Goal: Task Accomplishment & Management: Complete application form

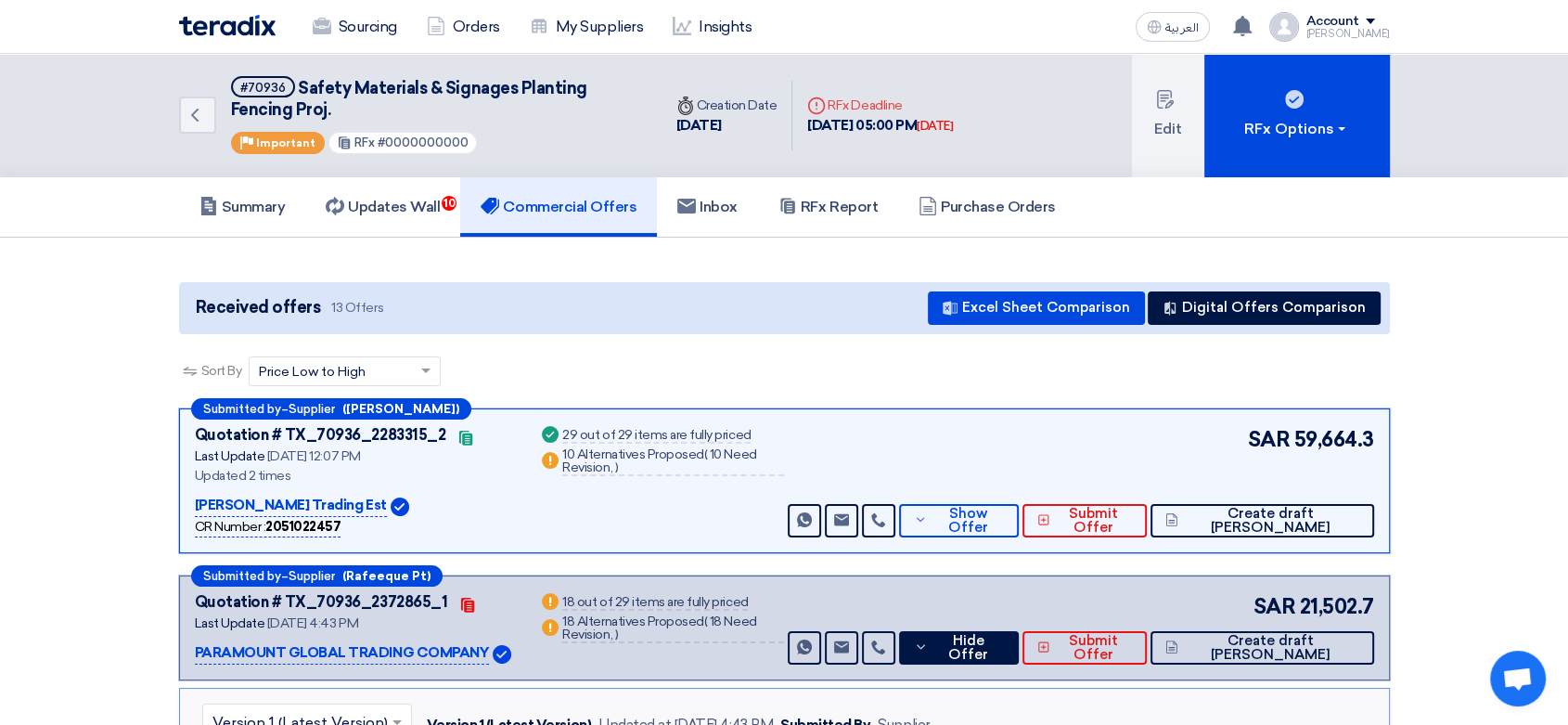
click at [367, 21] on link "Sourcing" at bounding box center [355, 27] width 114 height 41
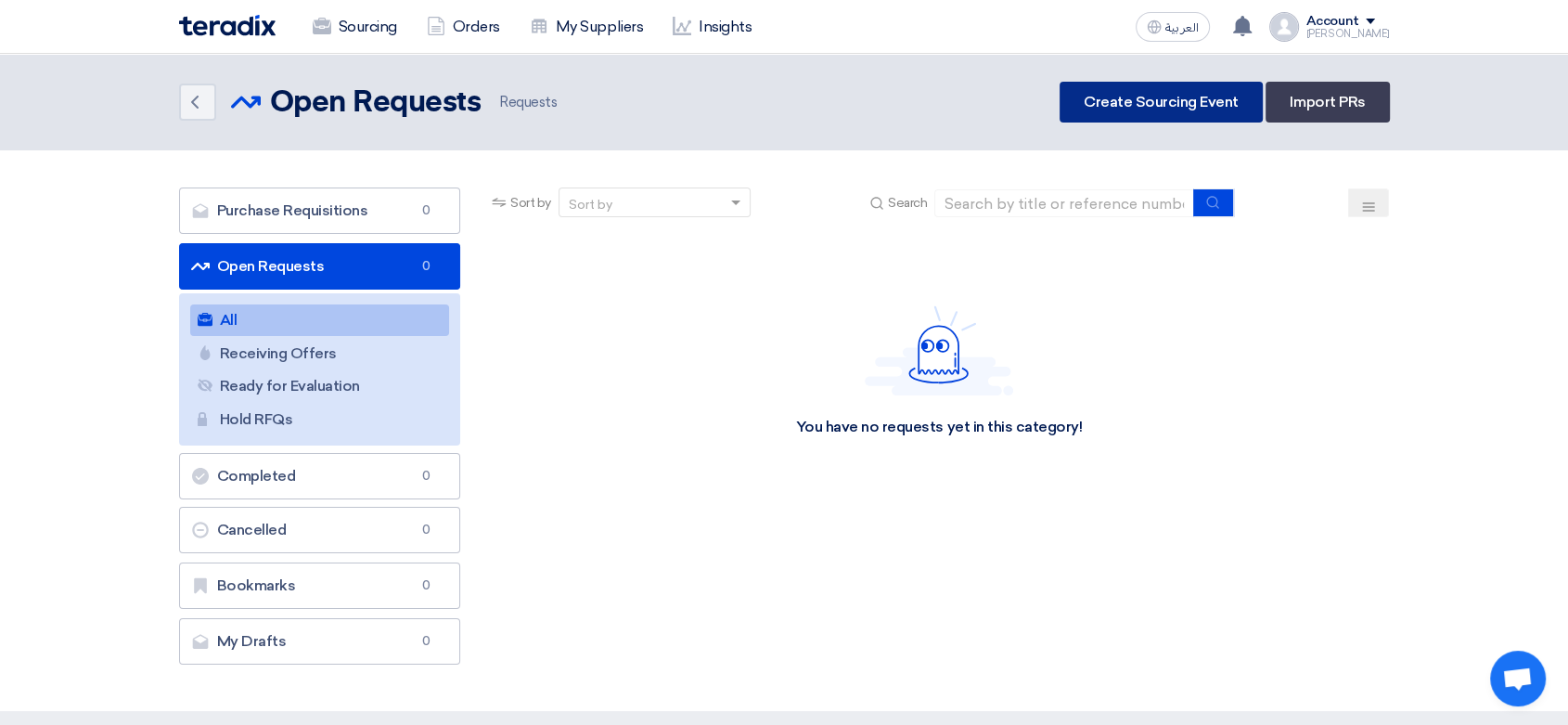
click at [1167, 109] on link "Create Sourcing Event" at bounding box center [1162, 102] width 203 height 41
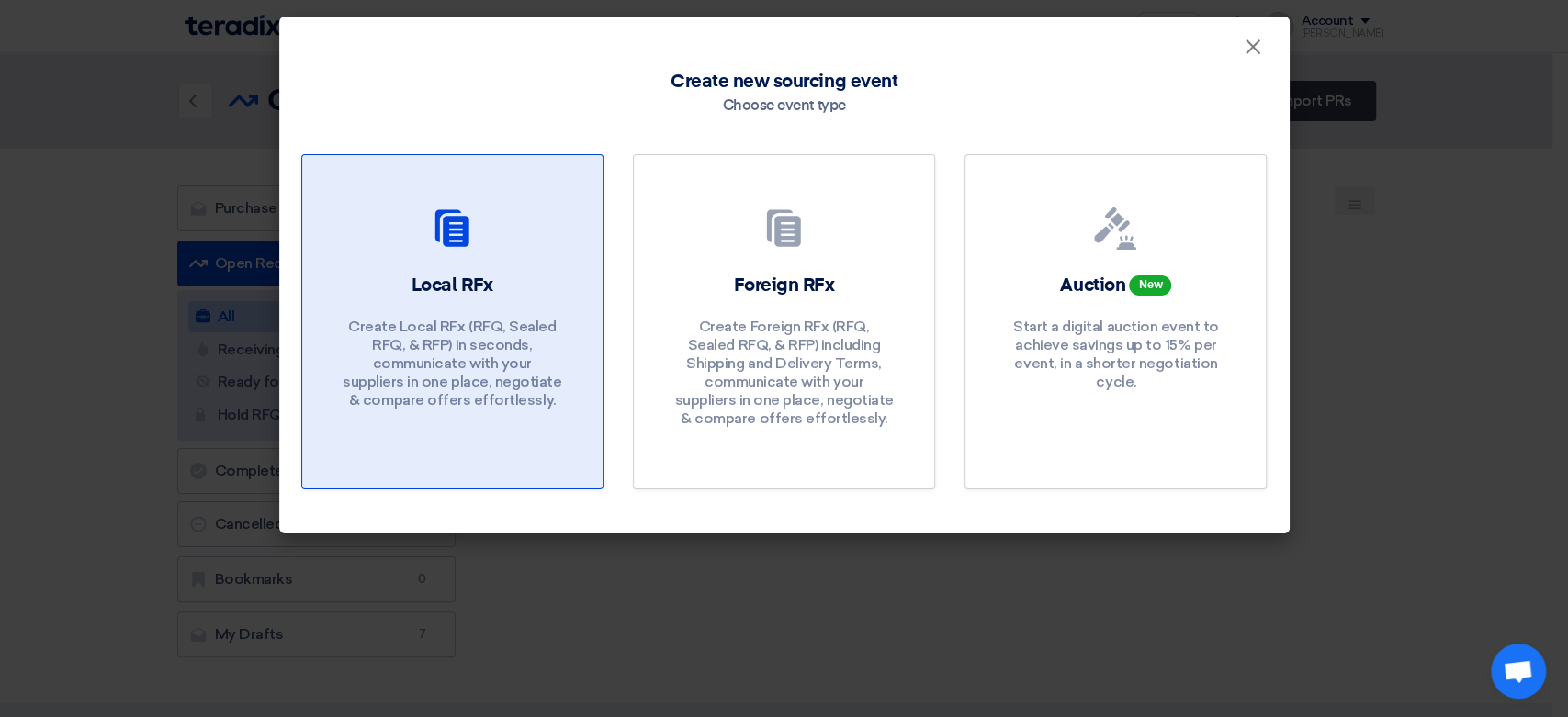
click at [521, 282] on div "Local RFx Create Local RFx (RFQ, Sealed RFQ, & RFP) in seconds, communicate wit…" at bounding box center [452, 346] width 256 height 146
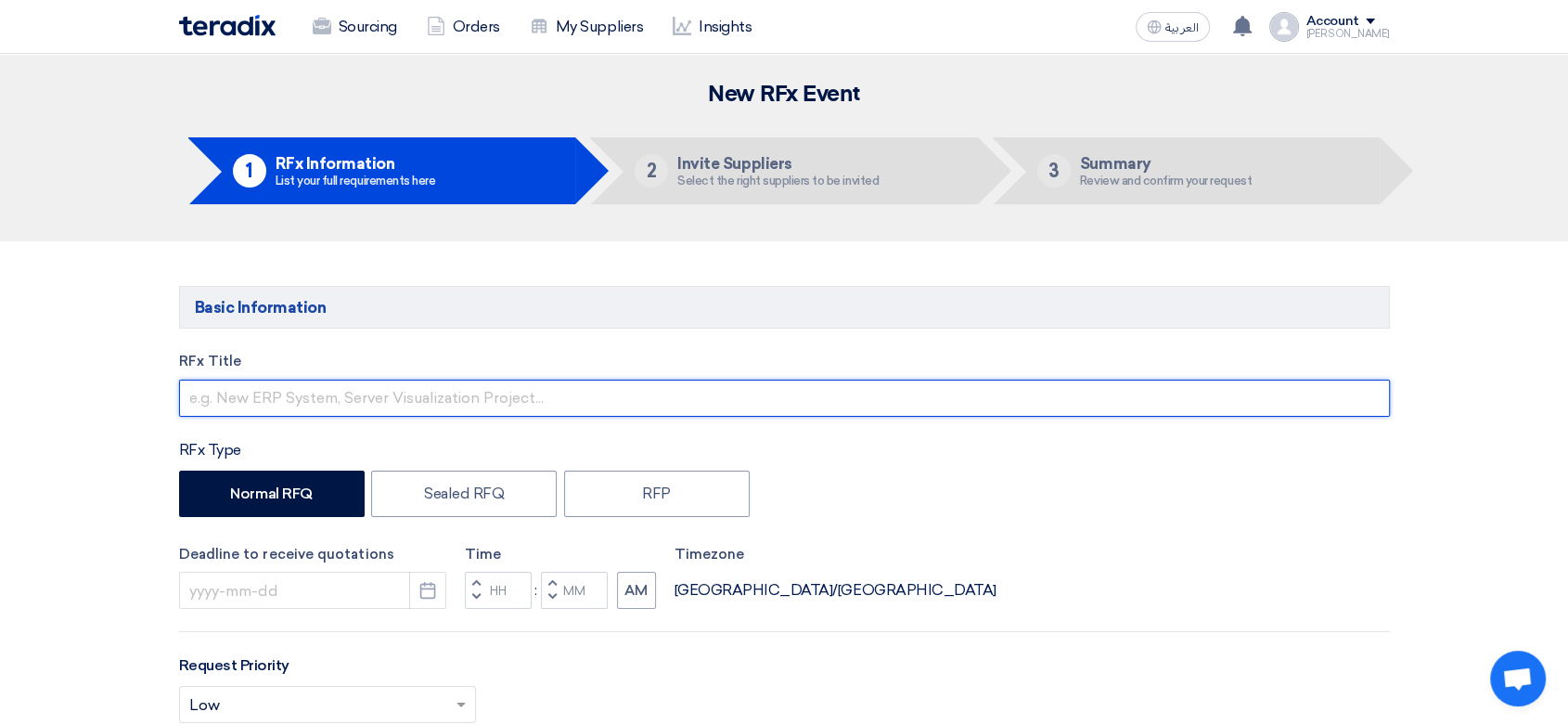
click at [330, 394] on input "text" at bounding box center [784, 398] width 1211 height 37
type input "h"
type input "HUNTER IRRIGATION SPARE PATRS N515-926"
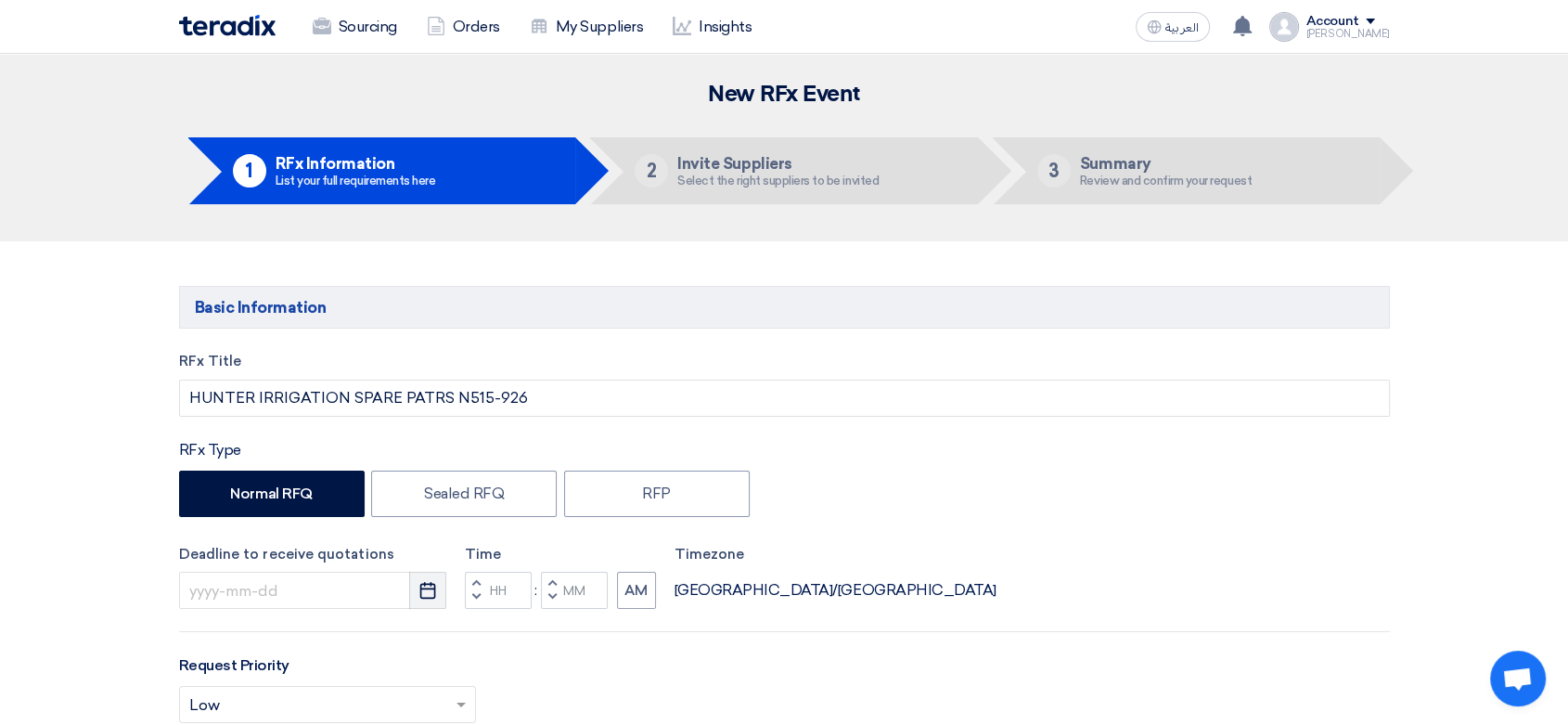
click at [428, 605] on button "Pick a date" at bounding box center [427, 590] width 37 height 37
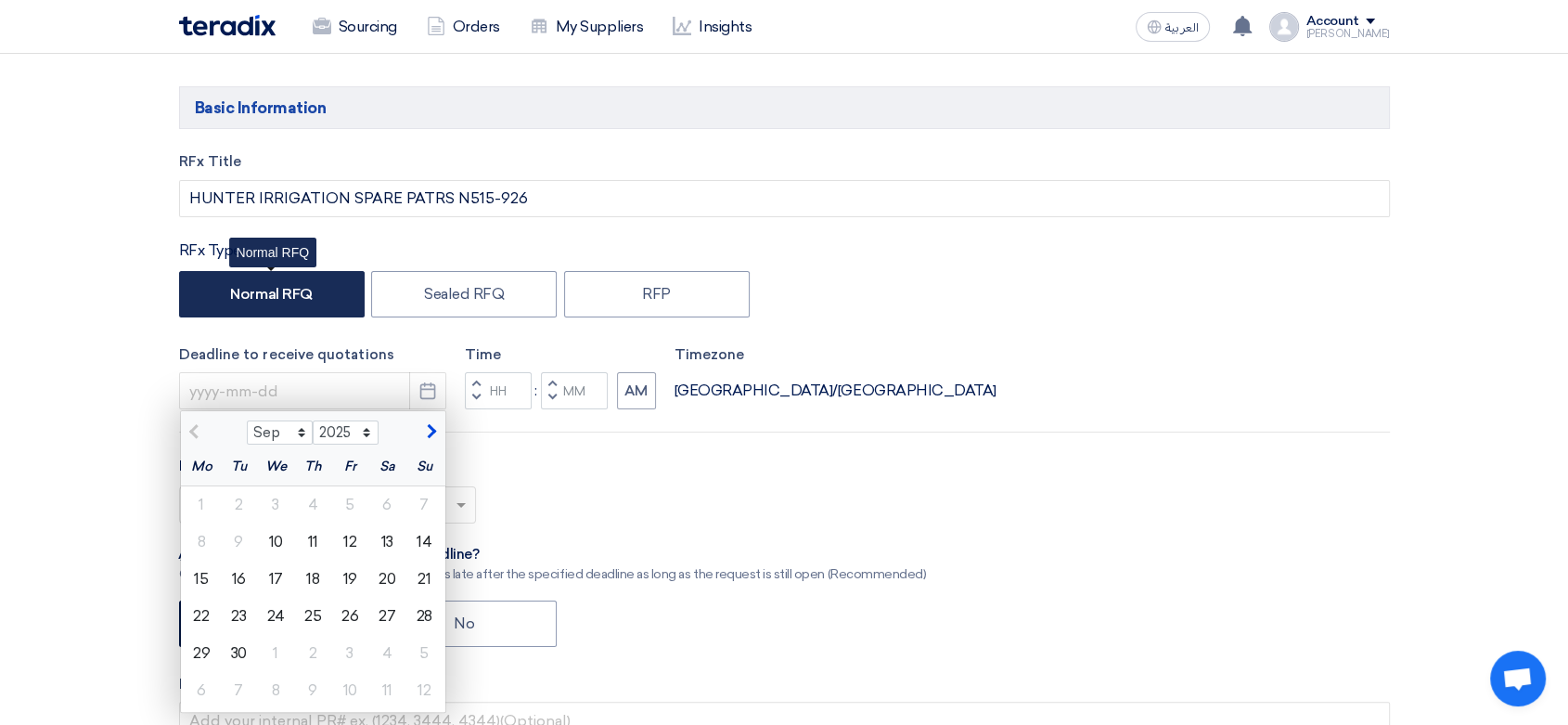
scroll to position [309, 0]
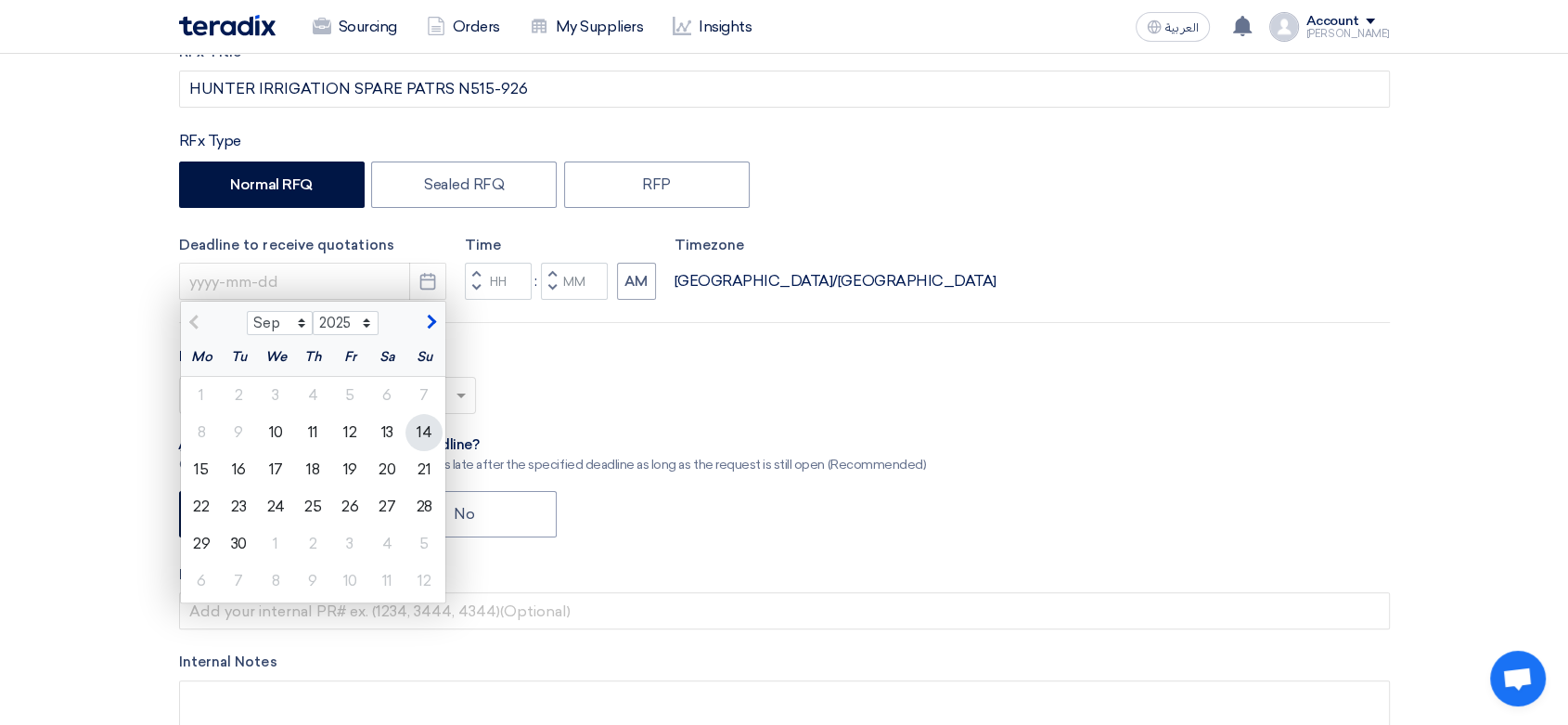
click at [426, 437] on div "14" at bounding box center [424, 433] width 37 height 37
type input "[DATE]"
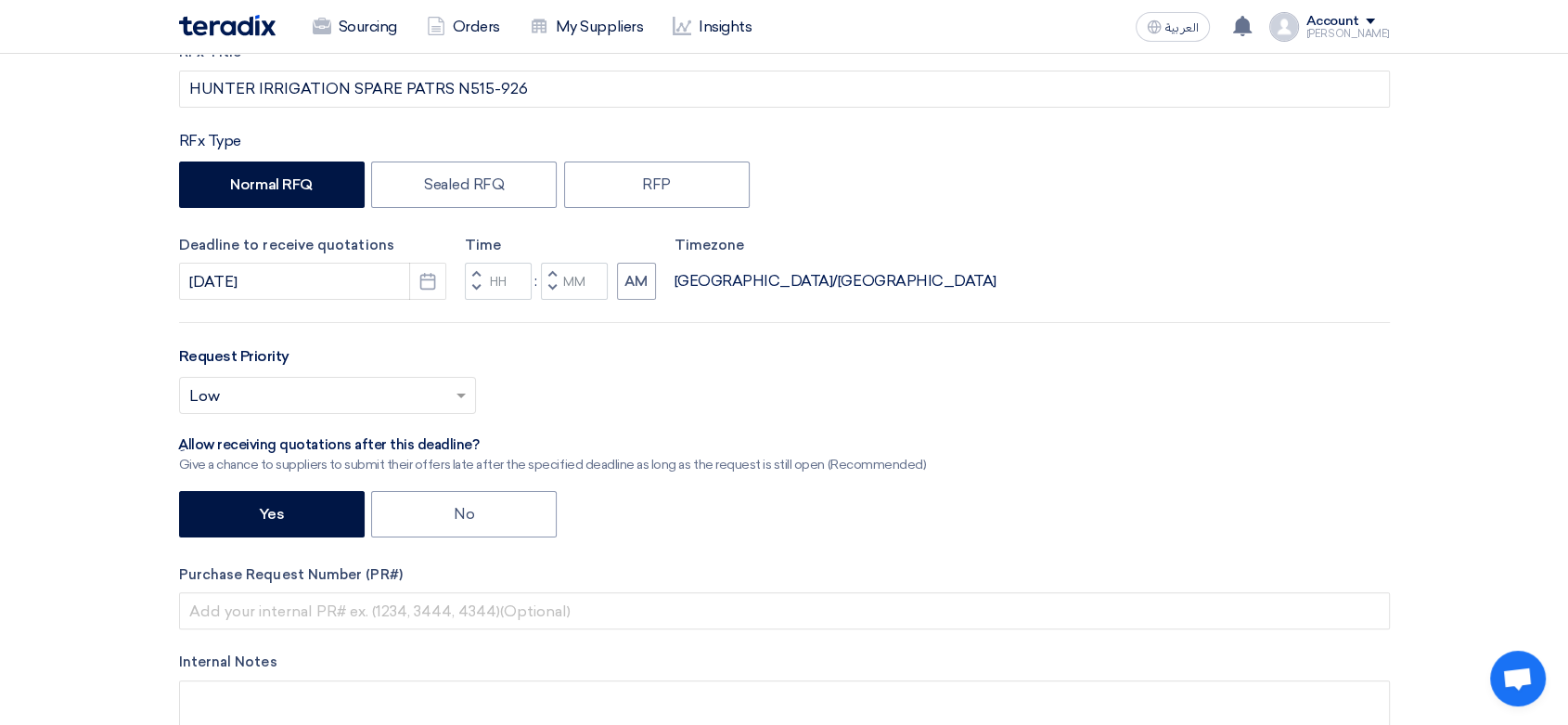
click at [478, 287] on span "button" at bounding box center [475, 288] width 7 height 12
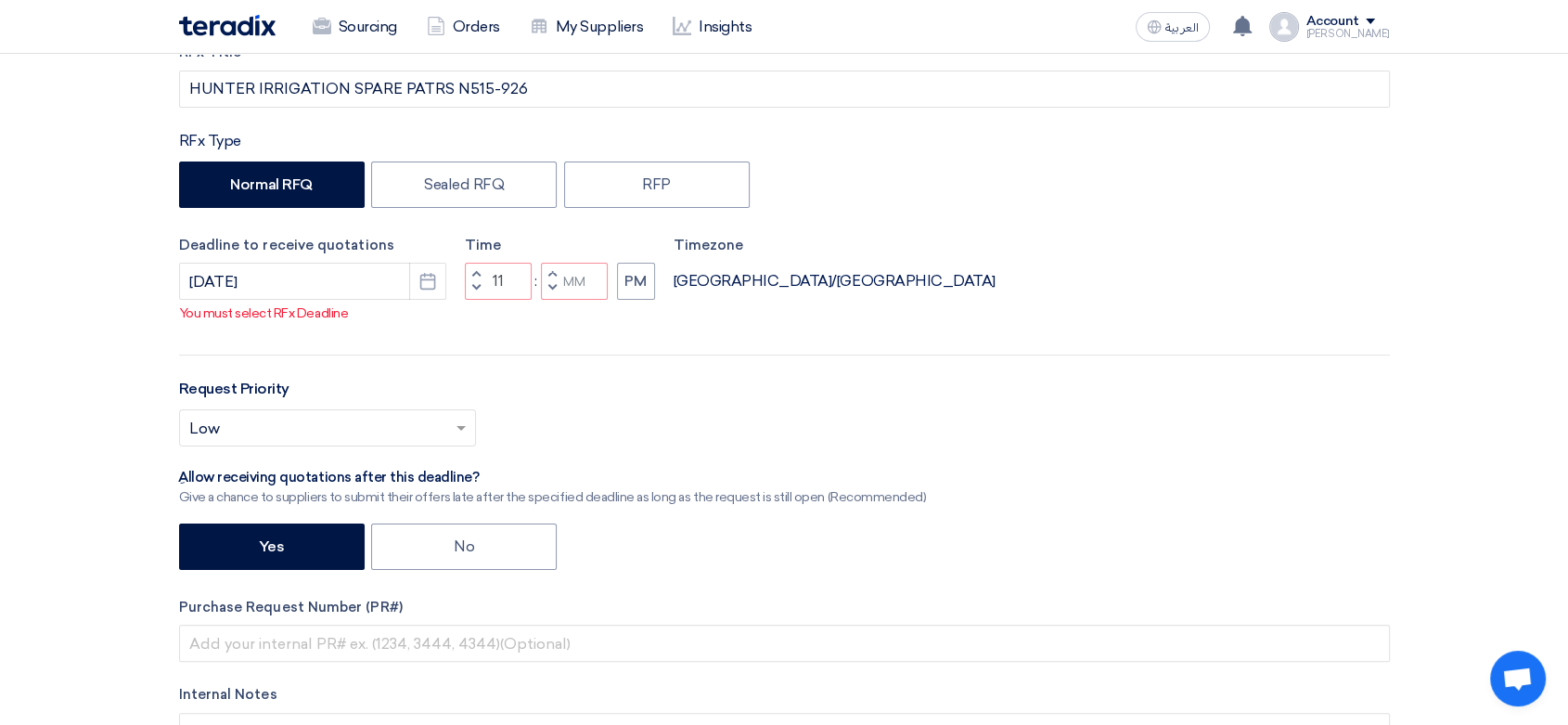
click at [477, 269] on span "button" at bounding box center [475, 274] width 7 height 12
click at [478, 268] on button "Increment hours" at bounding box center [475, 274] width 22 height 23
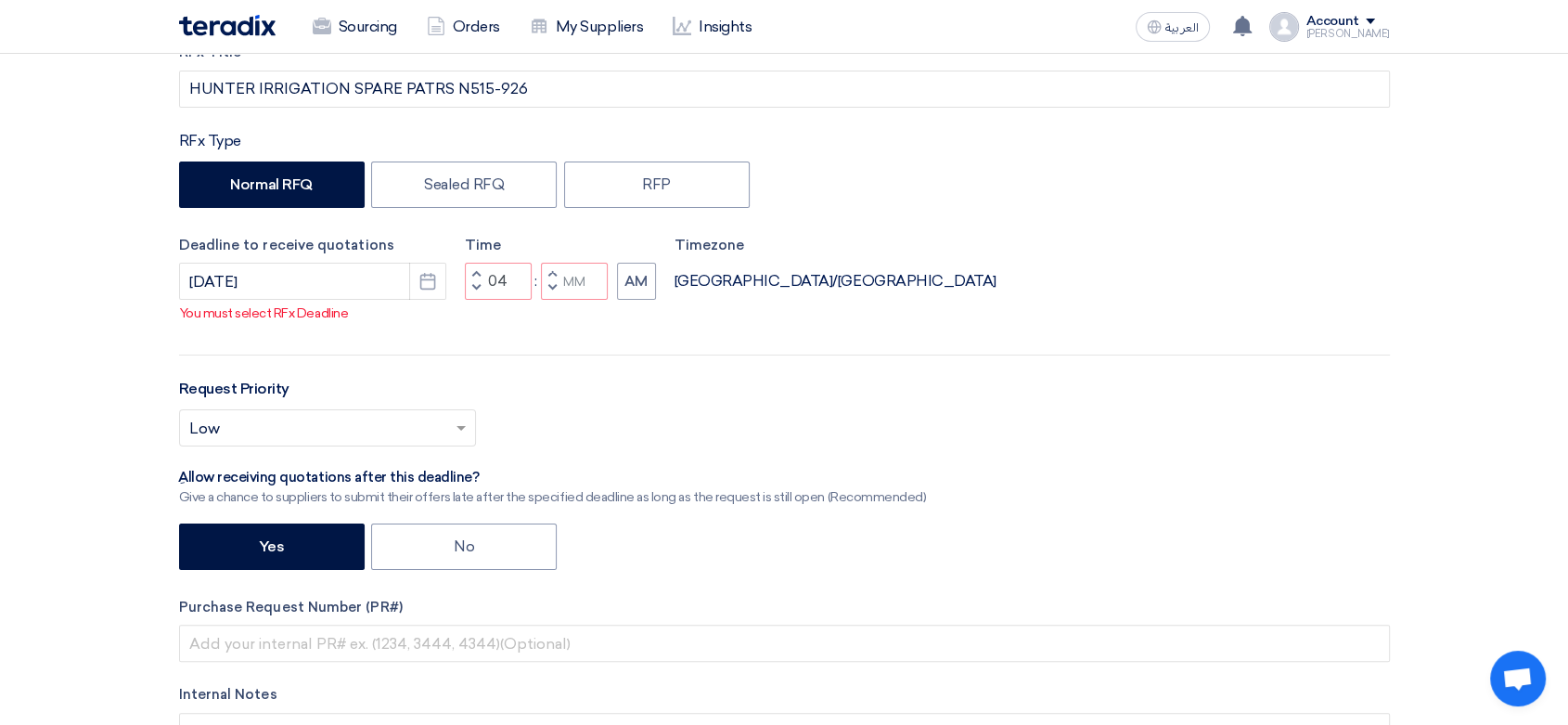
click at [478, 268] on button "Increment hours" at bounding box center [475, 274] width 22 height 23
click at [555, 282] on button "Decrement minutes" at bounding box center [551, 289] width 22 height 23
type input "04"
type input "59"
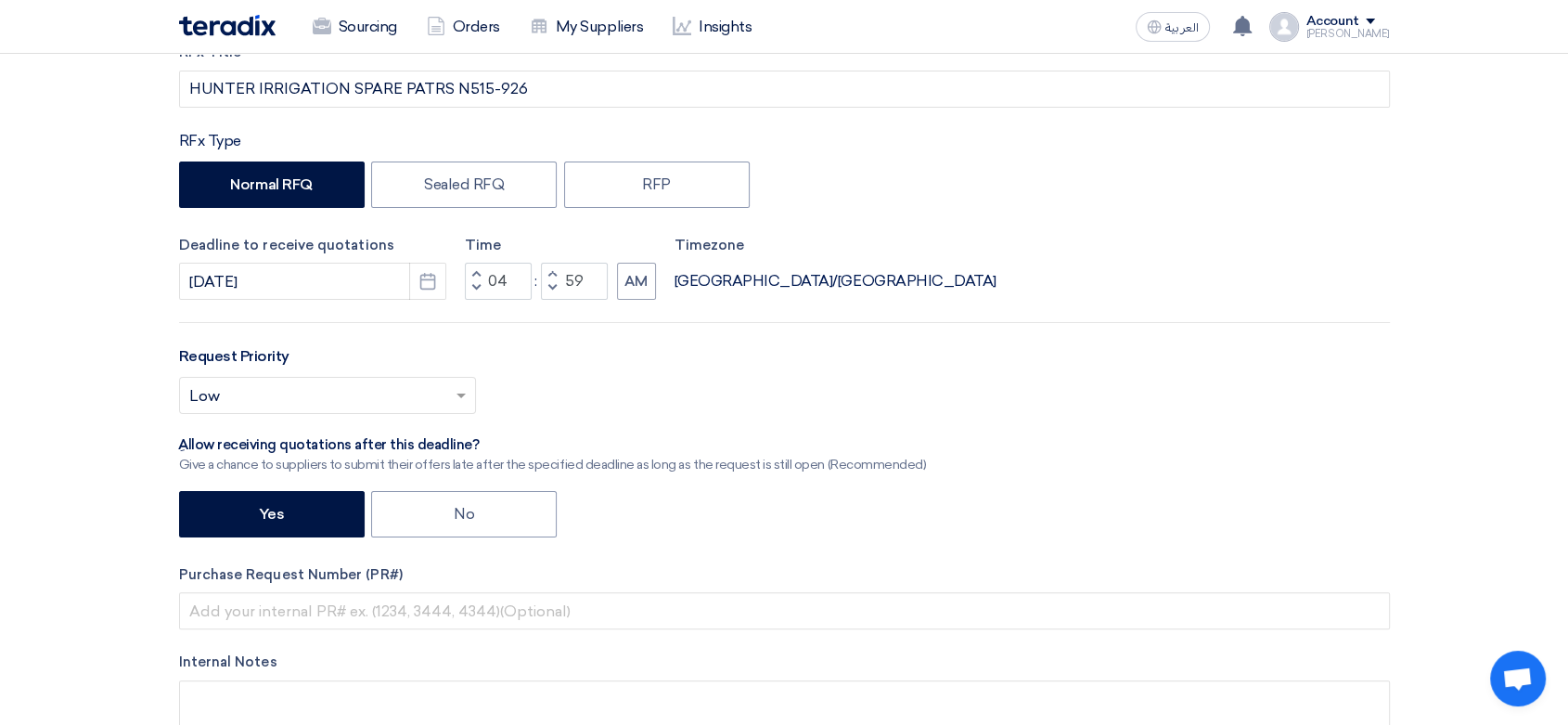
click at [555, 272] on button "Increment minutes" at bounding box center [551, 274] width 22 height 23
type input "05"
type input "00"
click at [631, 280] on button "AM" at bounding box center [636, 281] width 39 height 37
click at [392, 386] on input "text" at bounding box center [317, 398] width 258 height 31
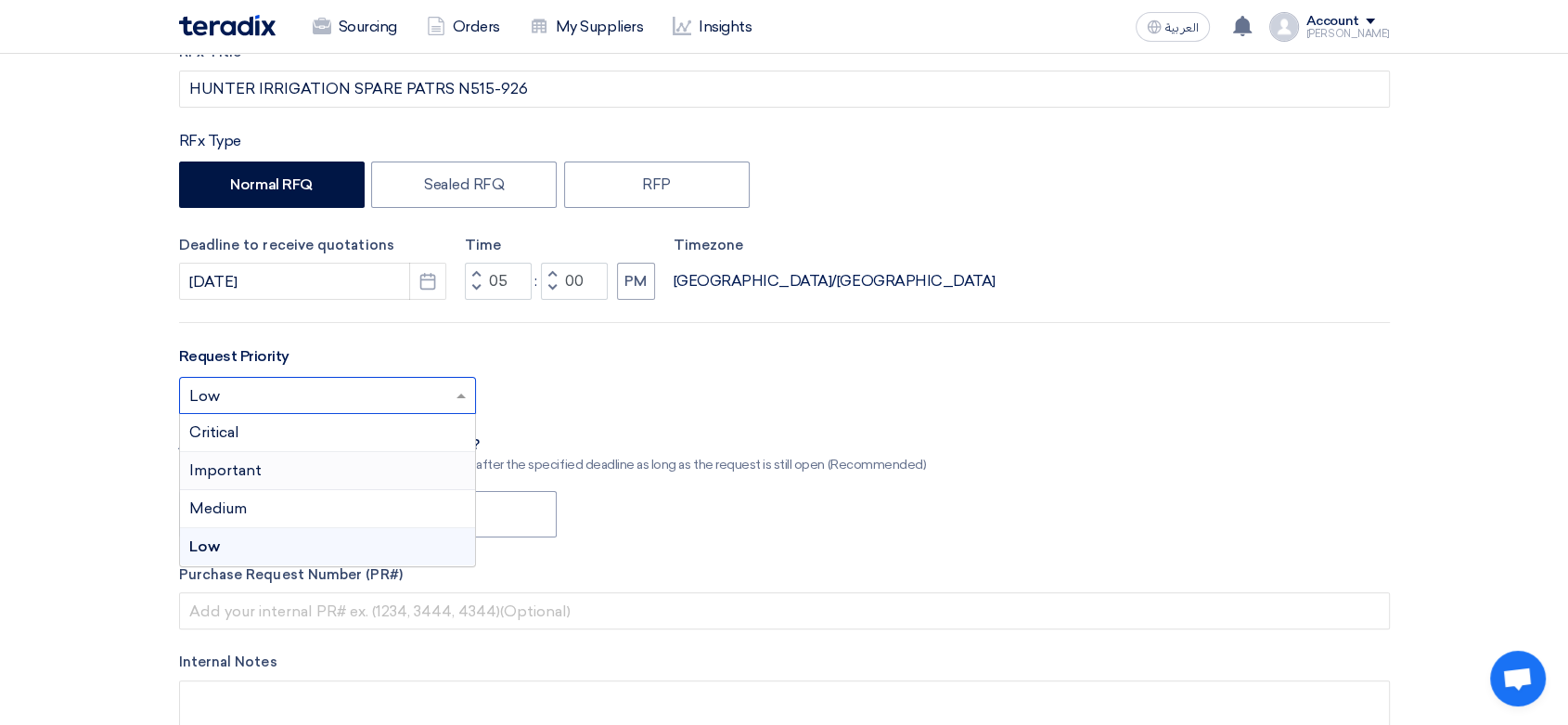
click at [243, 466] on span "Important" at bounding box center [225, 470] width 73 height 17
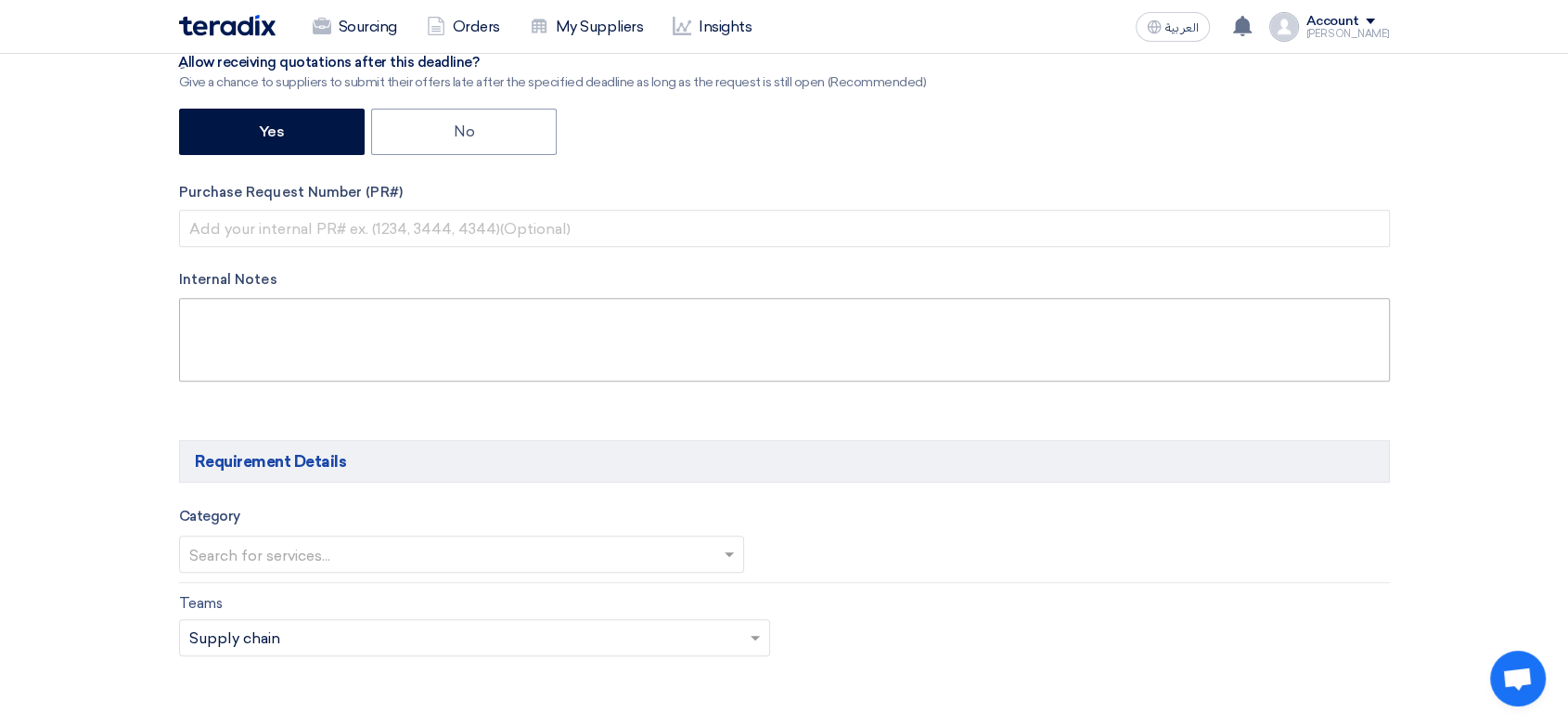
scroll to position [721, 0]
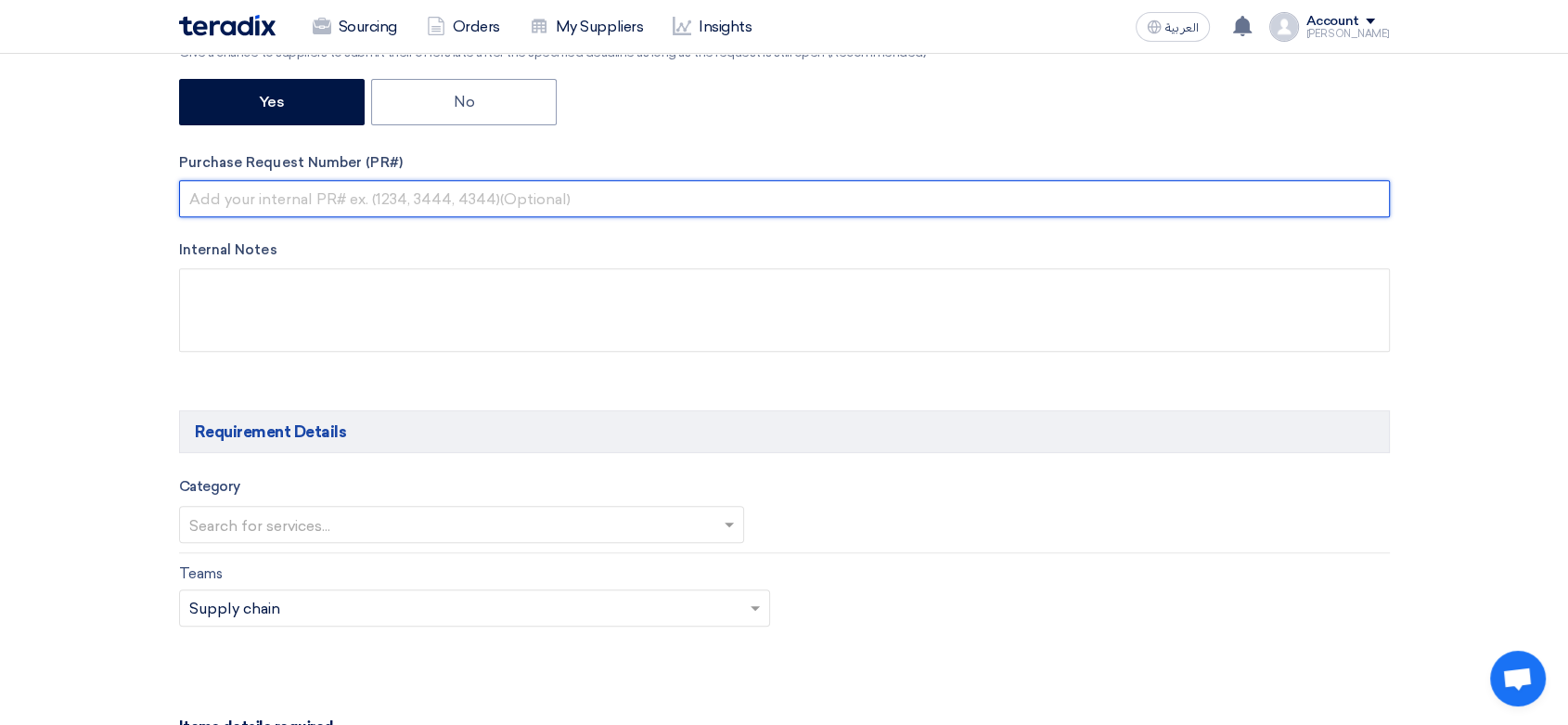
click at [339, 194] on input "text" at bounding box center [784, 199] width 1211 height 37
type input "8100015860"
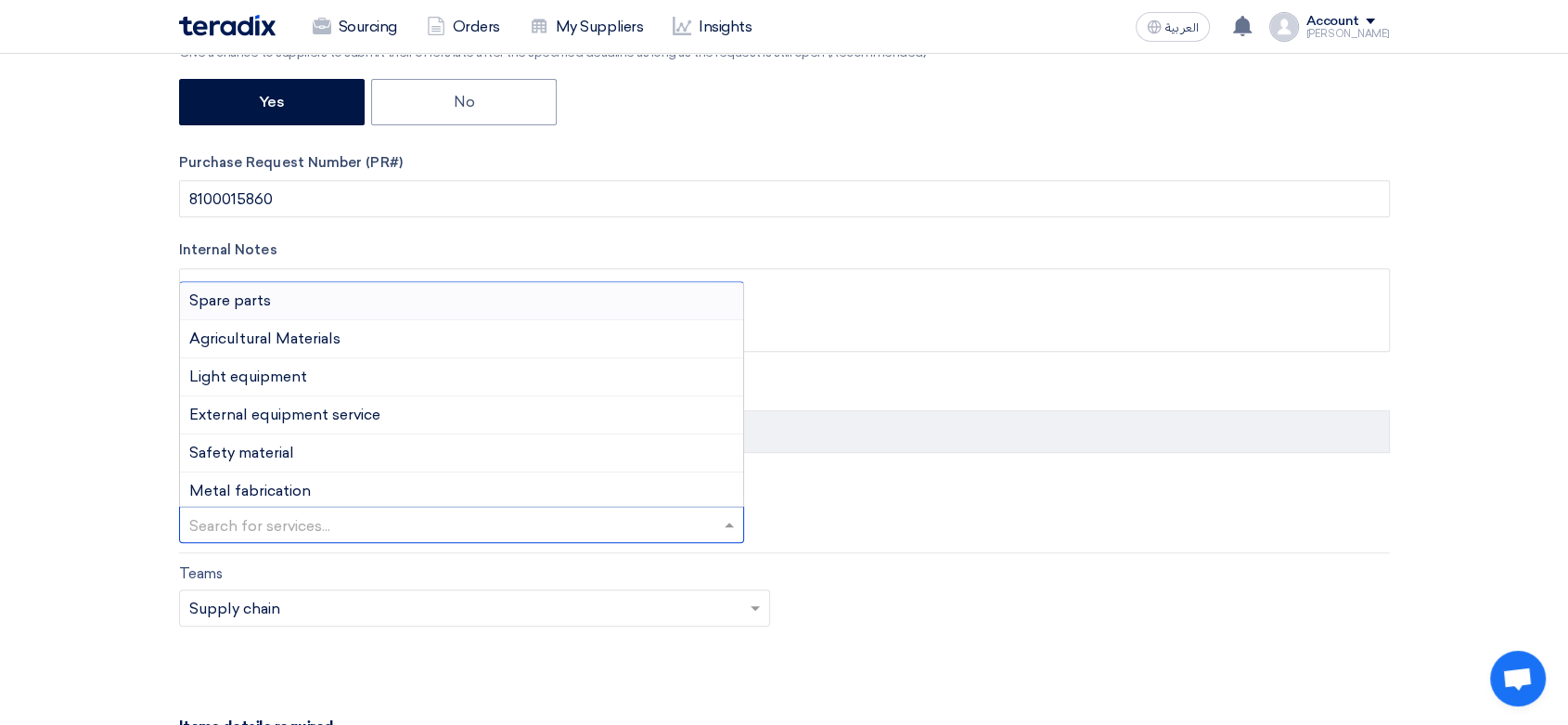
click at [367, 529] on input "text" at bounding box center [452, 526] width 527 height 31
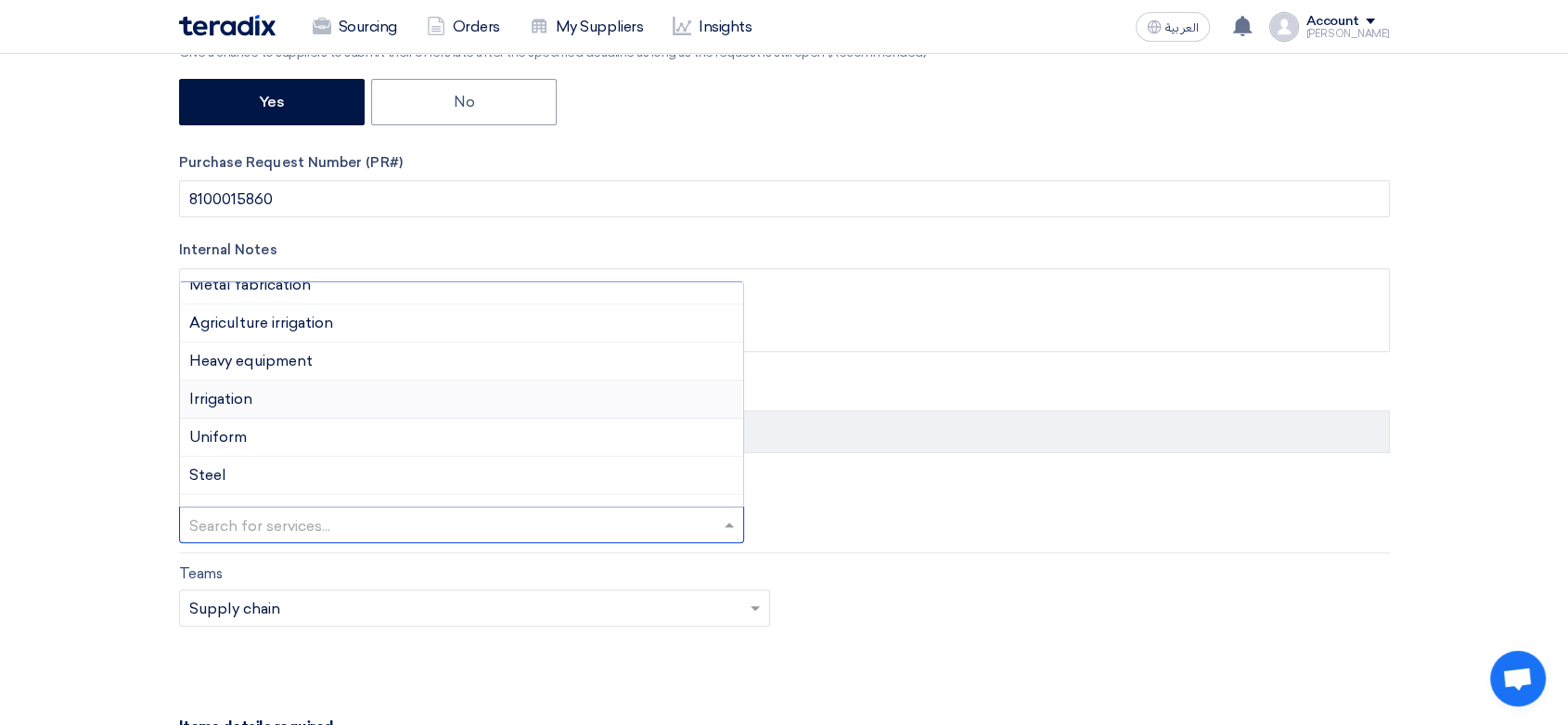
scroll to position [103, 0]
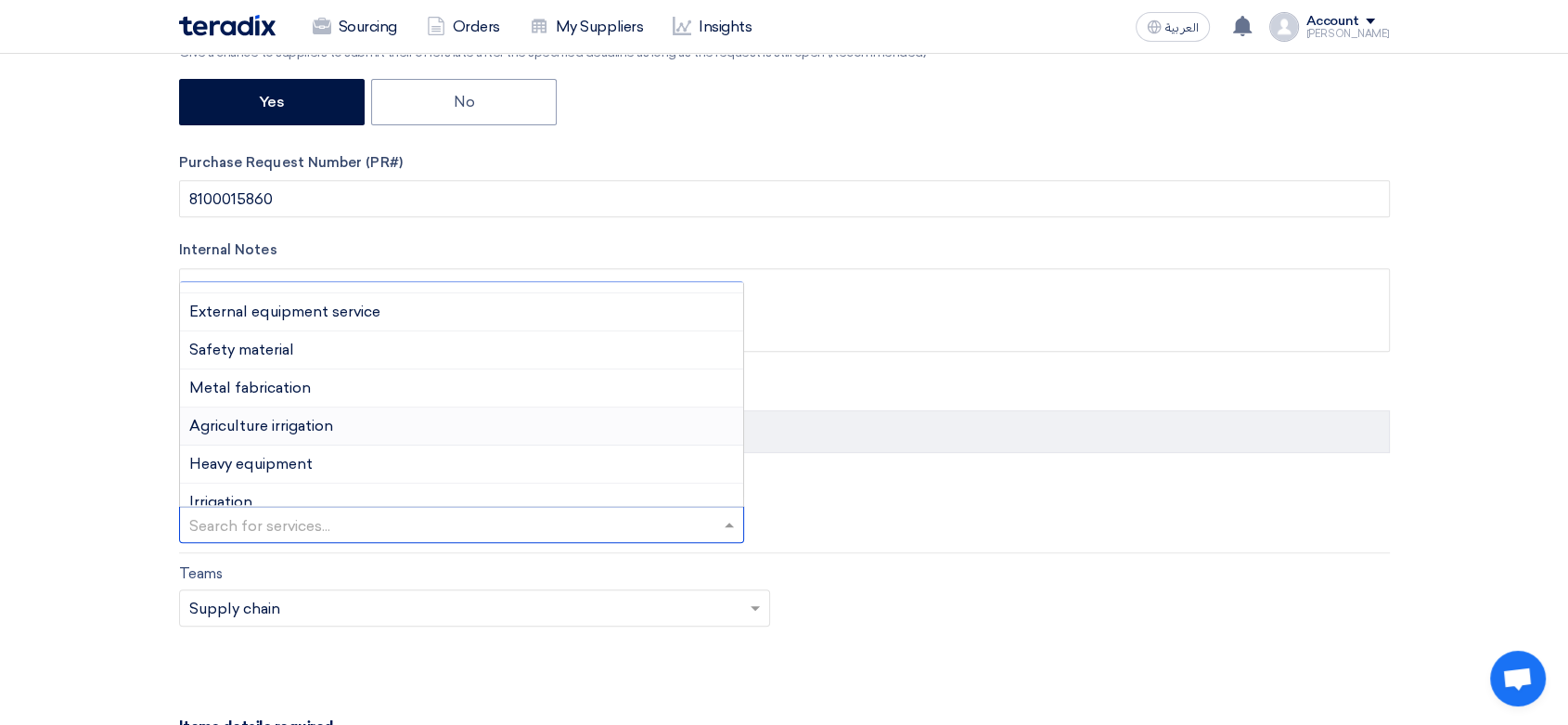
click at [322, 425] on span "Agriculture irrigation" at bounding box center [261, 426] width 144 height 17
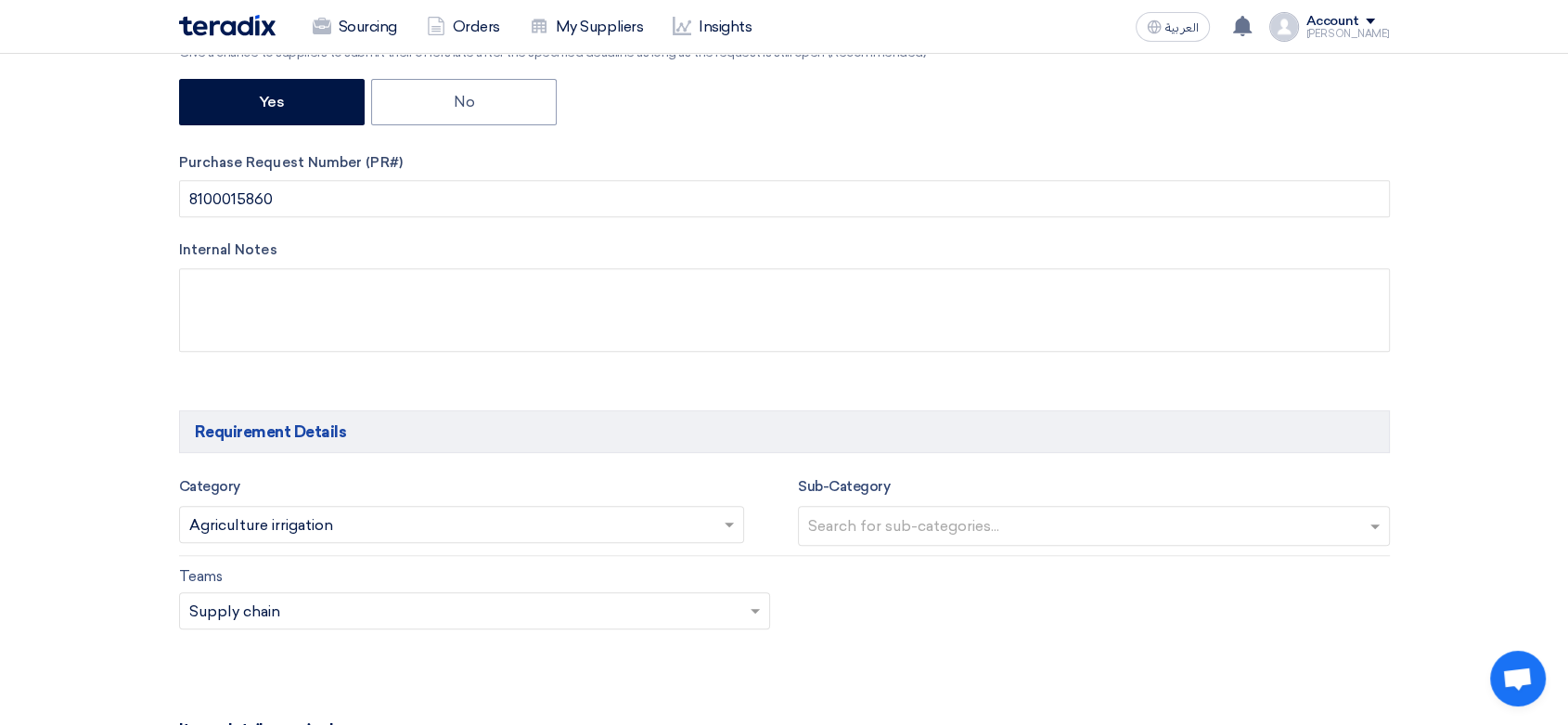
click at [1029, 518] on input "text" at bounding box center [1095, 527] width 576 height 31
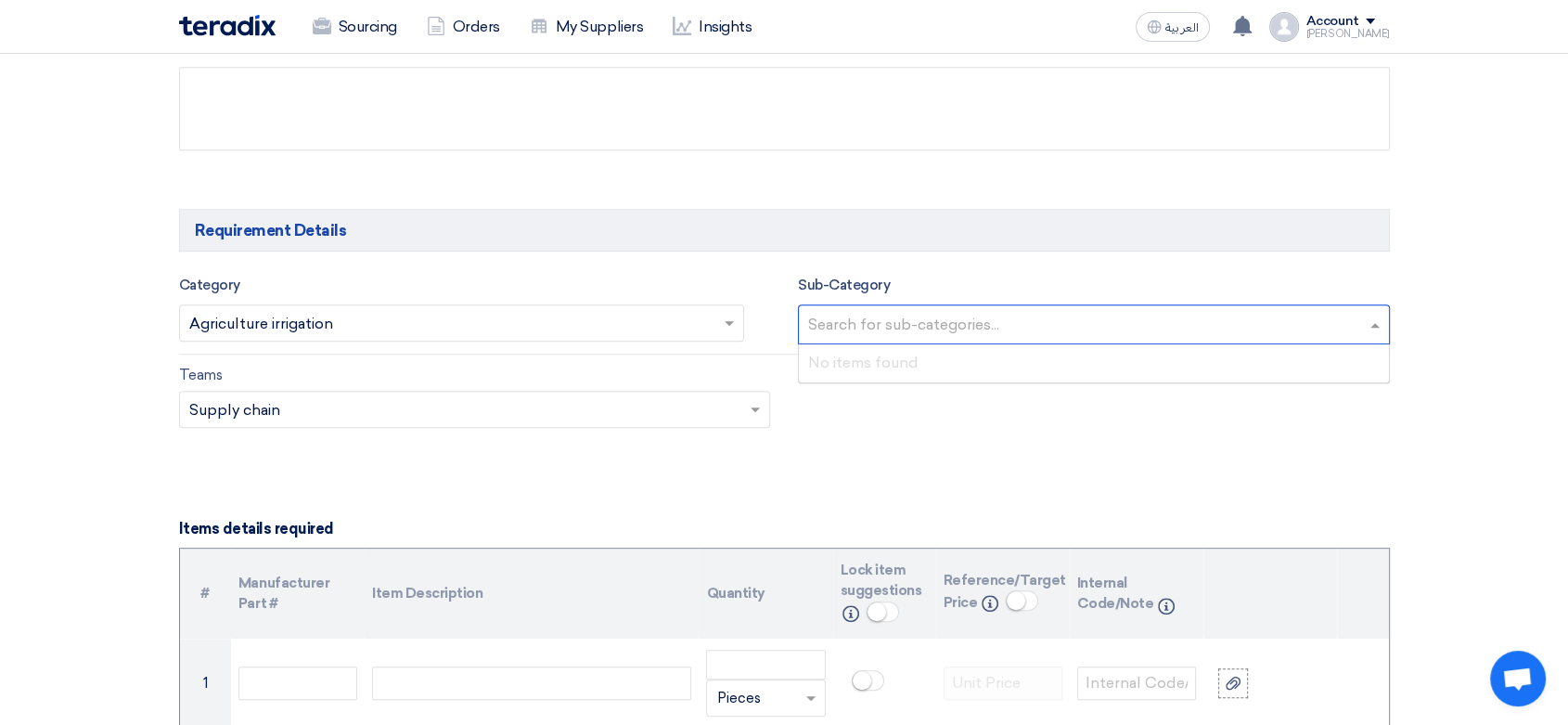
scroll to position [928, 0]
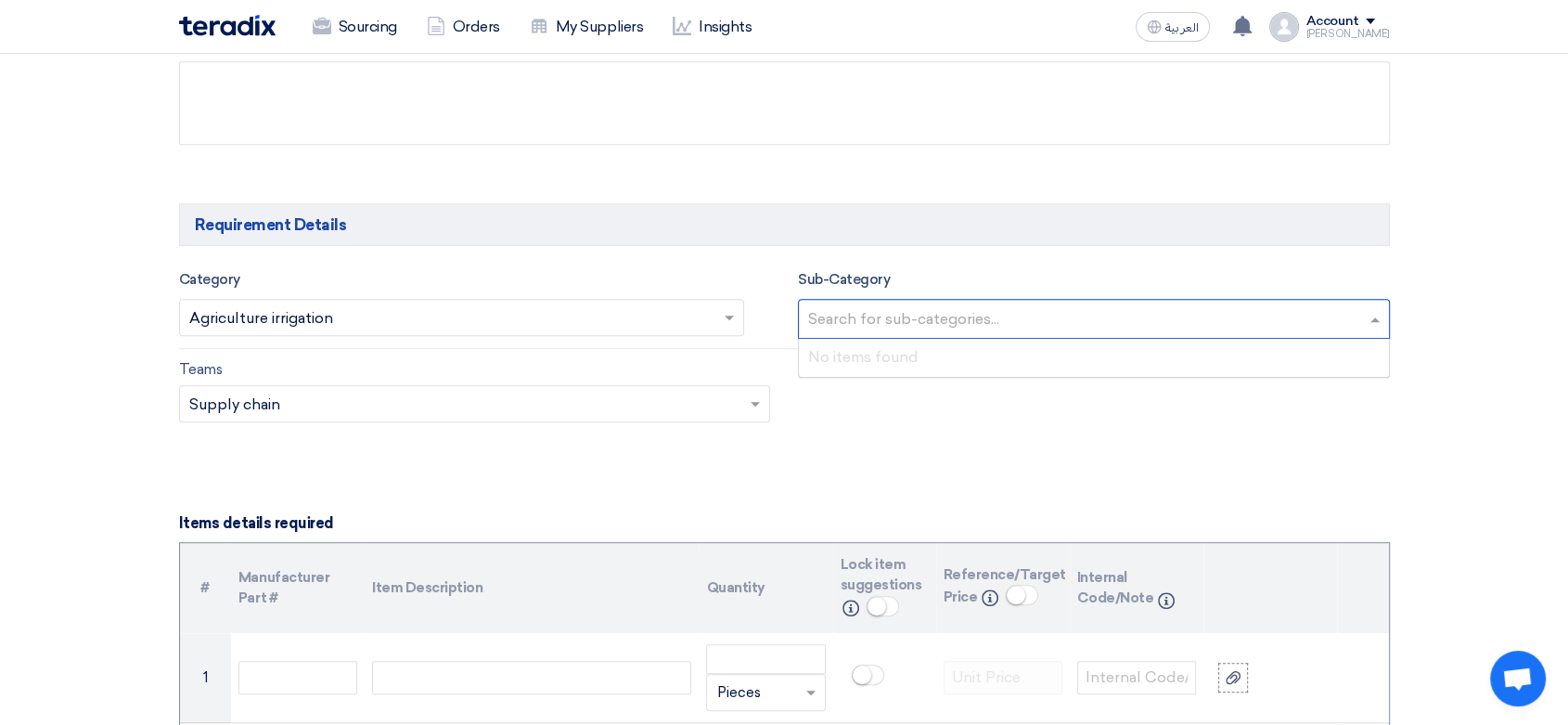
click at [539, 322] on input "text" at bounding box center [452, 320] width 527 height 31
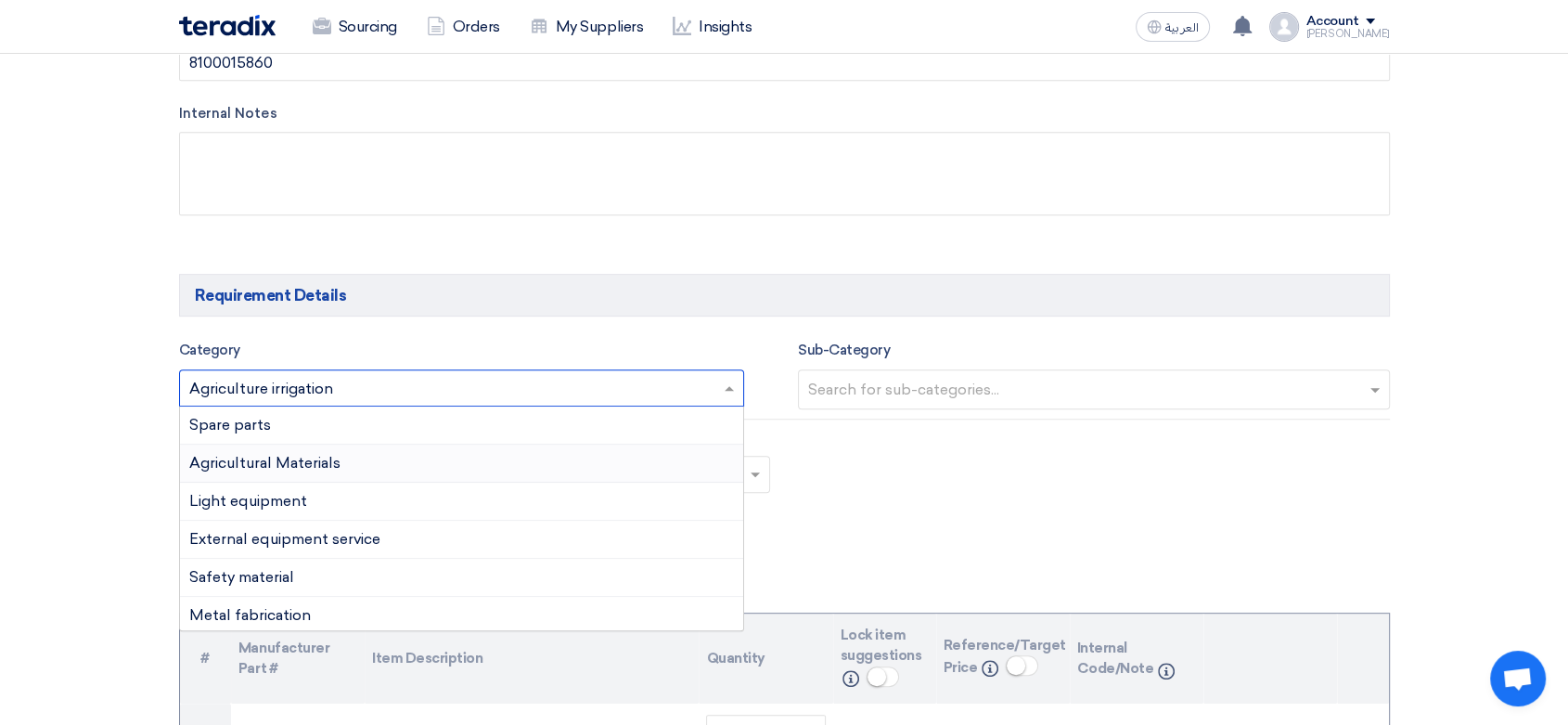
scroll to position [825, 0]
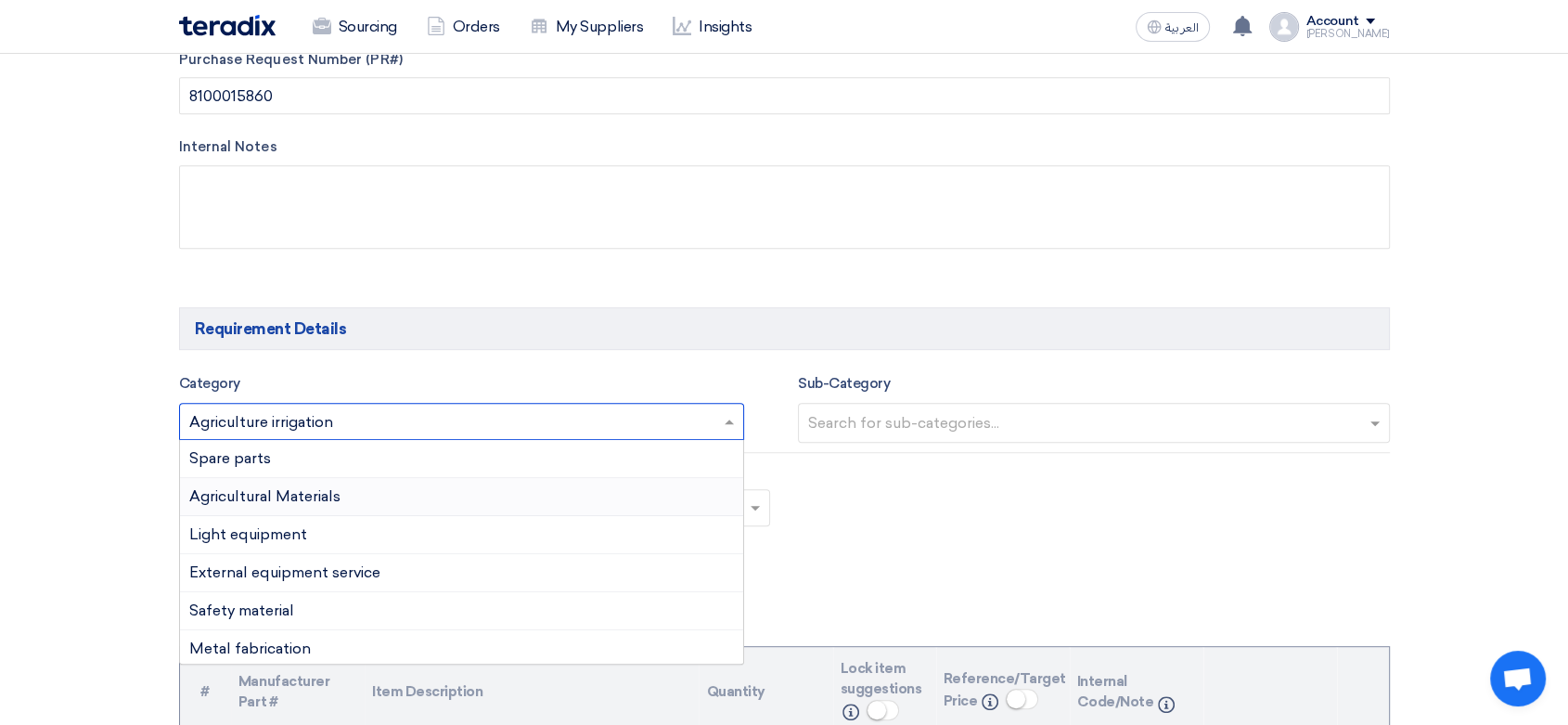
click at [304, 496] on span "Agricultural Materials" at bounding box center [265, 496] width 151 height 17
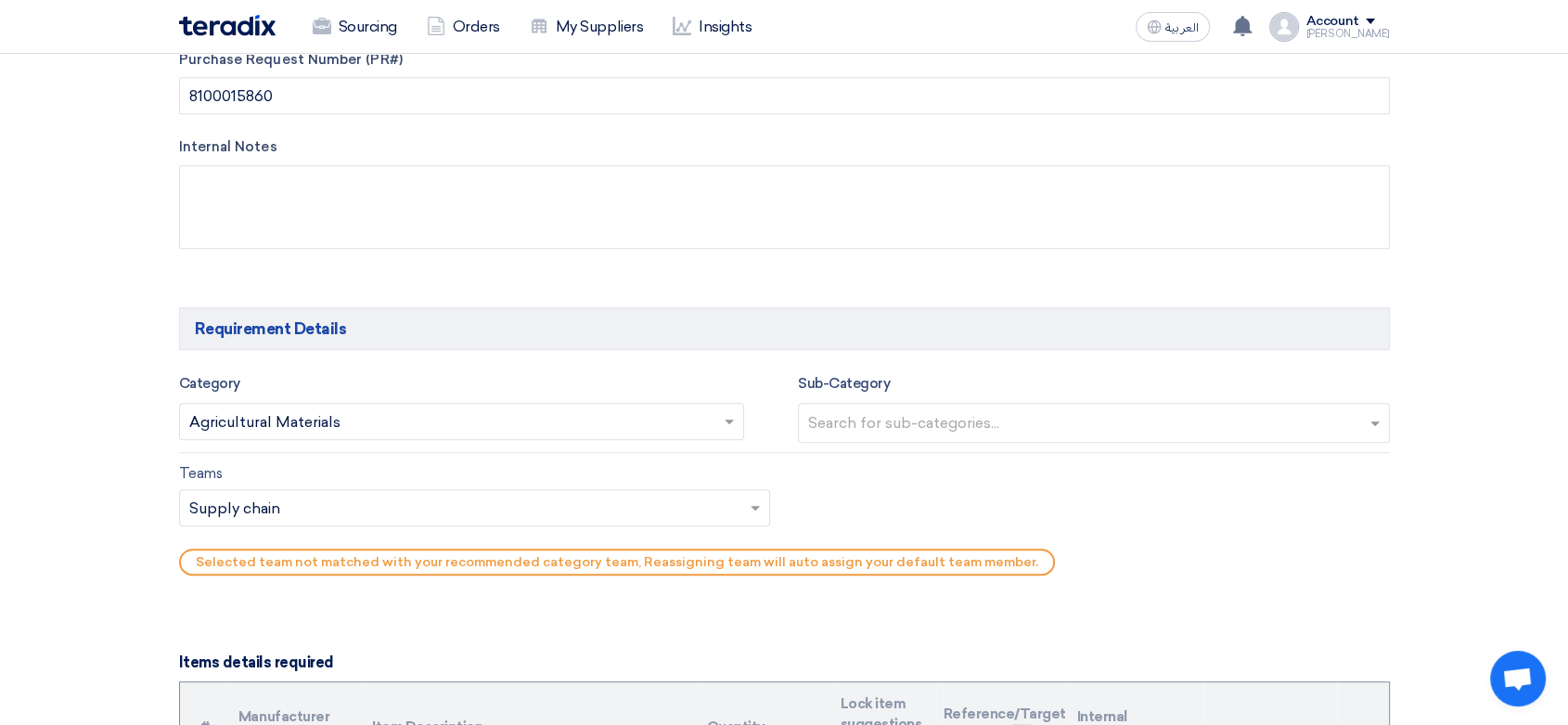
click at [886, 427] on input "text" at bounding box center [1095, 425] width 576 height 31
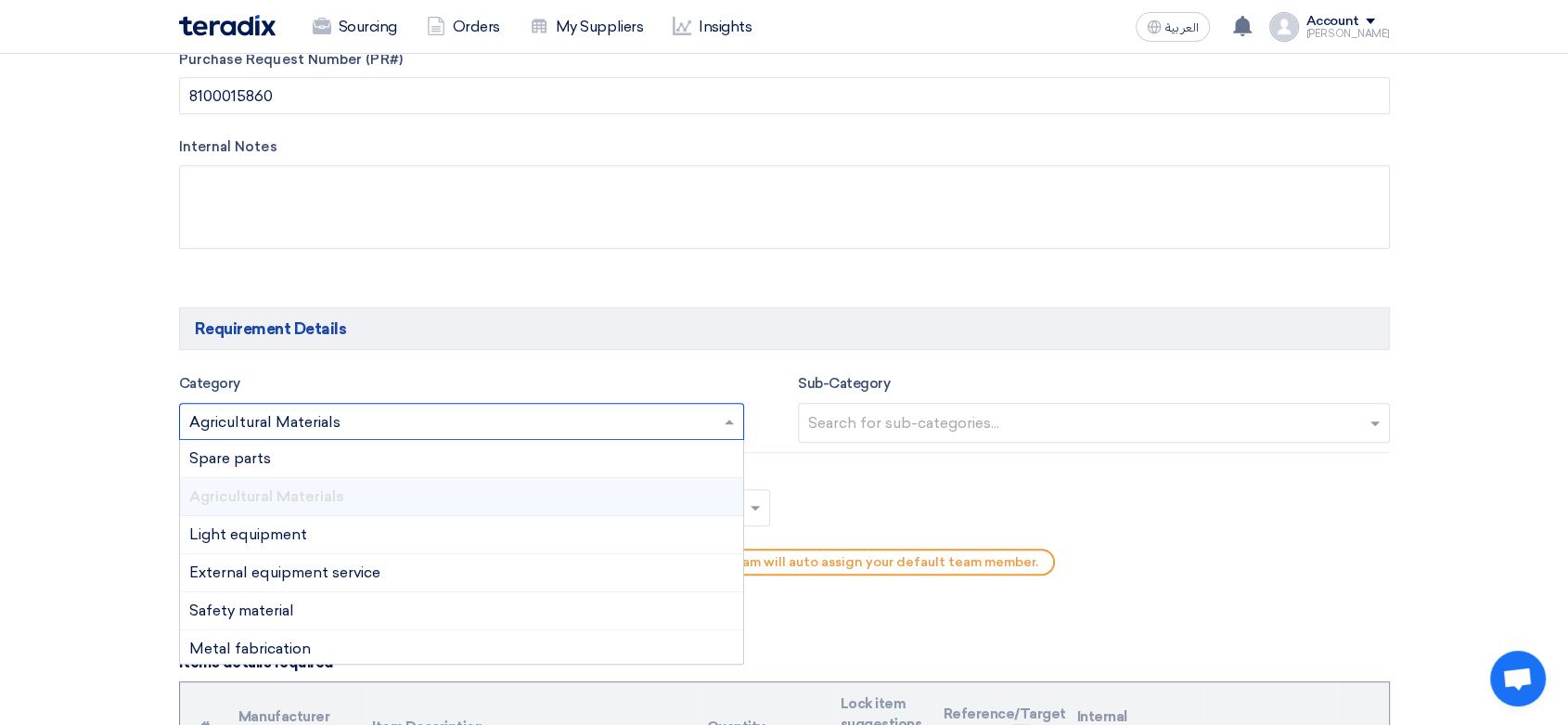
click at [587, 409] on input "text" at bounding box center [452, 424] width 527 height 31
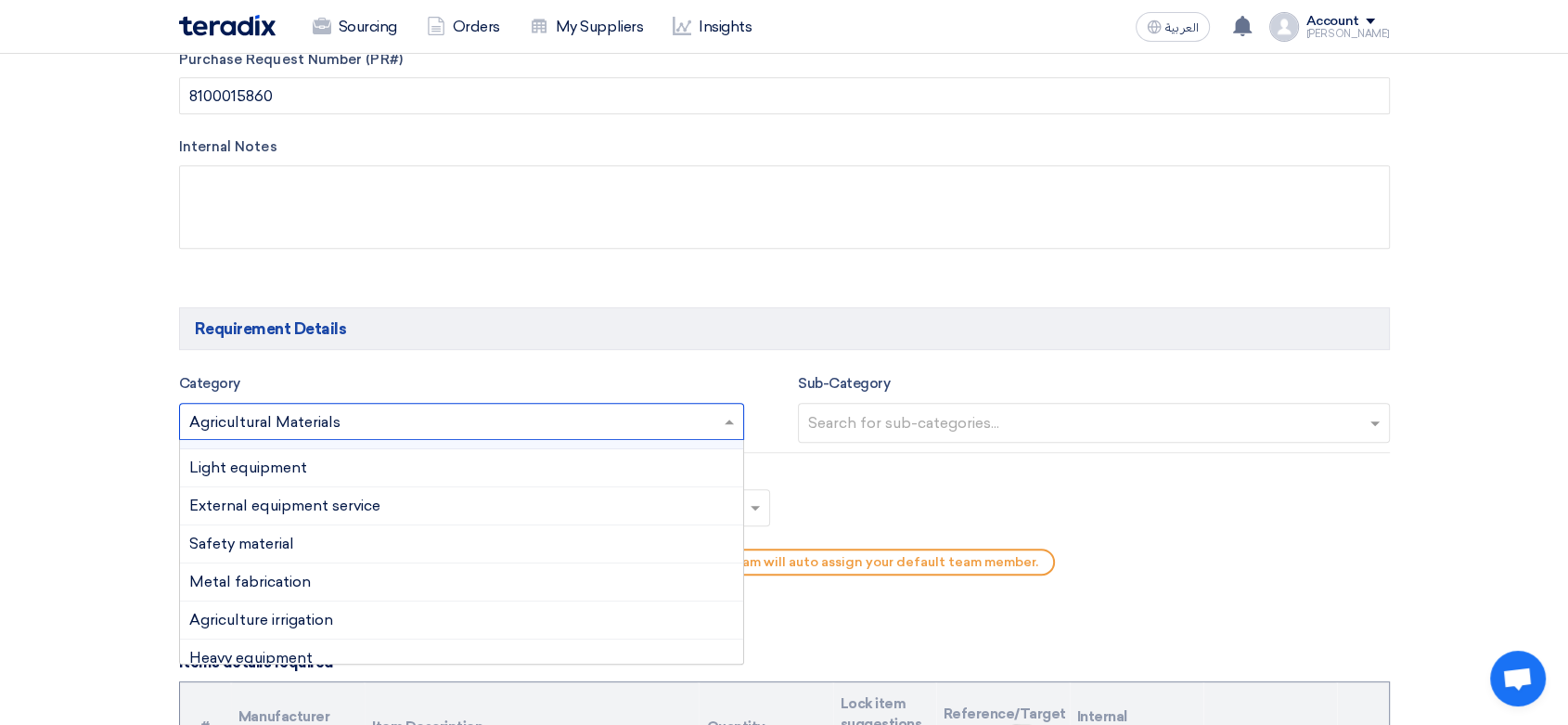
scroll to position [103, 0]
click at [305, 581] on span "Agriculture irrigation" at bounding box center [261, 583] width 144 height 17
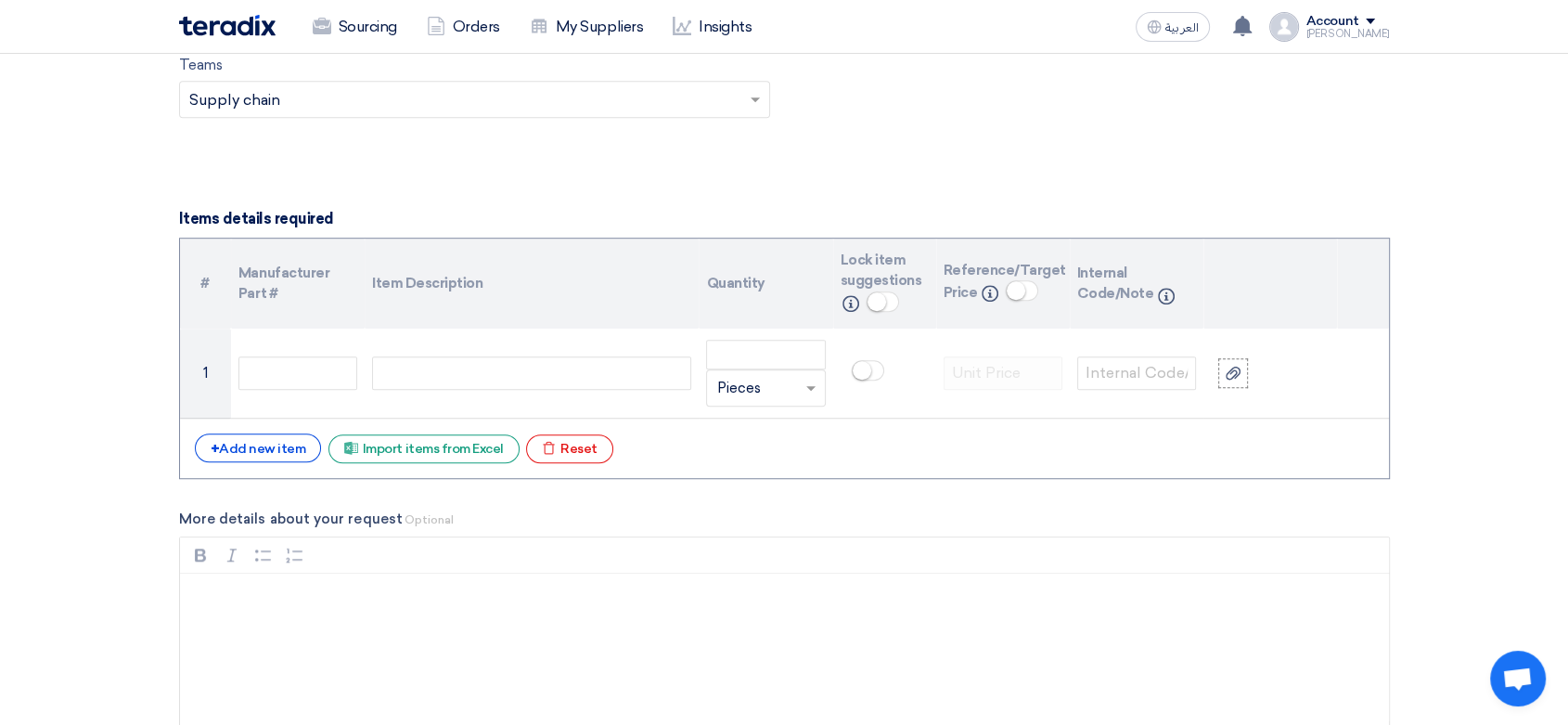
scroll to position [1238, 0]
click at [277, 444] on div "+ Add new item" at bounding box center [258, 443] width 127 height 29
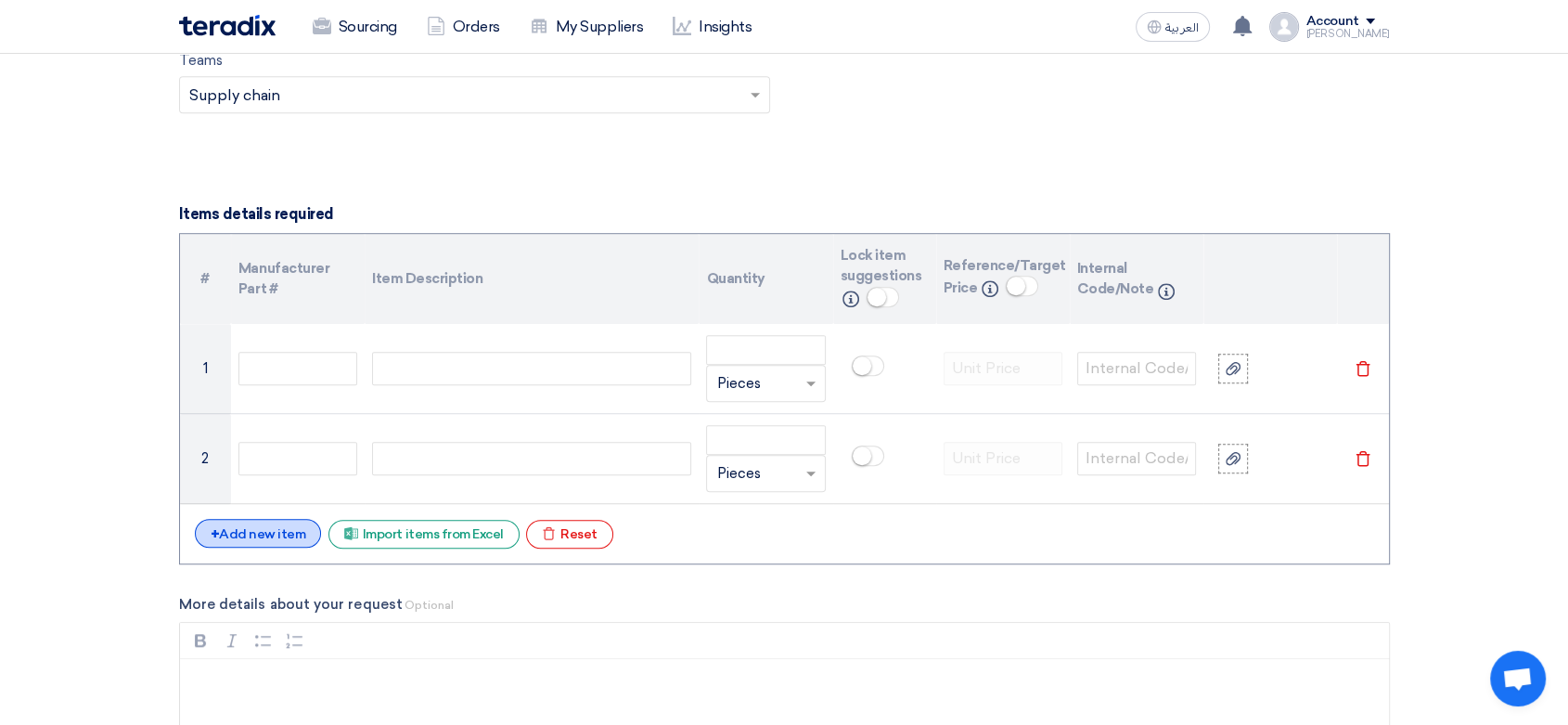
click at [250, 525] on div "+ Add new item" at bounding box center [258, 533] width 127 height 29
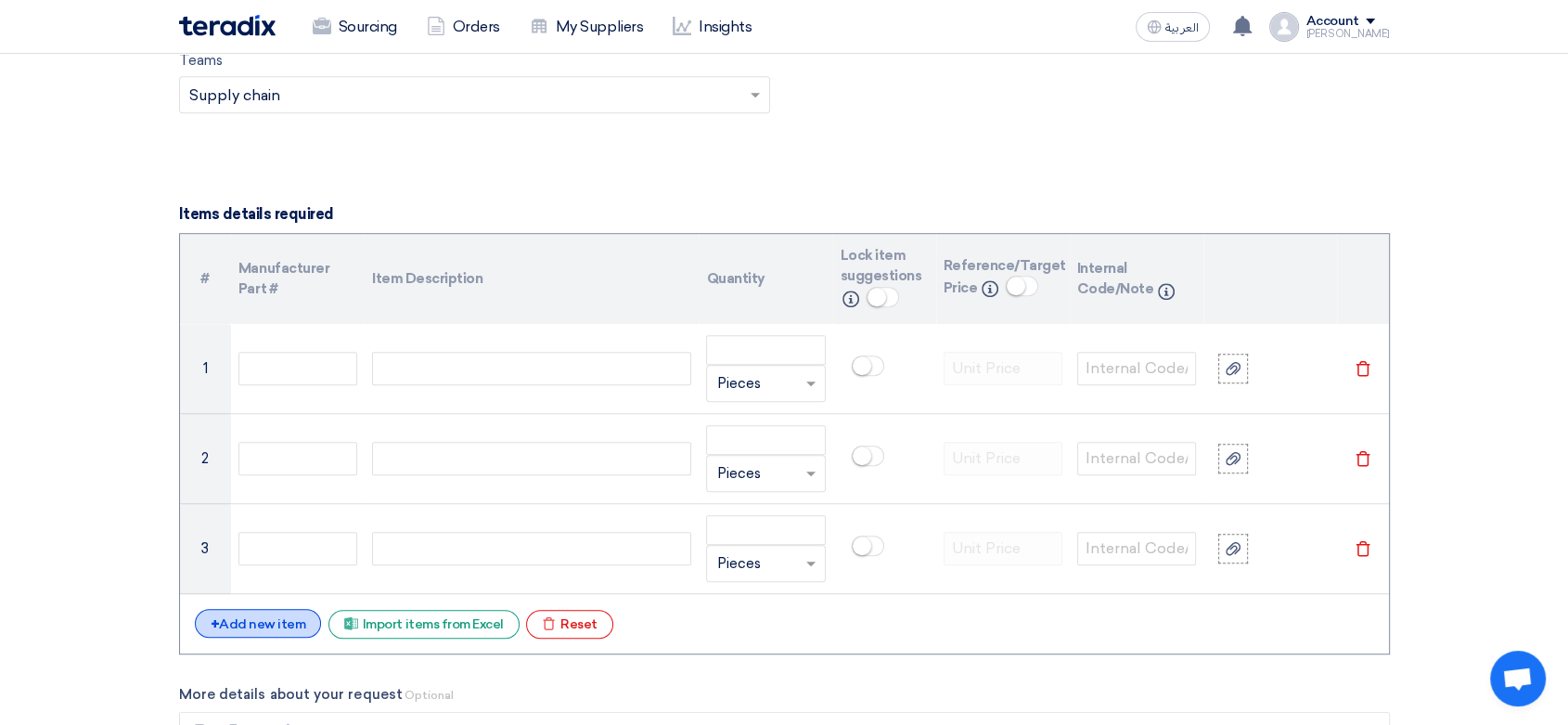
click at [267, 615] on div "+ Add new item" at bounding box center [258, 623] width 127 height 29
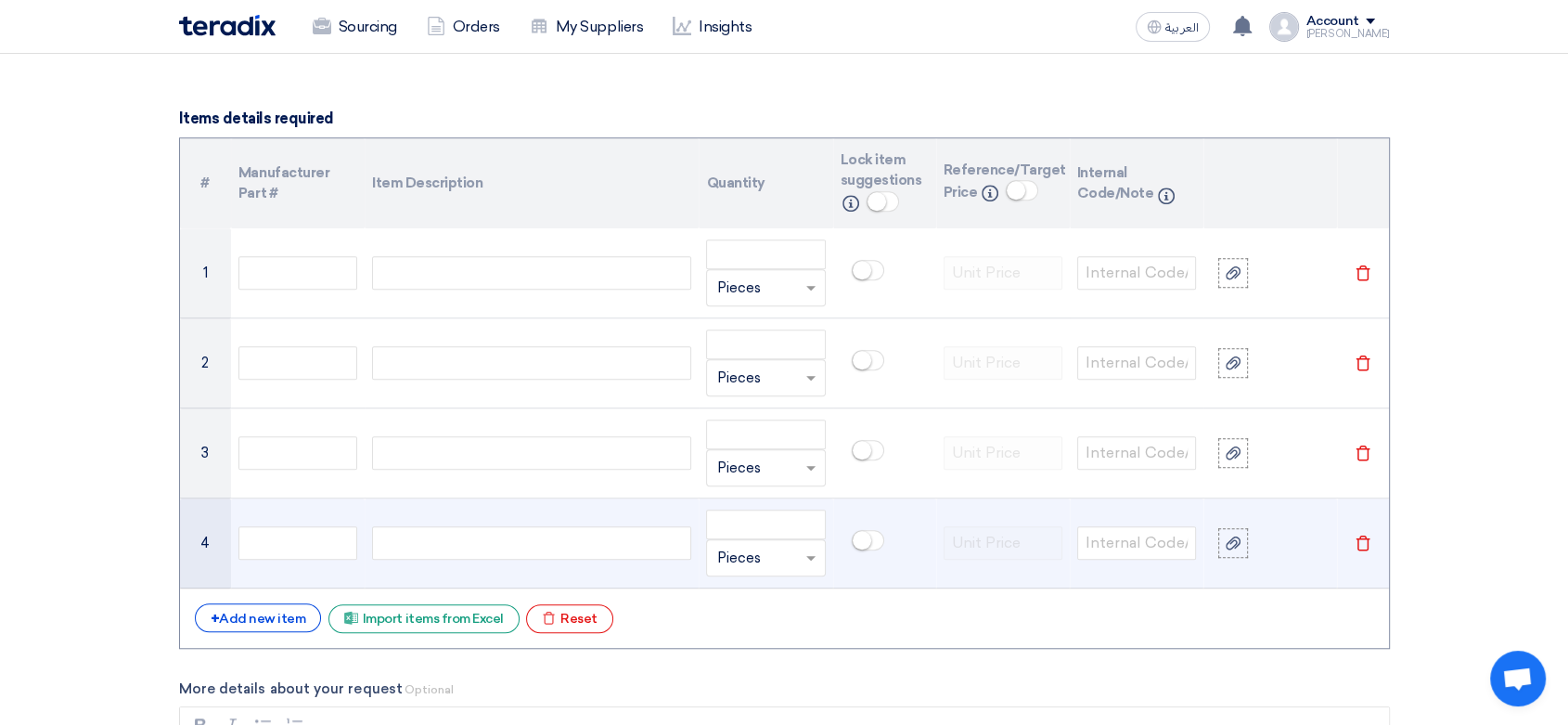
scroll to position [1443, 0]
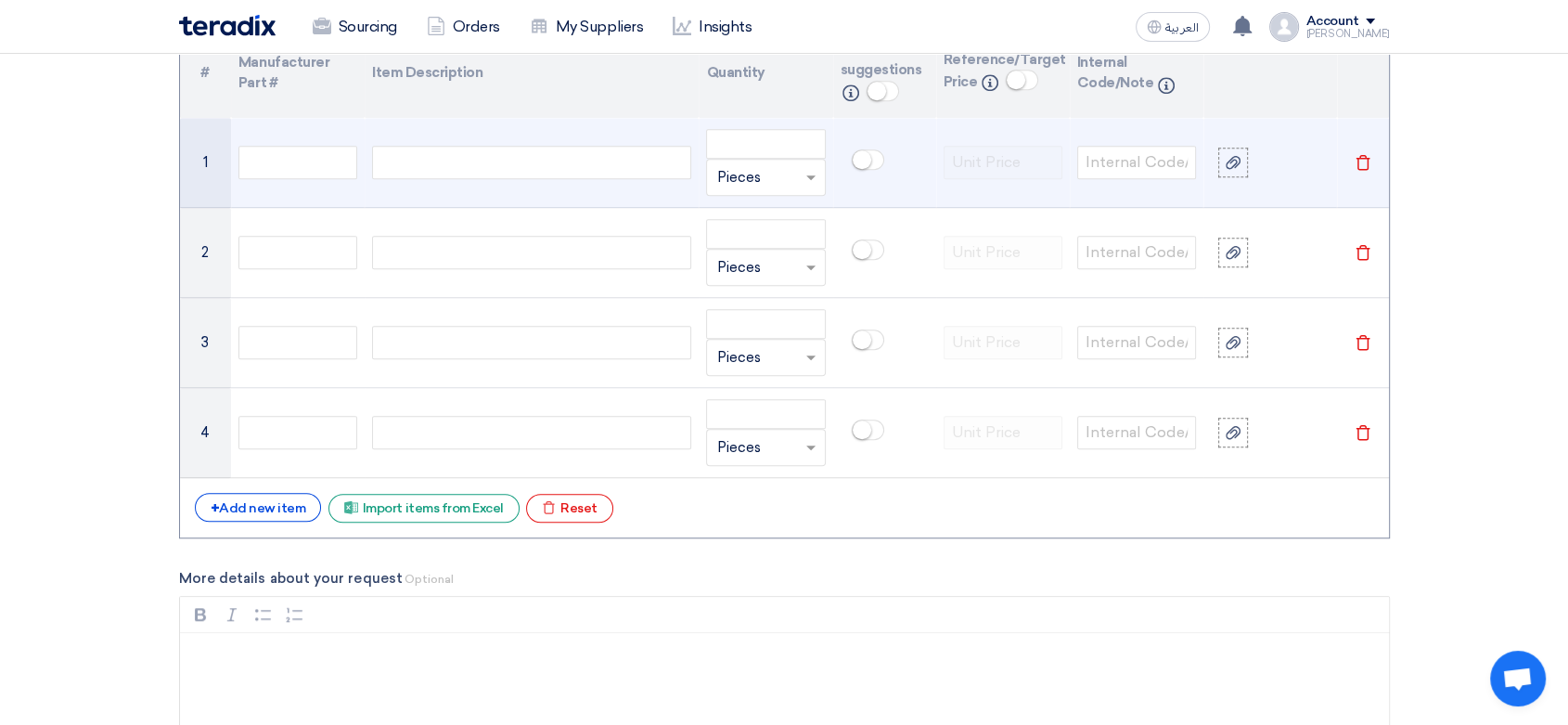
click at [461, 164] on div at bounding box center [531, 162] width 319 height 34
paste div
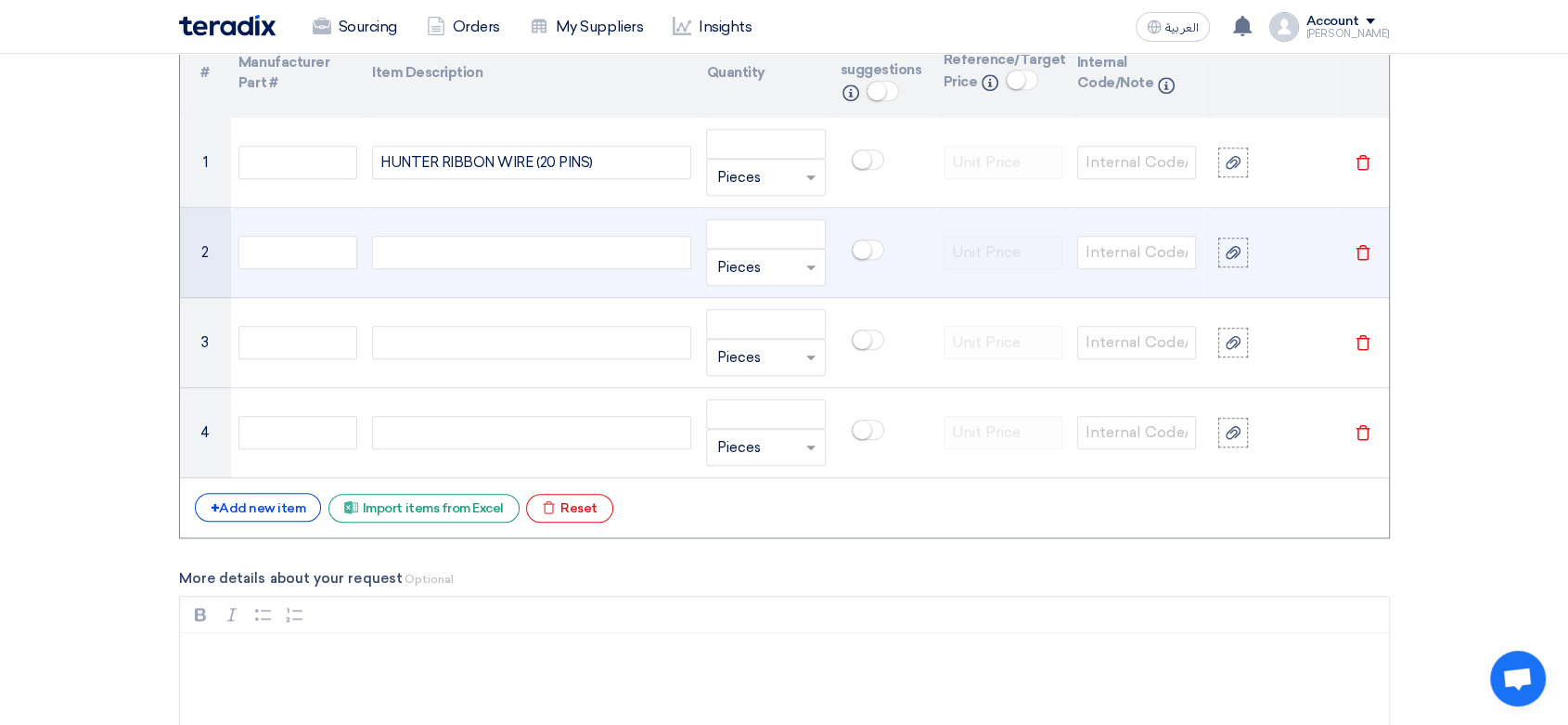
click at [502, 254] on div at bounding box center [531, 252] width 319 height 34
paste div
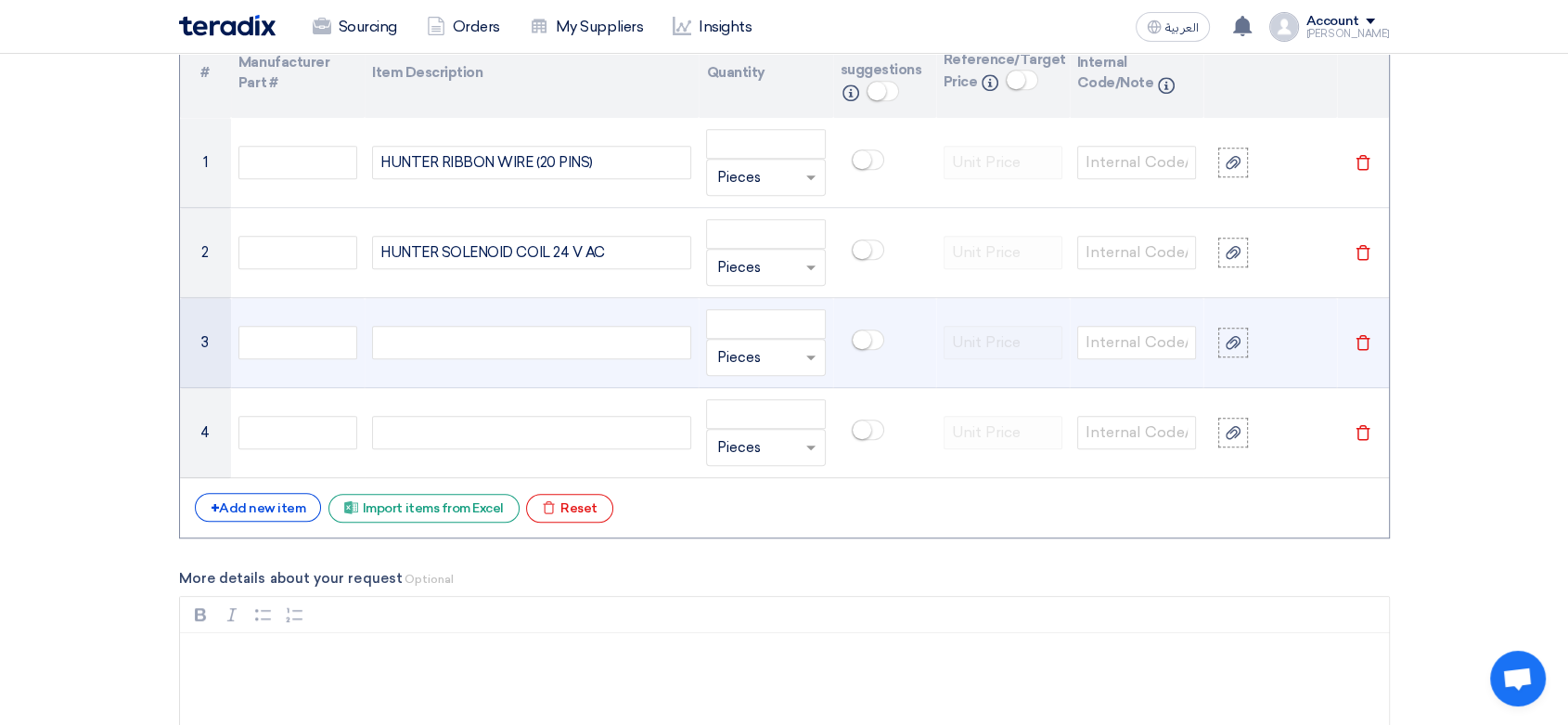
click at [471, 334] on div at bounding box center [531, 342] width 319 height 34
paste div
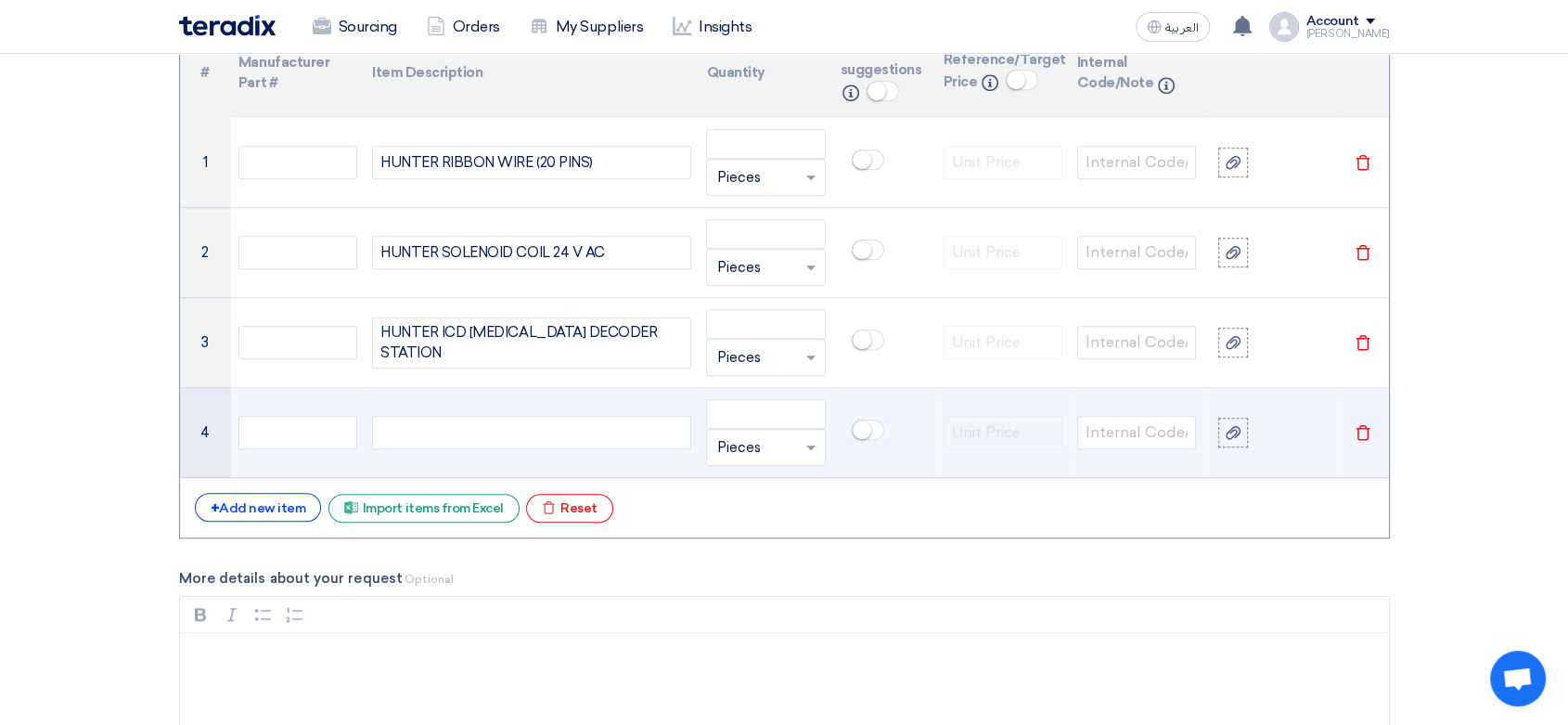
click at [460, 433] on div at bounding box center [531, 433] width 319 height 34
paste div
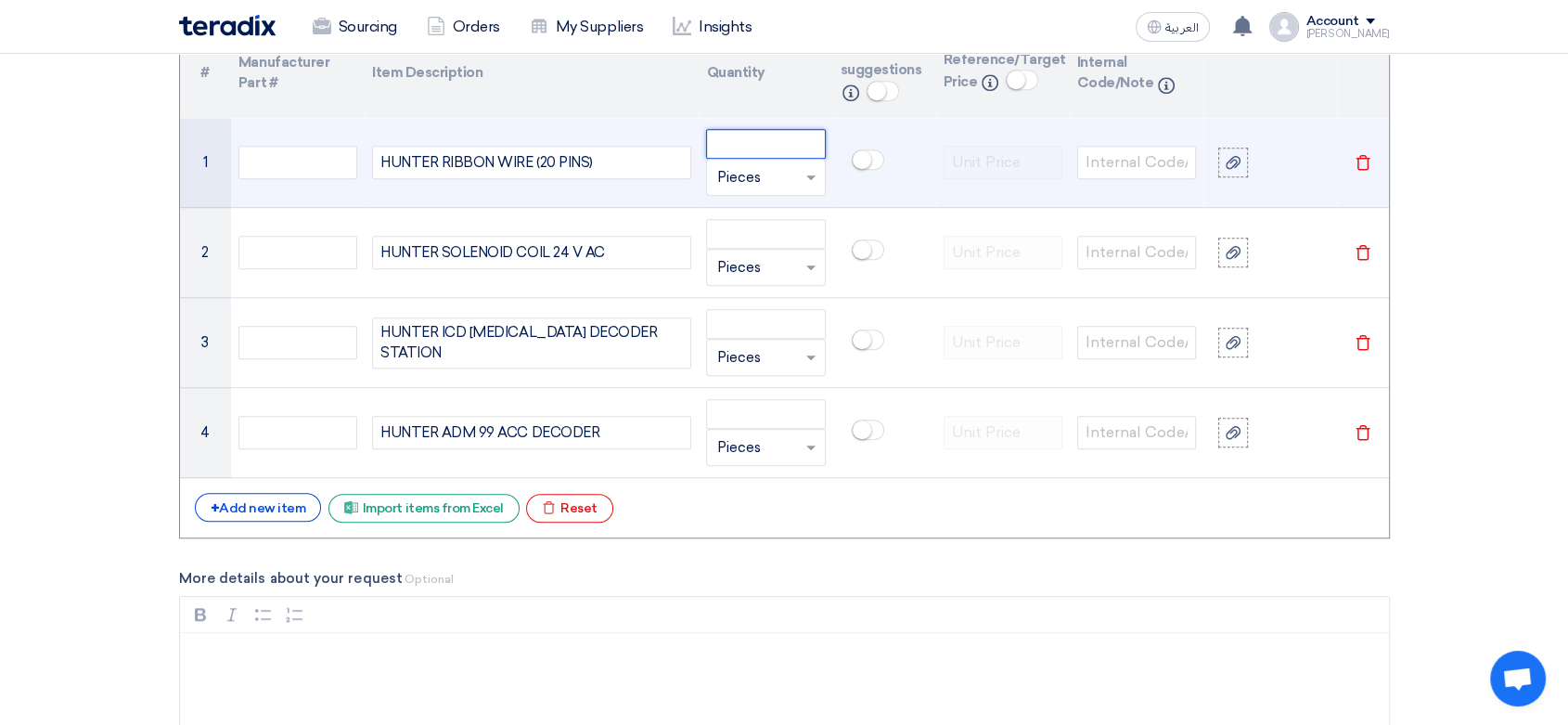
click at [771, 141] on input "number" at bounding box center [766, 144] width 119 height 30
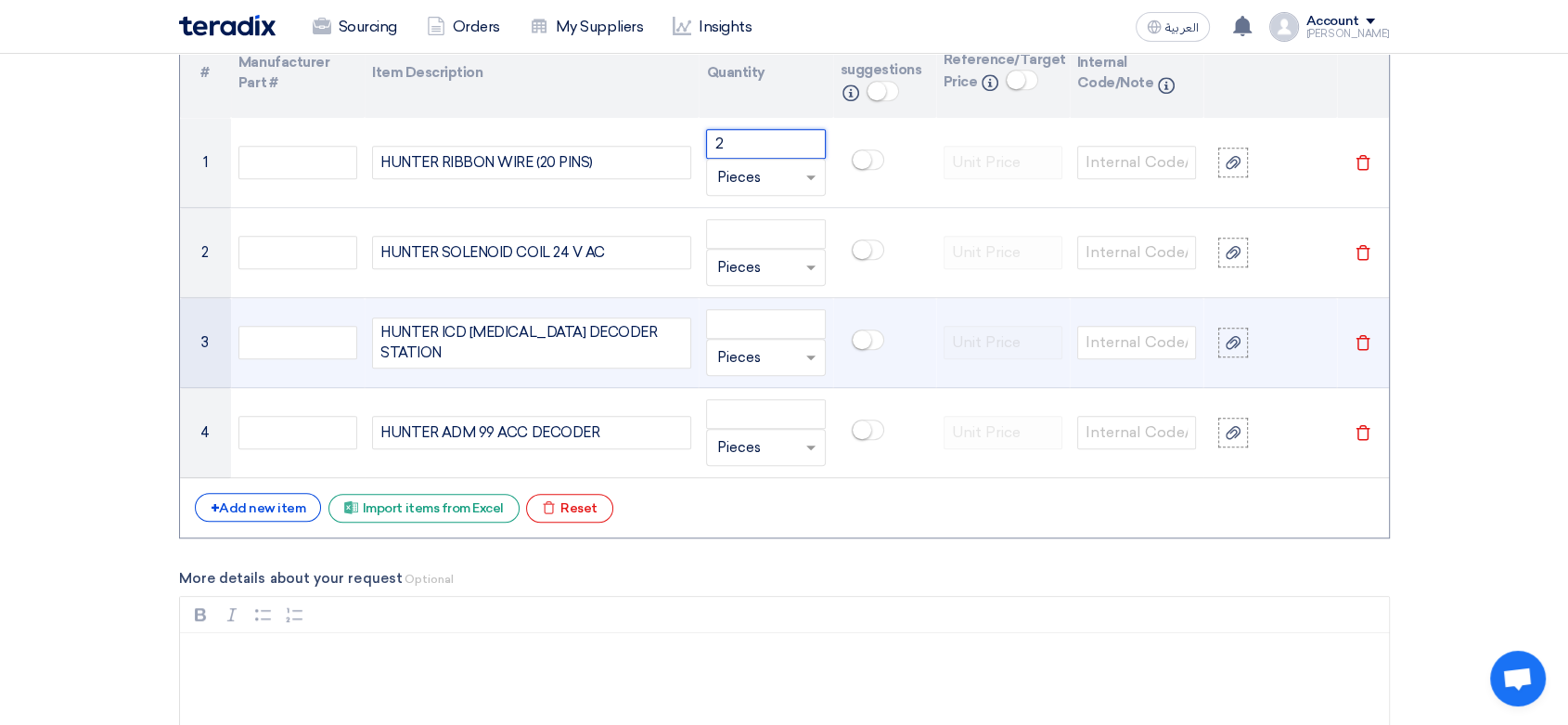
type input "2"
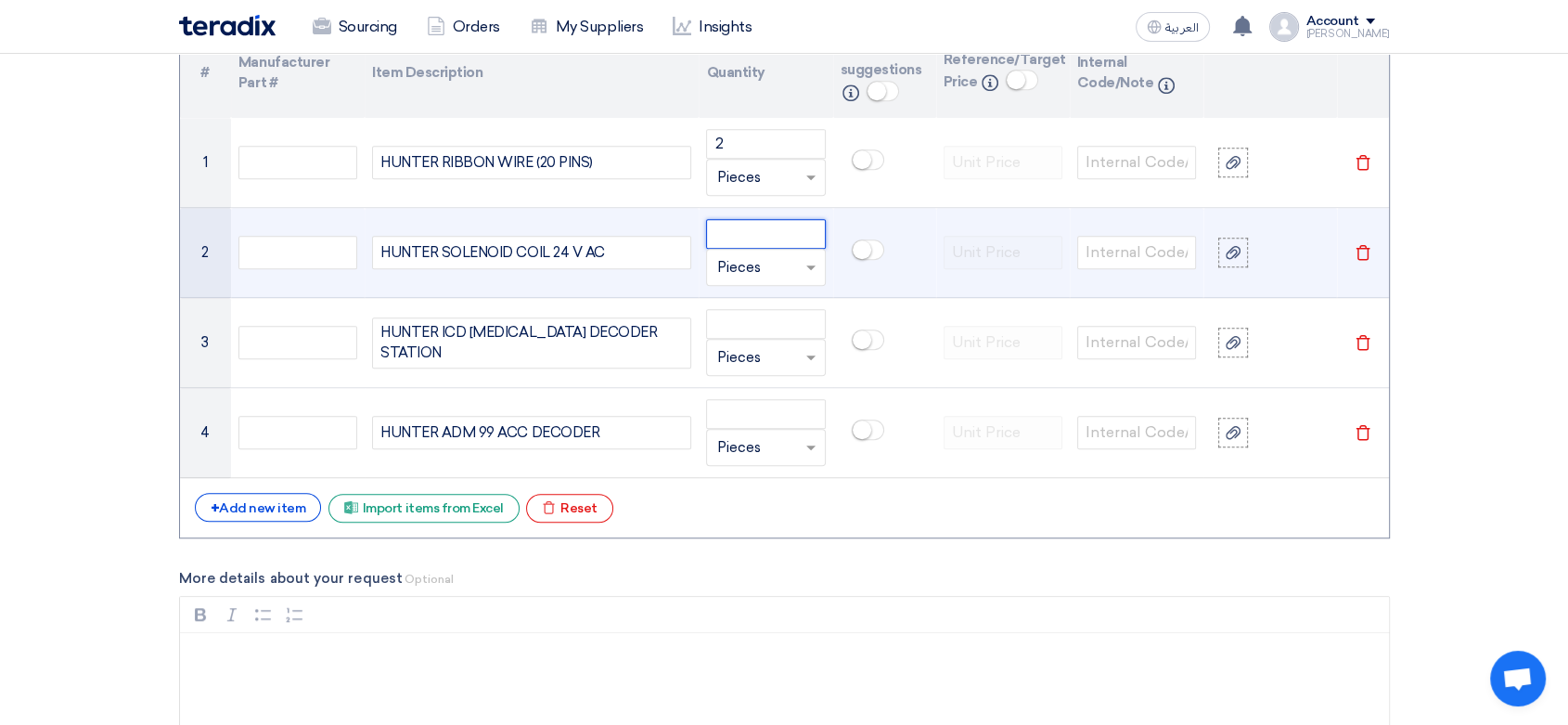
click at [793, 229] on input "number" at bounding box center [766, 233] width 119 height 30
type input "13"
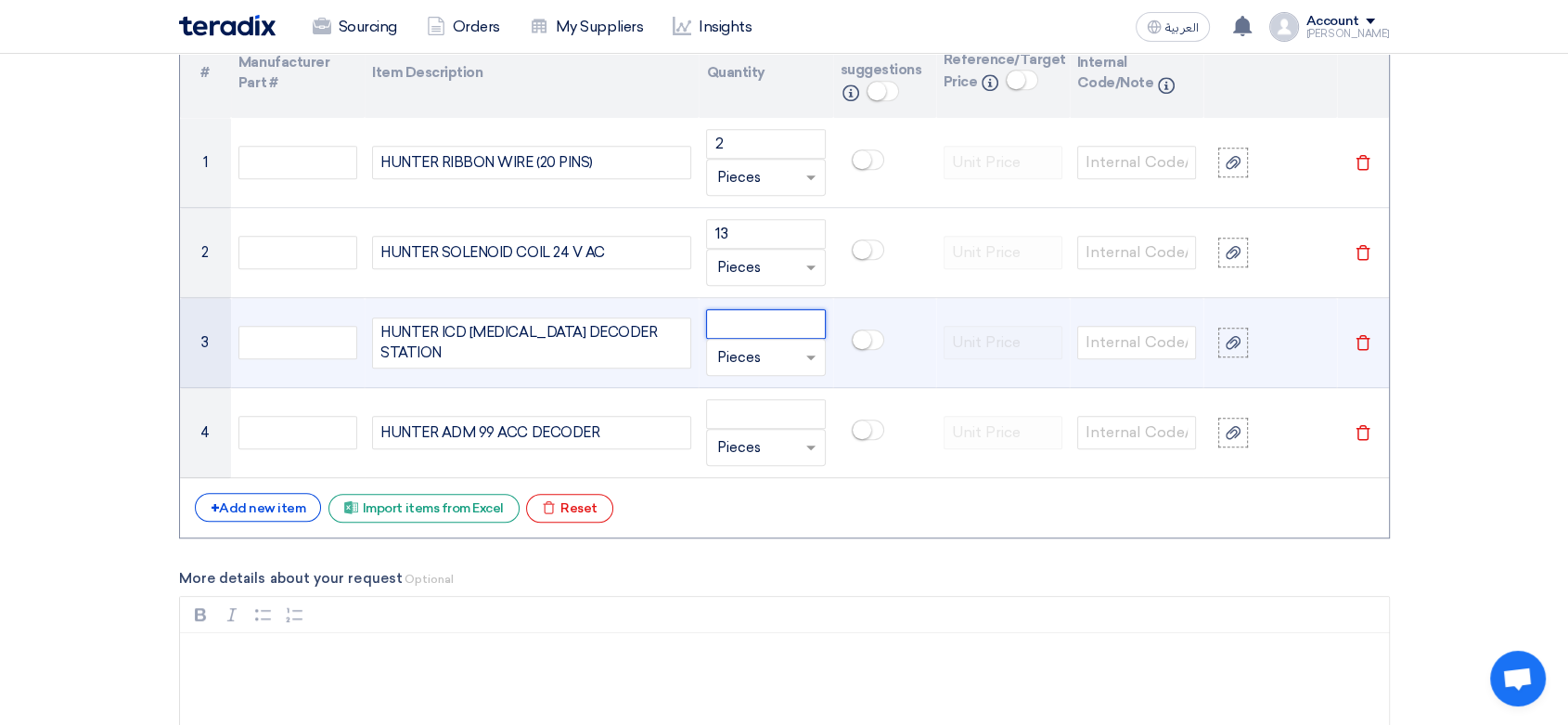
click at [750, 320] on input "number" at bounding box center [766, 323] width 119 height 30
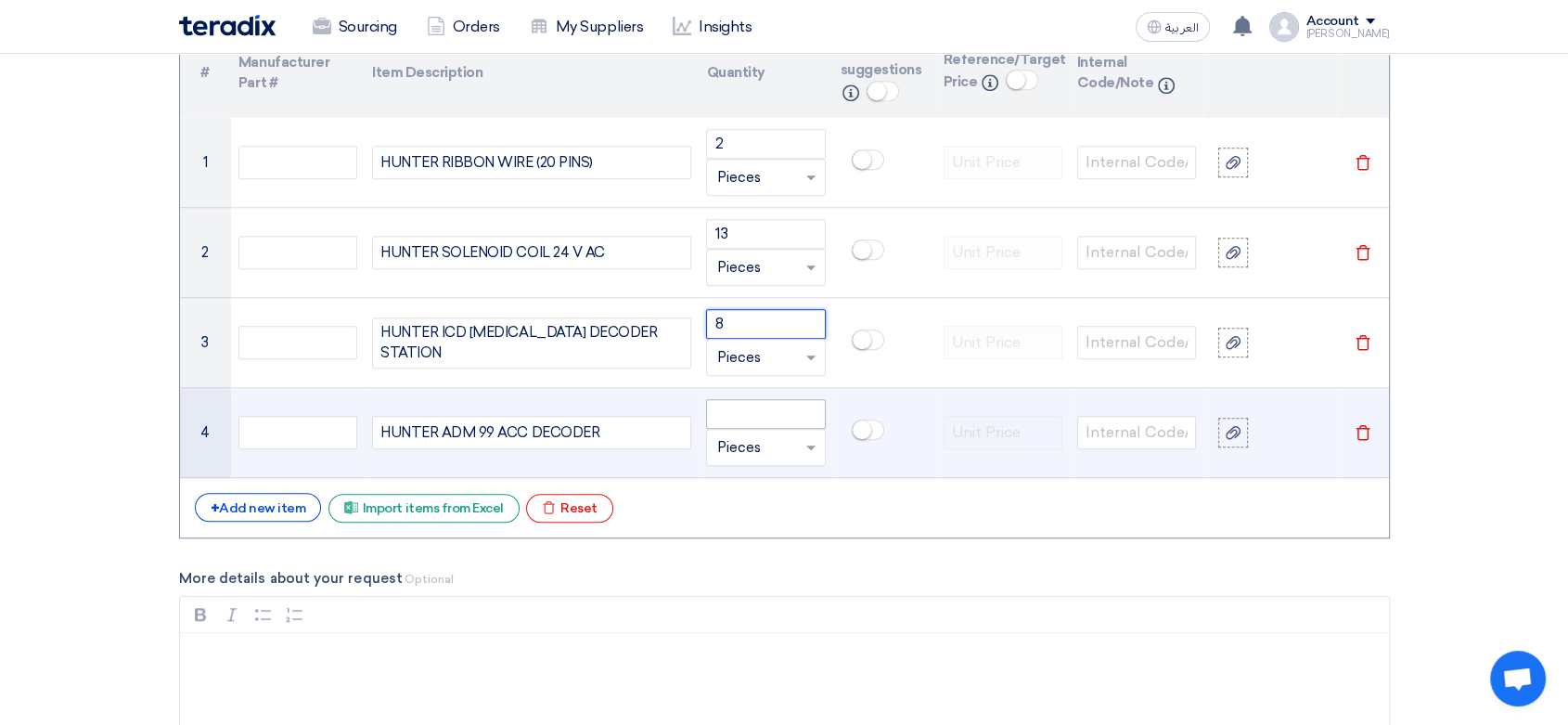
type input "8"
click at [720, 406] on input "number" at bounding box center [766, 413] width 119 height 30
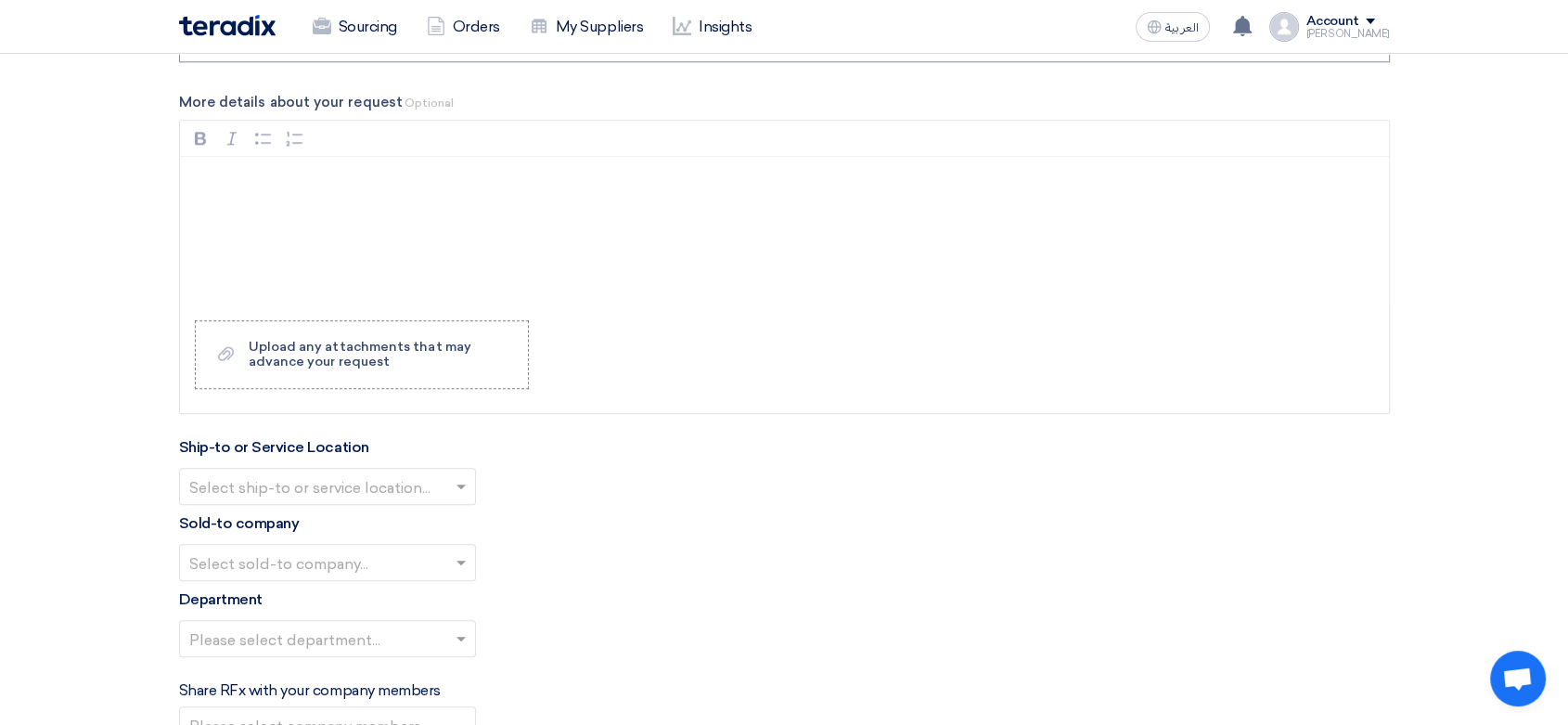
scroll to position [1960, 0]
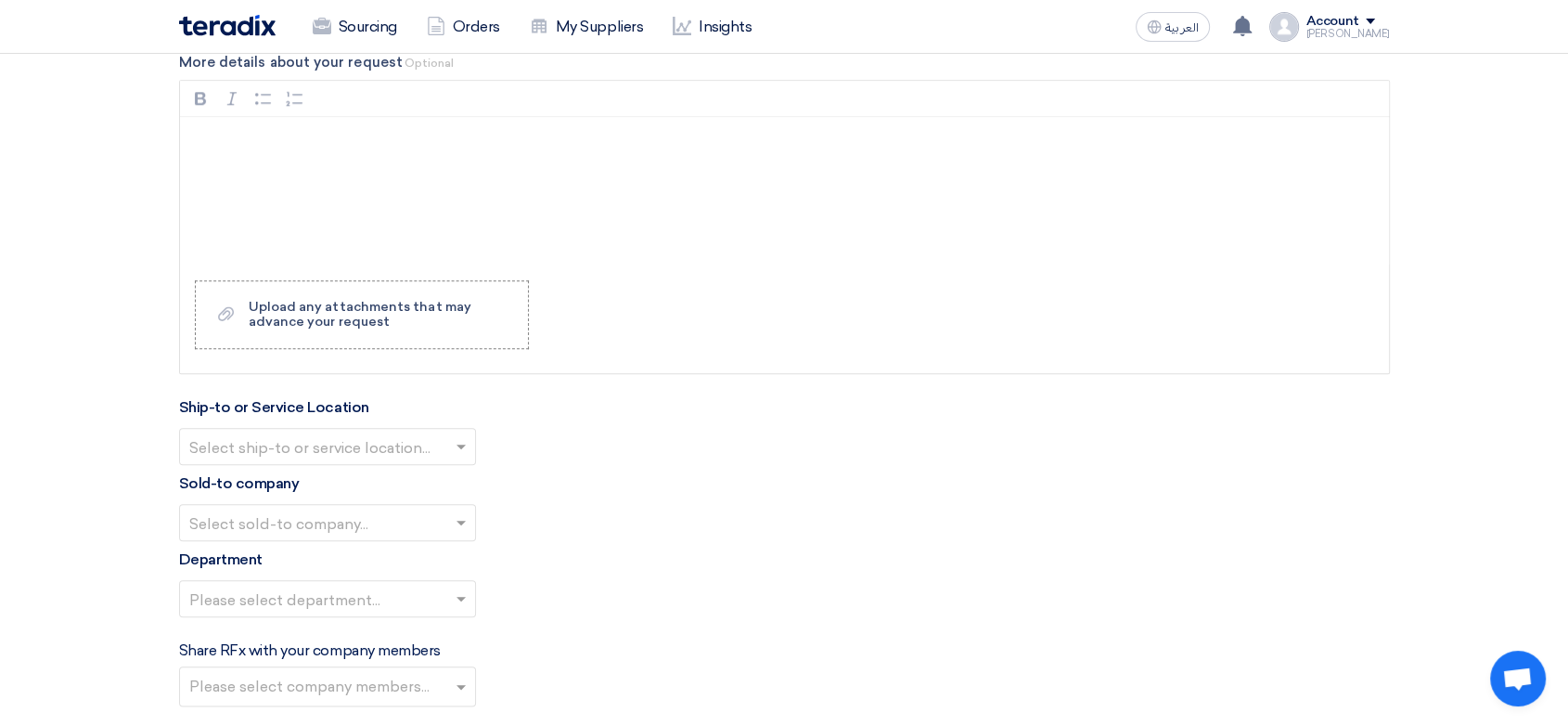
click at [370, 440] on input "text" at bounding box center [317, 449] width 258 height 31
type input "11"
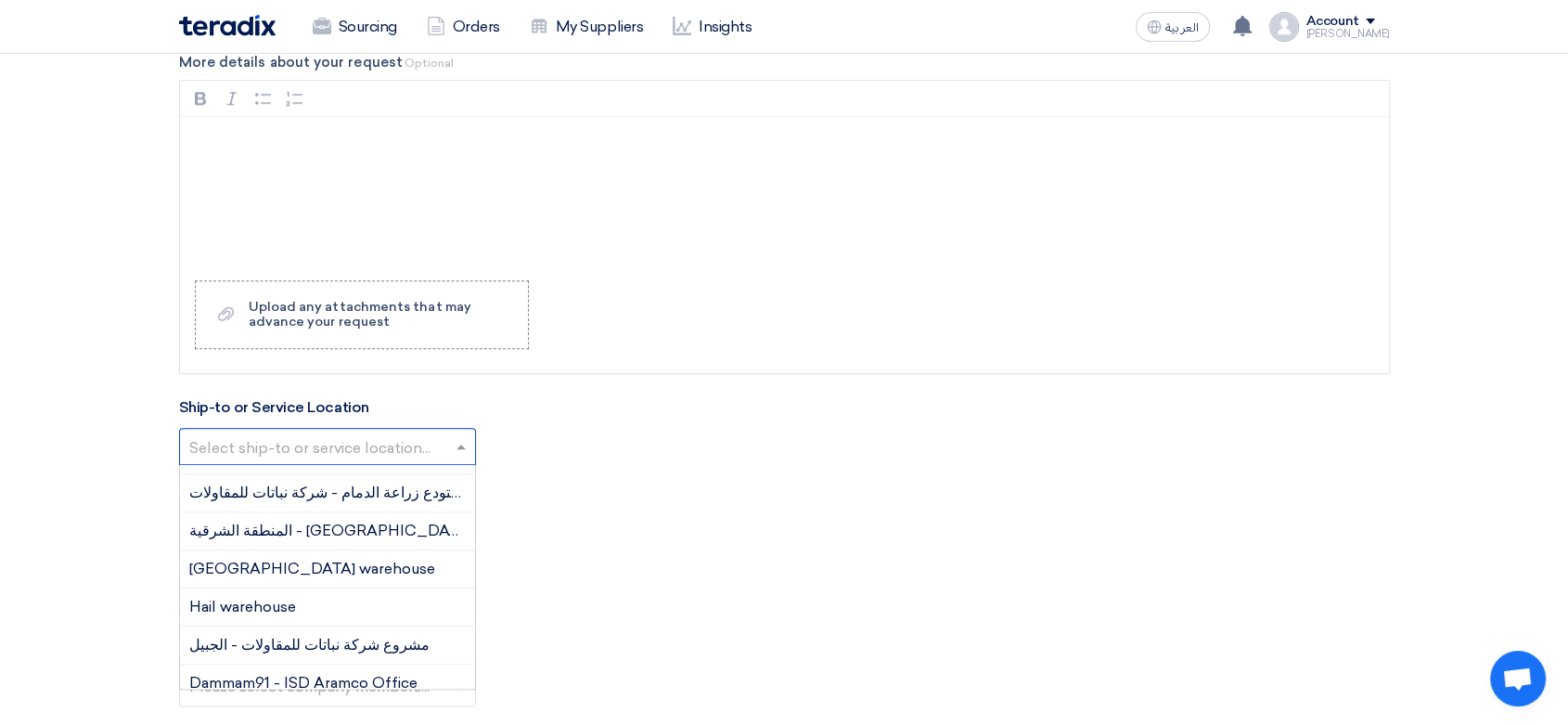
scroll to position [206, 0]
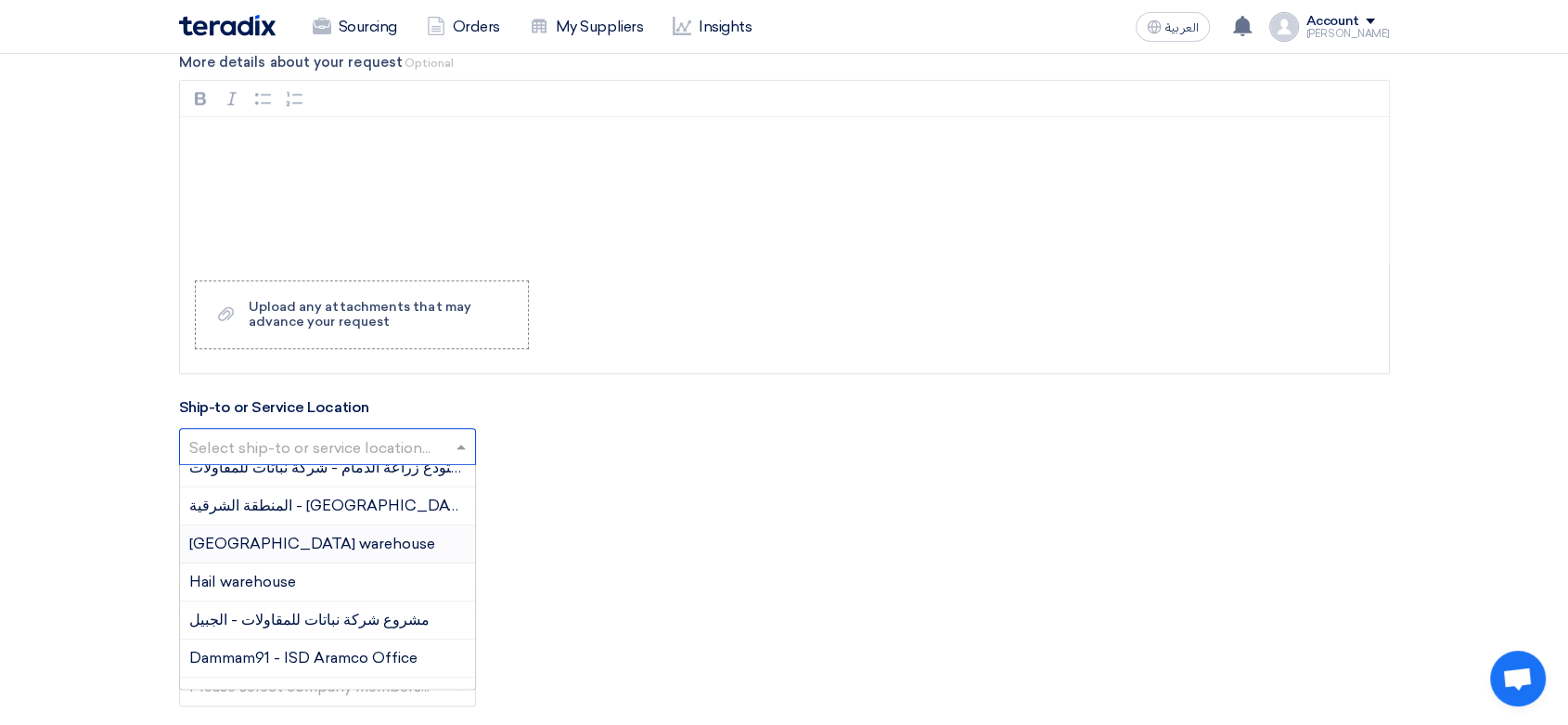
click at [268, 538] on span "[GEOGRAPHIC_DATA] warehouse" at bounding box center [311, 544] width 246 height 17
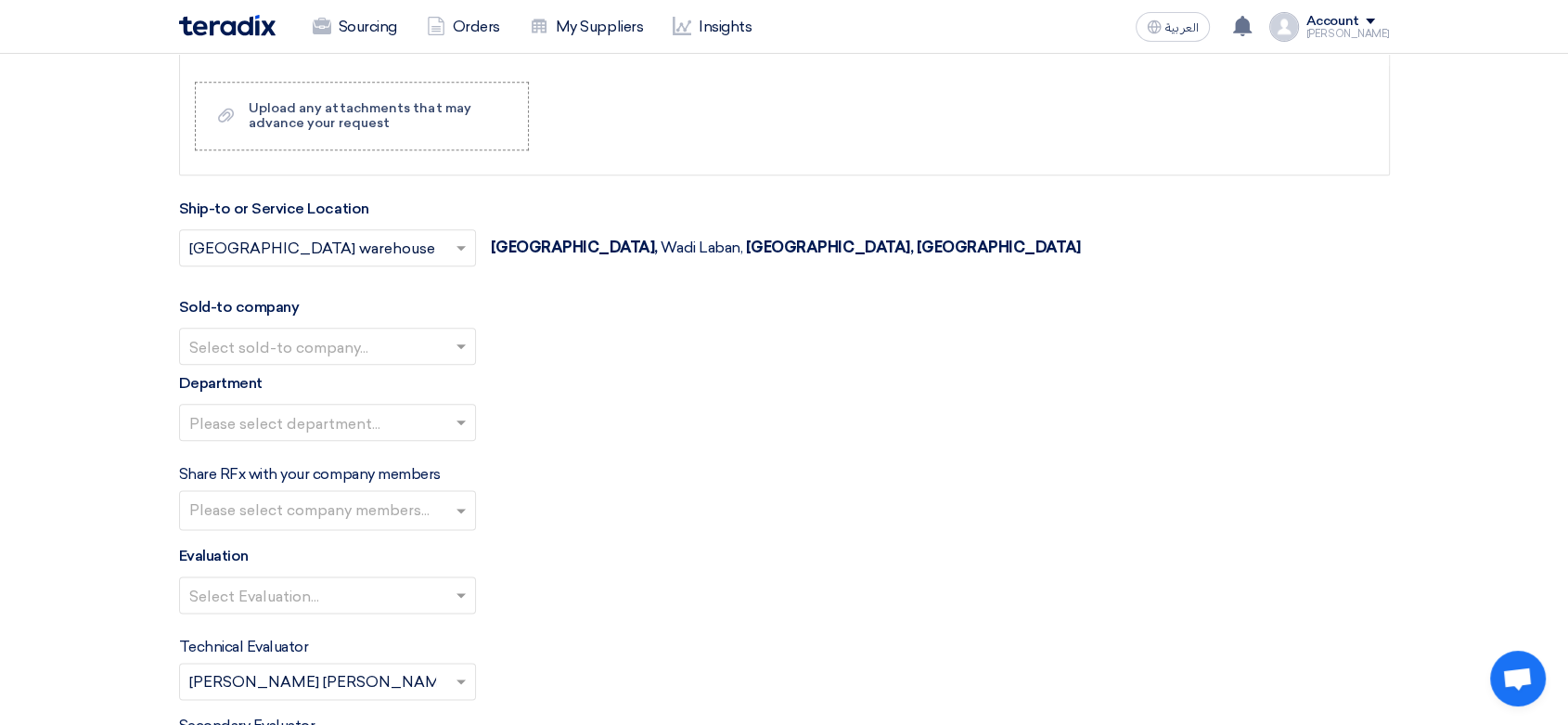
scroll to position [2166, 0]
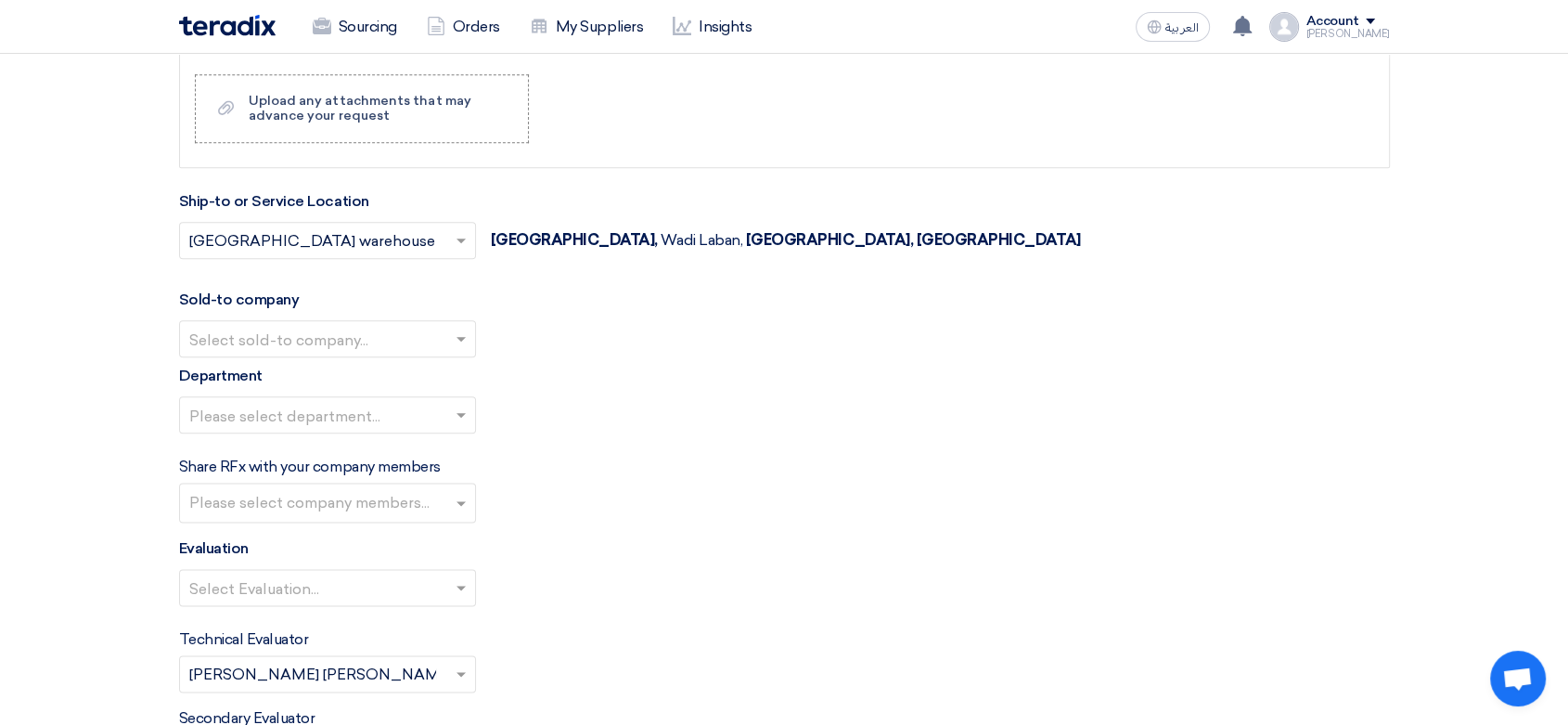
click at [335, 330] on input "text" at bounding box center [317, 341] width 258 height 31
click at [279, 369] on span "Nabatat for contracting" at bounding box center [273, 375] width 169 height 17
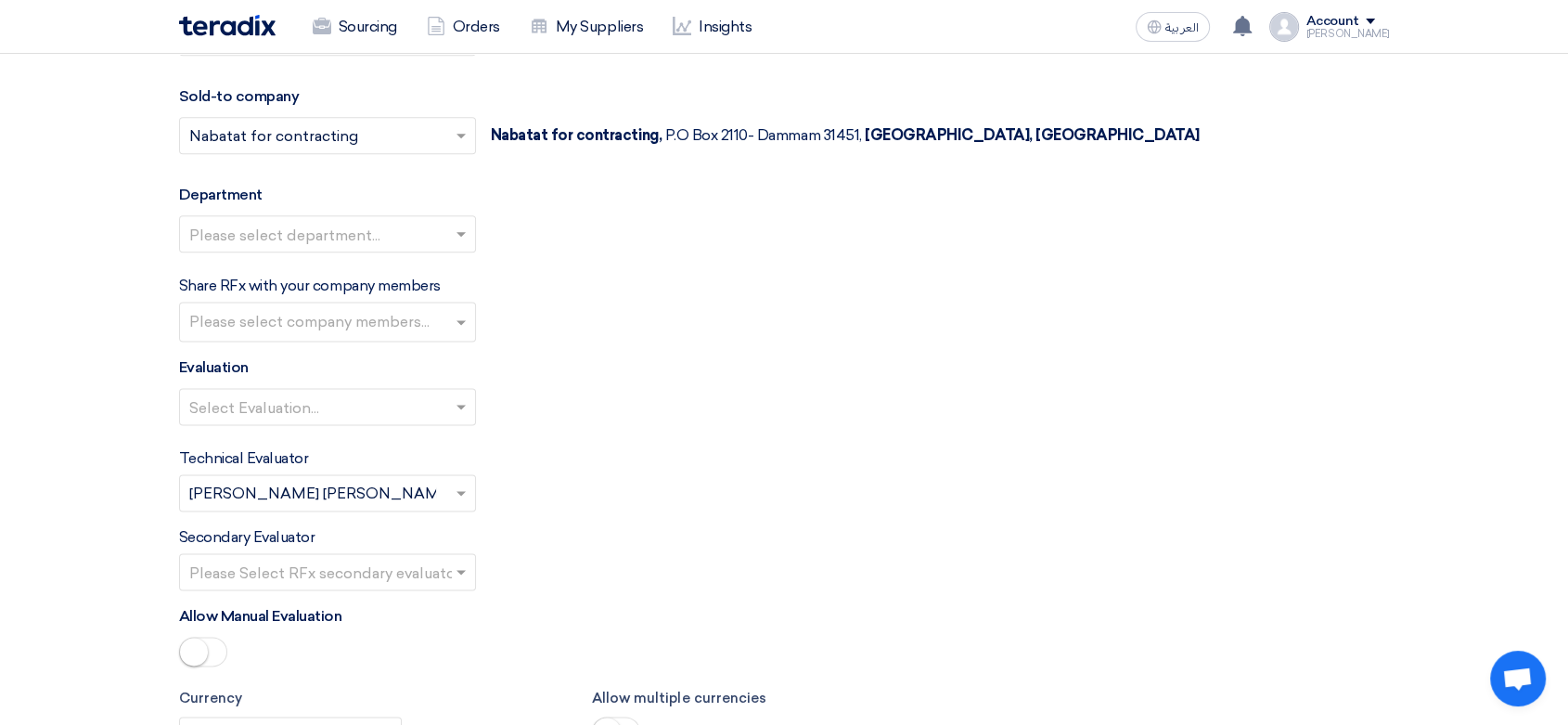
scroll to position [2373, 0]
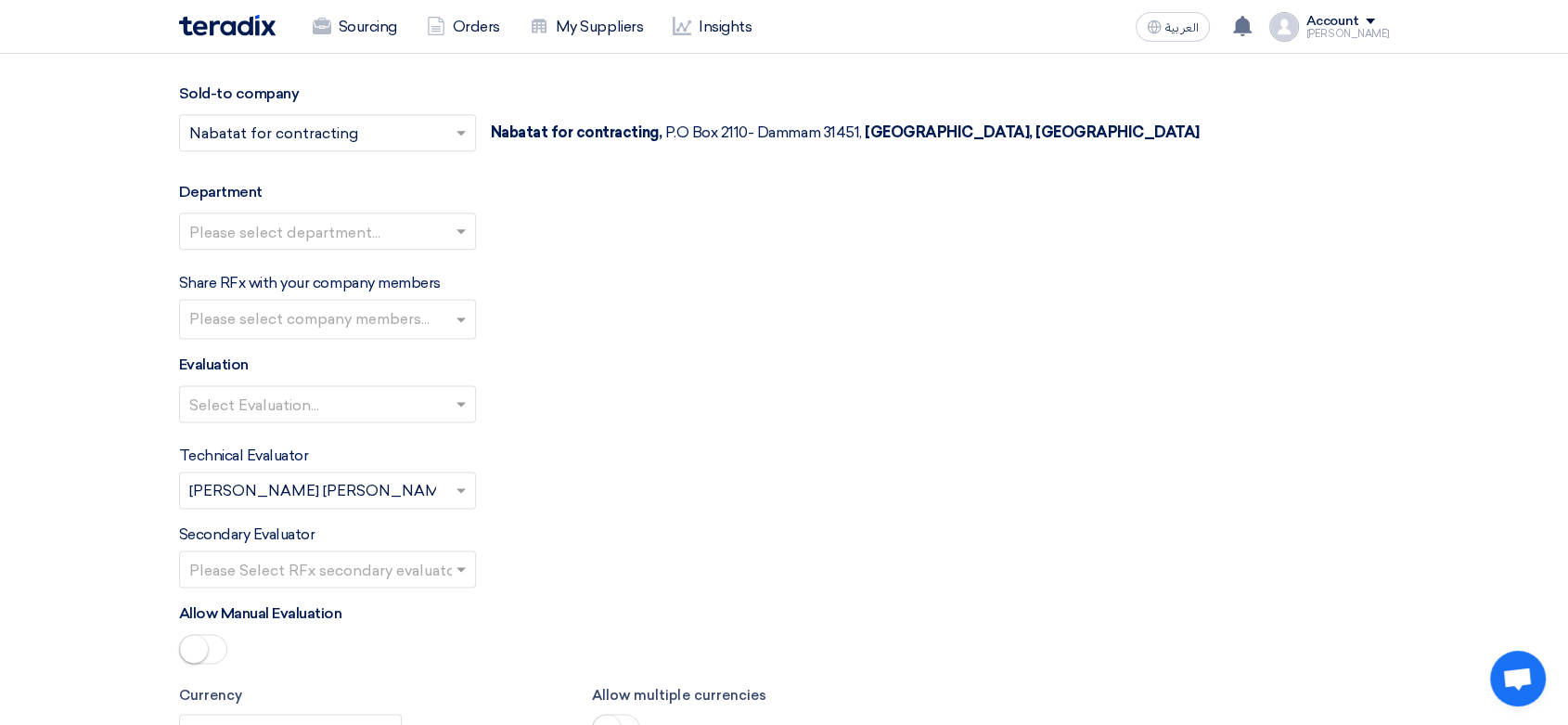
click at [340, 231] on input "text" at bounding box center [317, 234] width 258 height 31
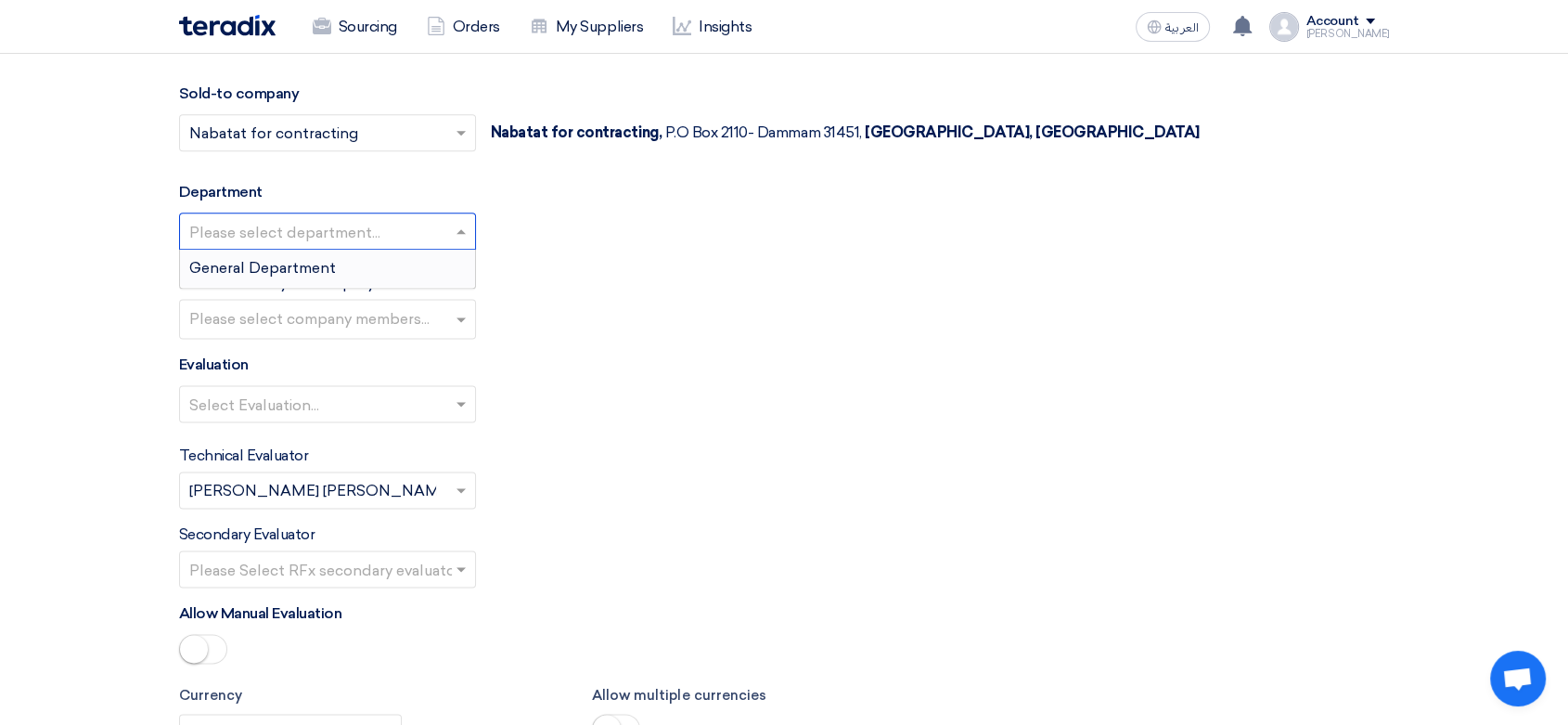
click at [314, 265] on span "General Department" at bounding box center [262, 268] width 147 height 17
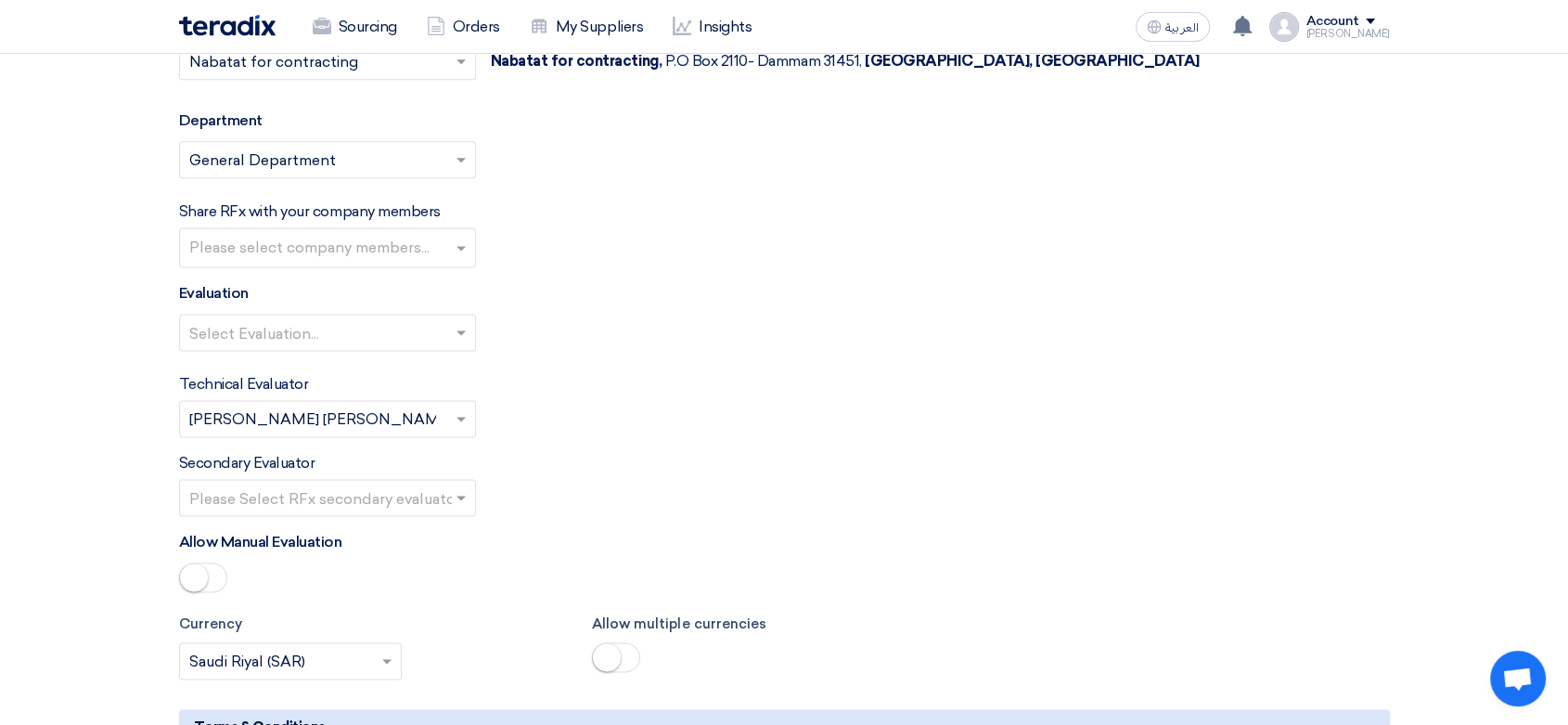
scroll to position [2475, 0]
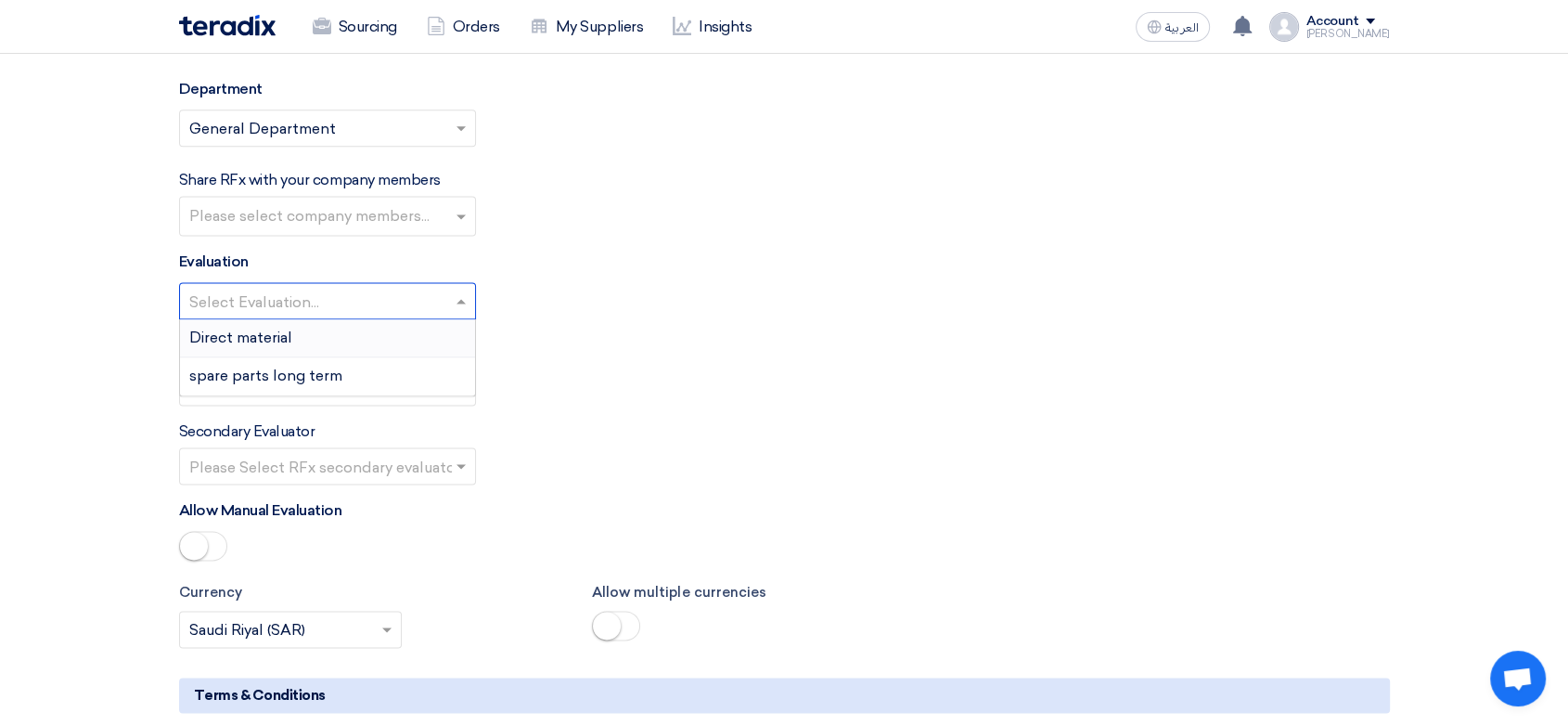
click at [334, 289] on input "text" at bounding box center [317, 303] width 258 height 31
click at [298, 332] on div "Direct material" at bounding box center [328, 339] width 295 height 38
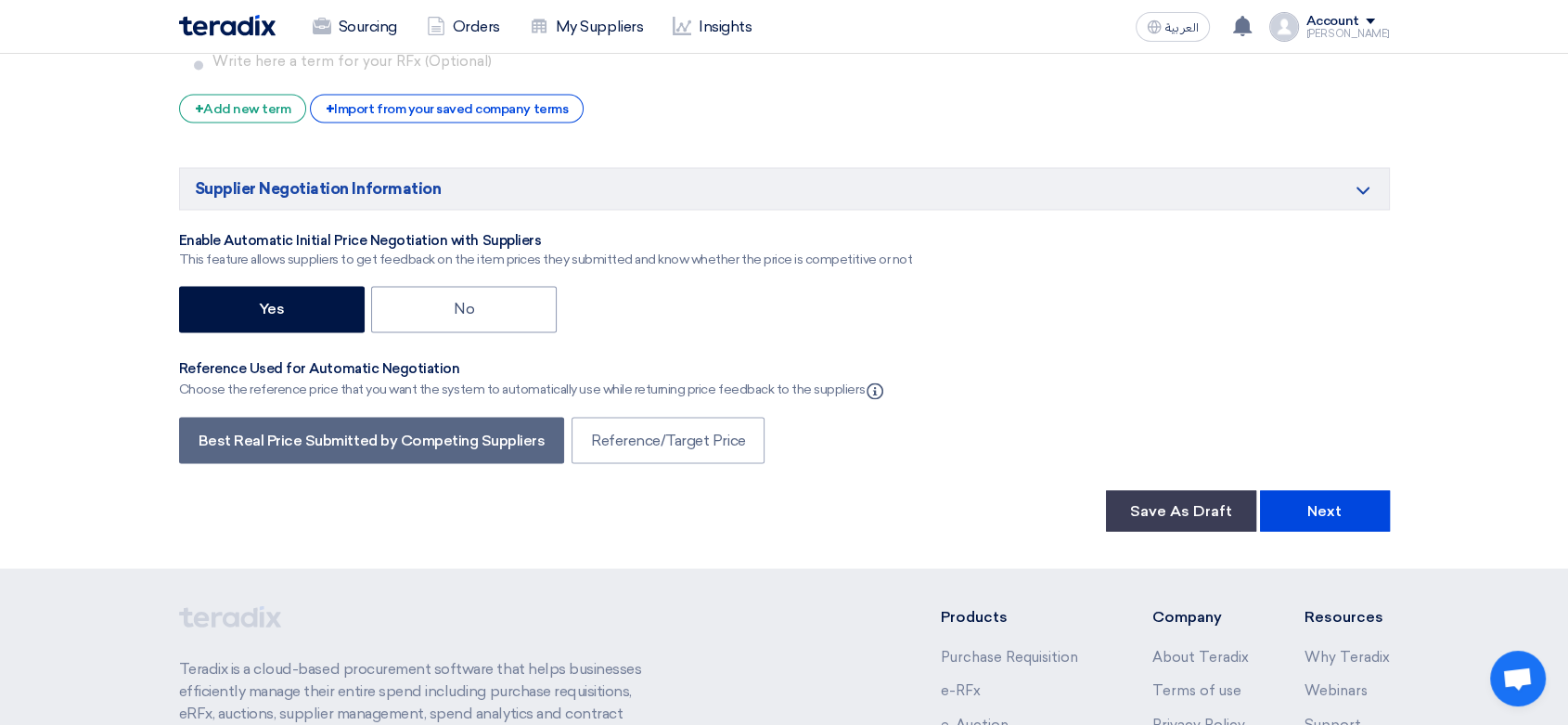
scroll to position [3197, 0]
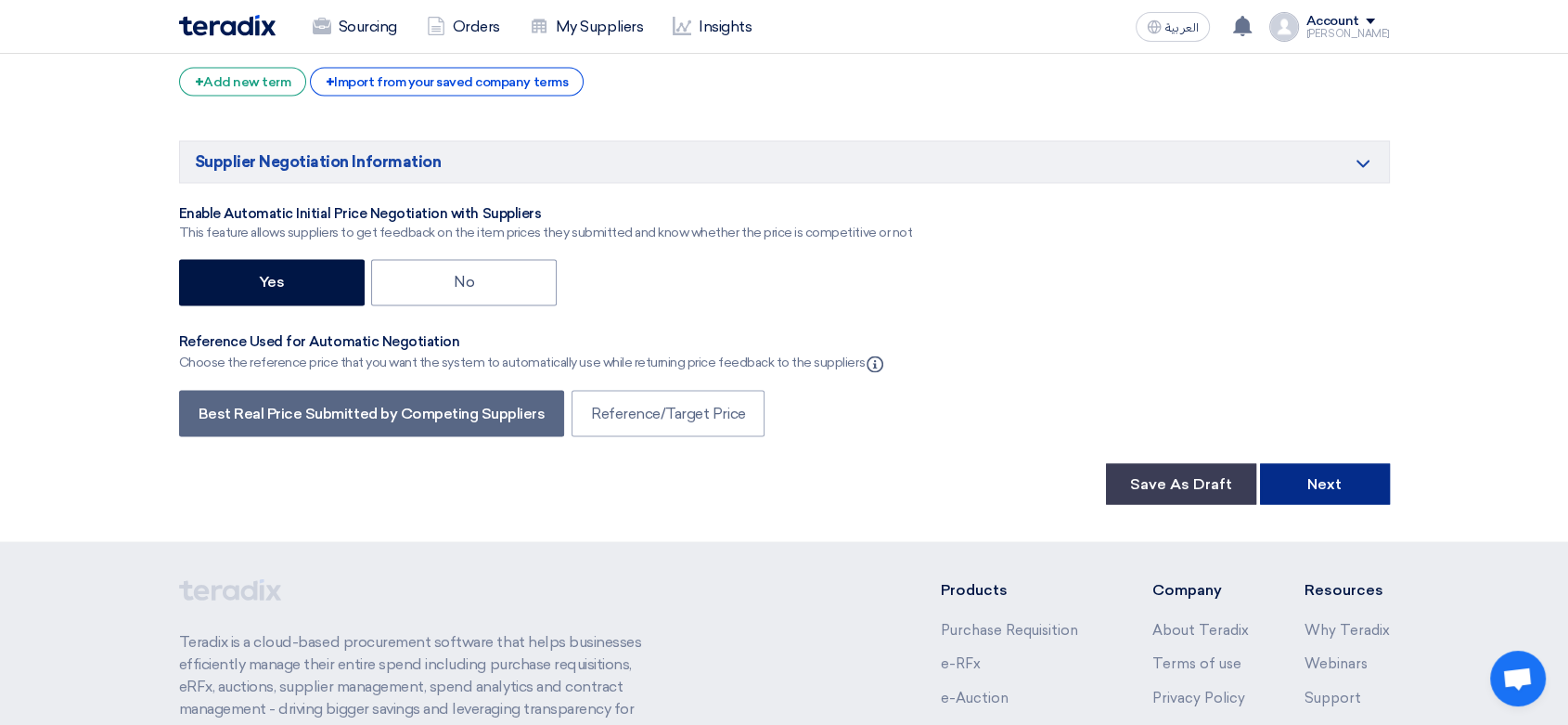
click at [1320, 479] on button "Next" at bounding box center [1326, 483] width 130 height 41
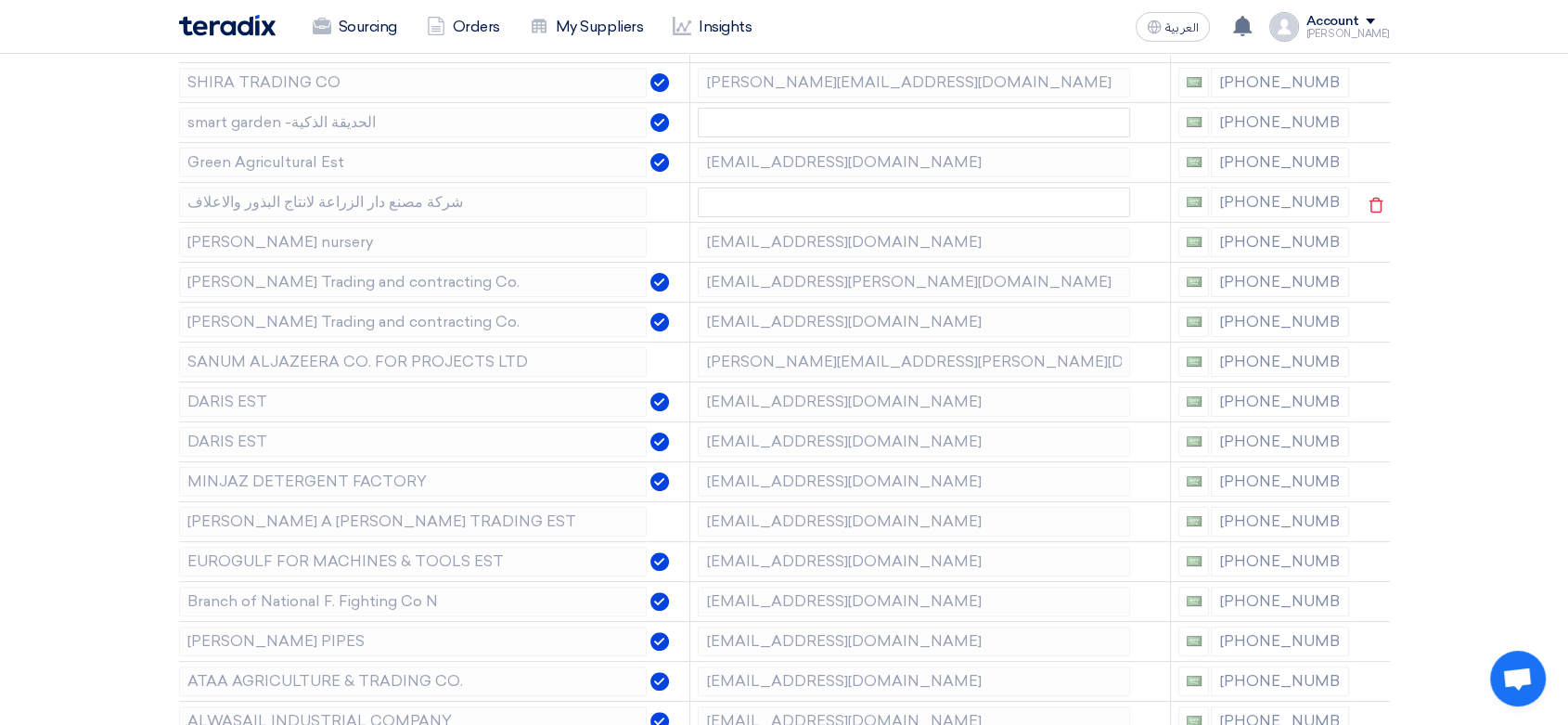
scroll to position [412, 0]
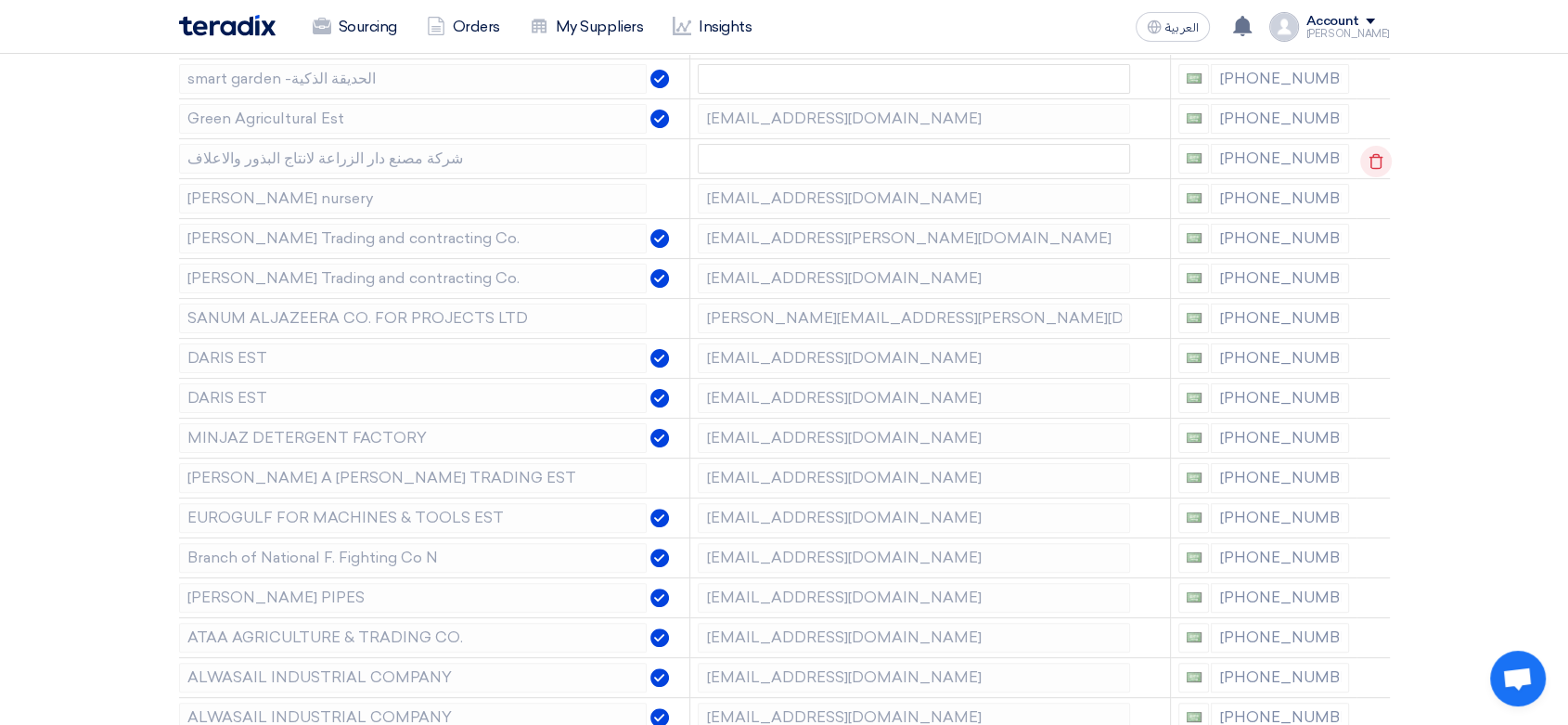
click at [1387, 162] on icon at bounding box center [1375, 161] width 32 height 32
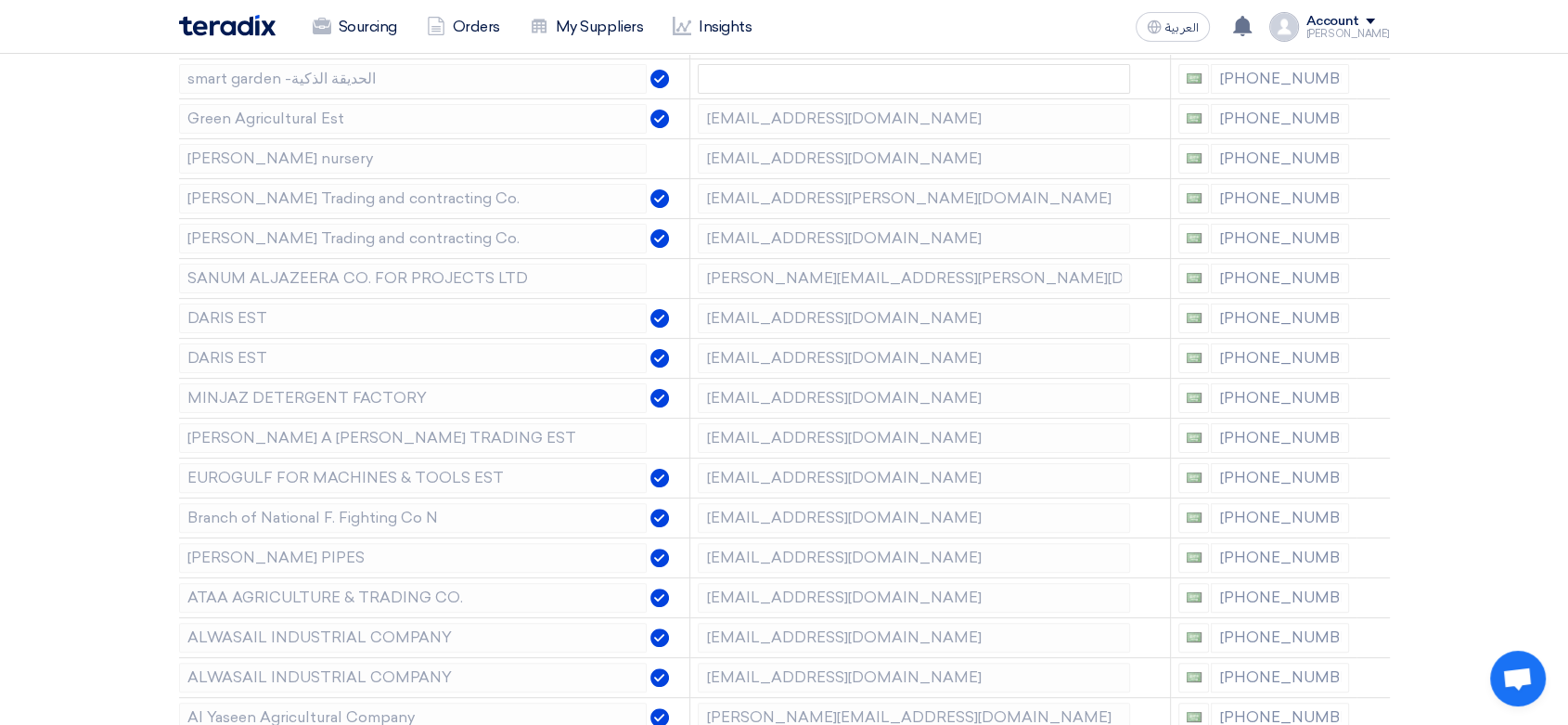
click at [0, 0] on icon at bounding box center [0, 0] width 0 height 0
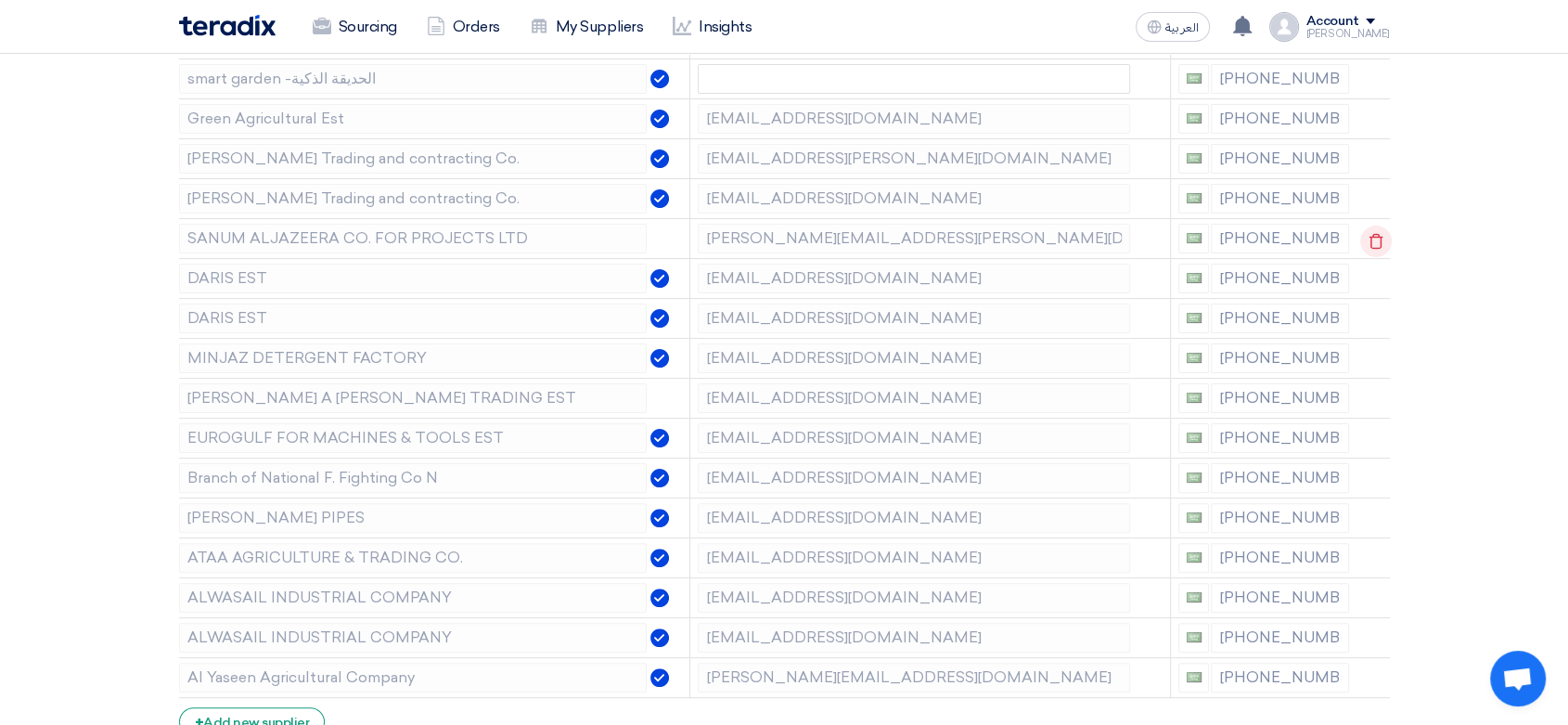
click at [1374, 241] on icon at bounding box center [1375, 241] width 32 height 32
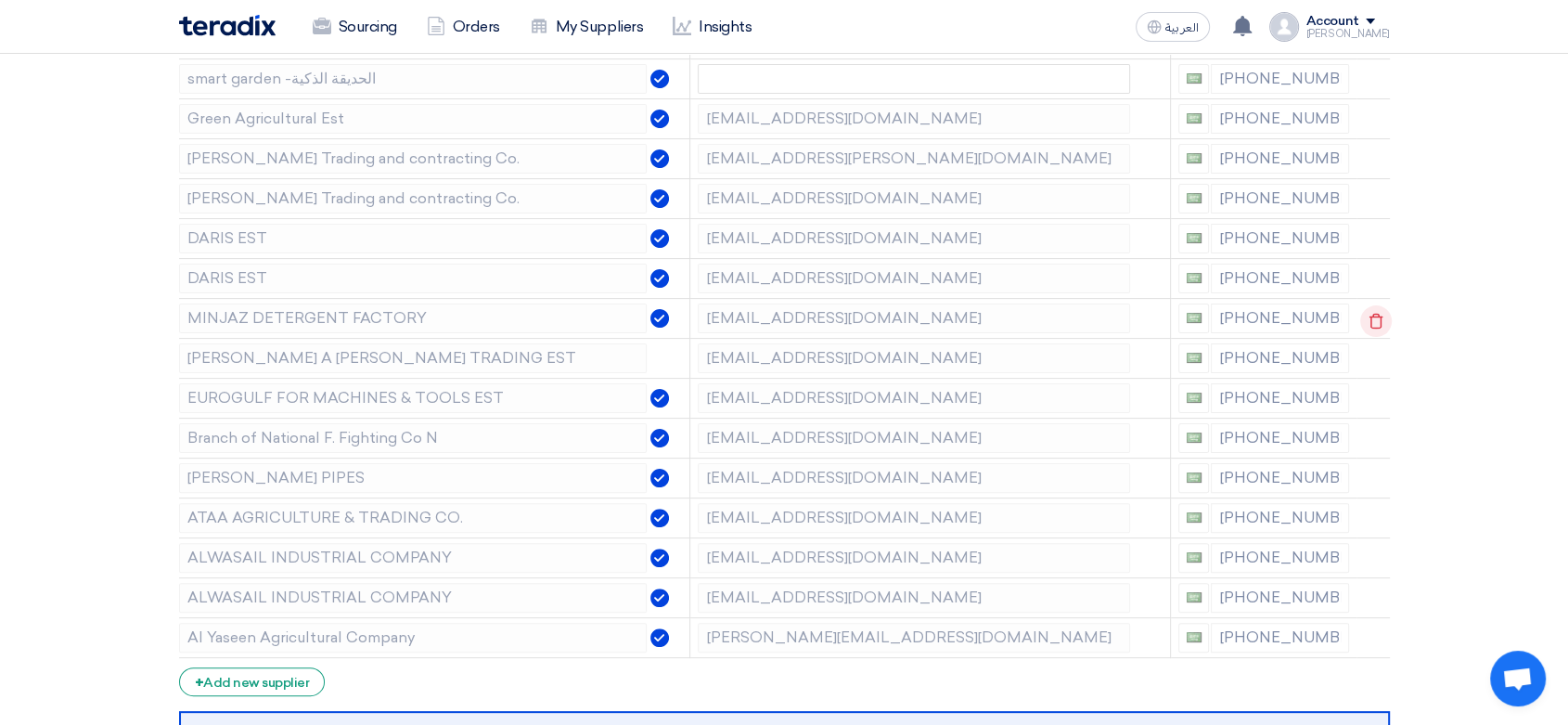
click at [1375, 317] on icon at bounding box center [1375, 321] width 32 height 32
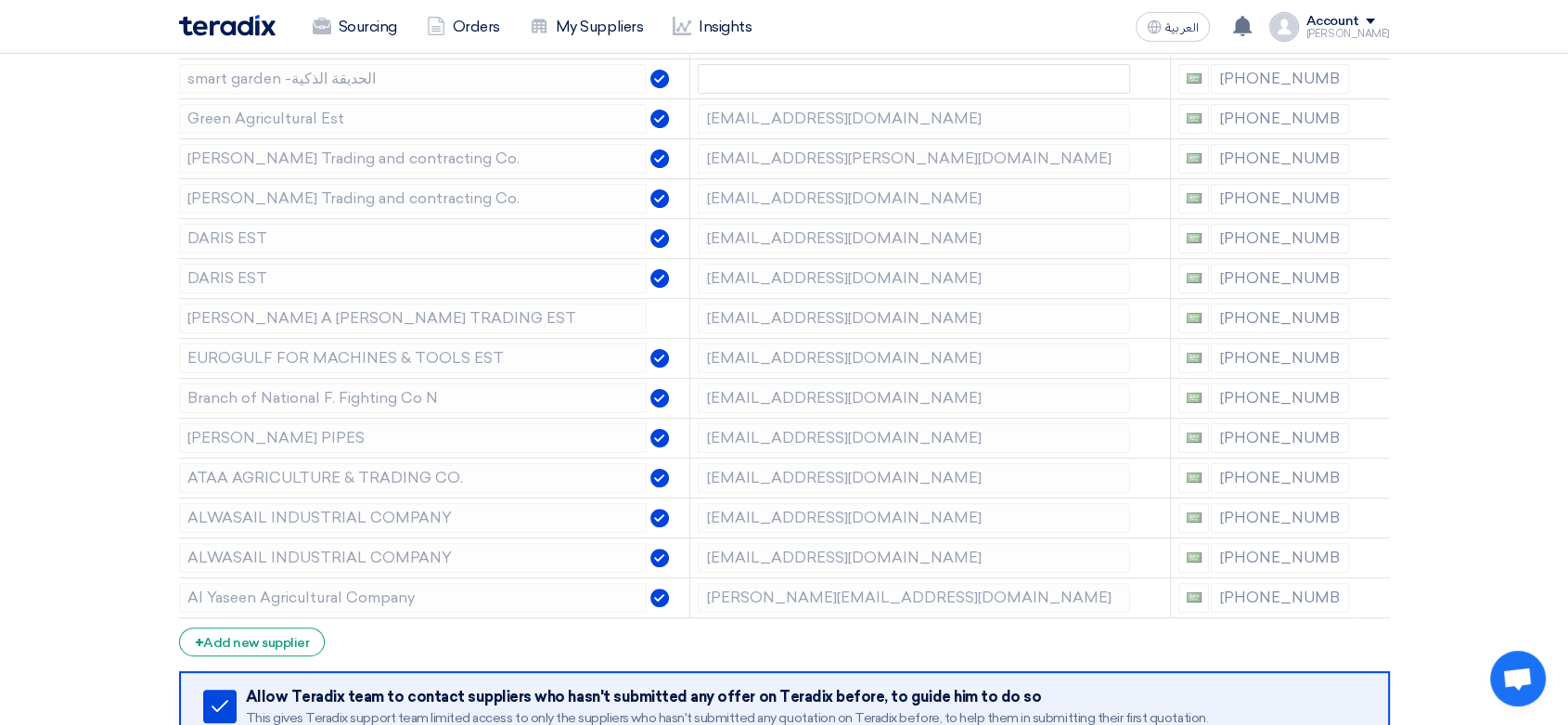
click at [0, 0] on icon at bounding box center [0, 0] width 0 height 0
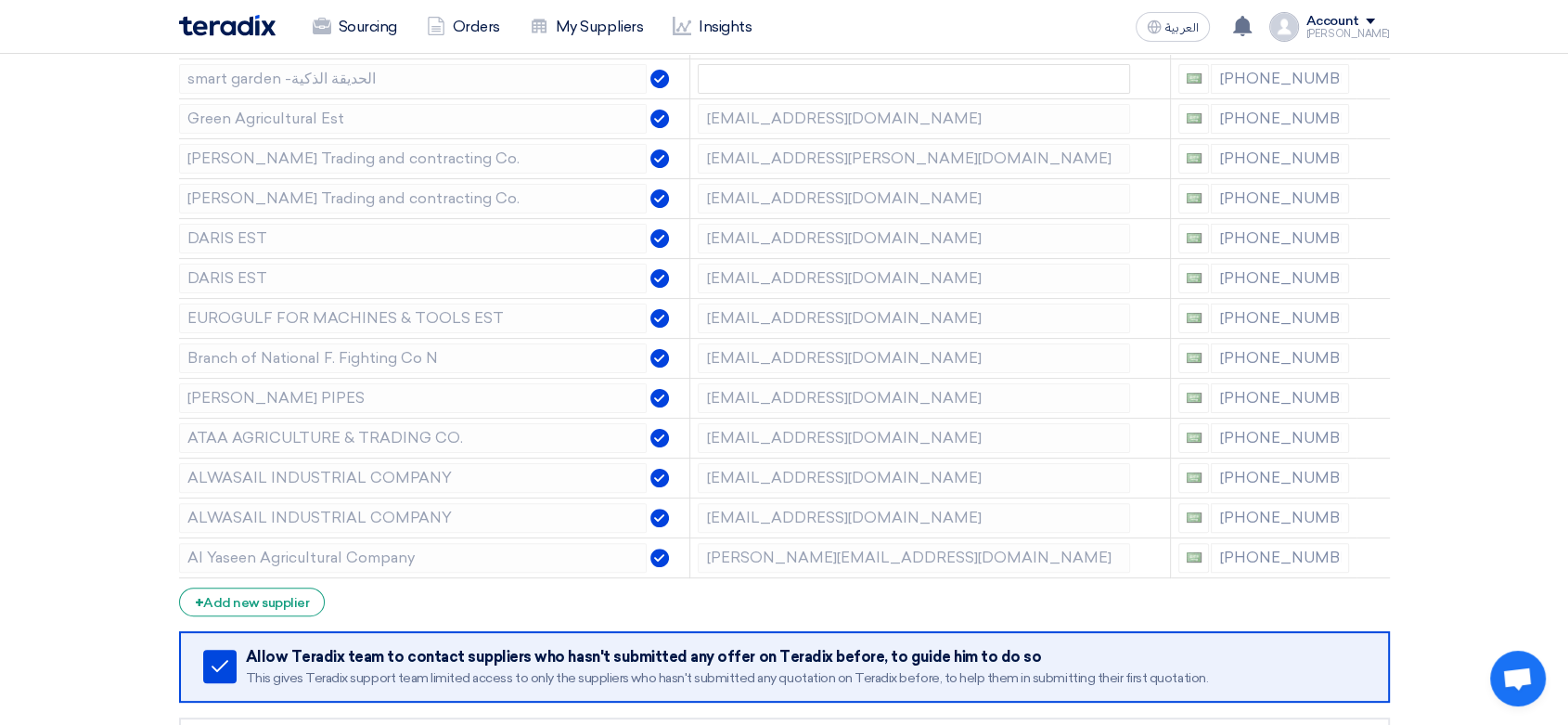
click at [0, 0] on icon at bounding box center [0, 0] width 0 height 0
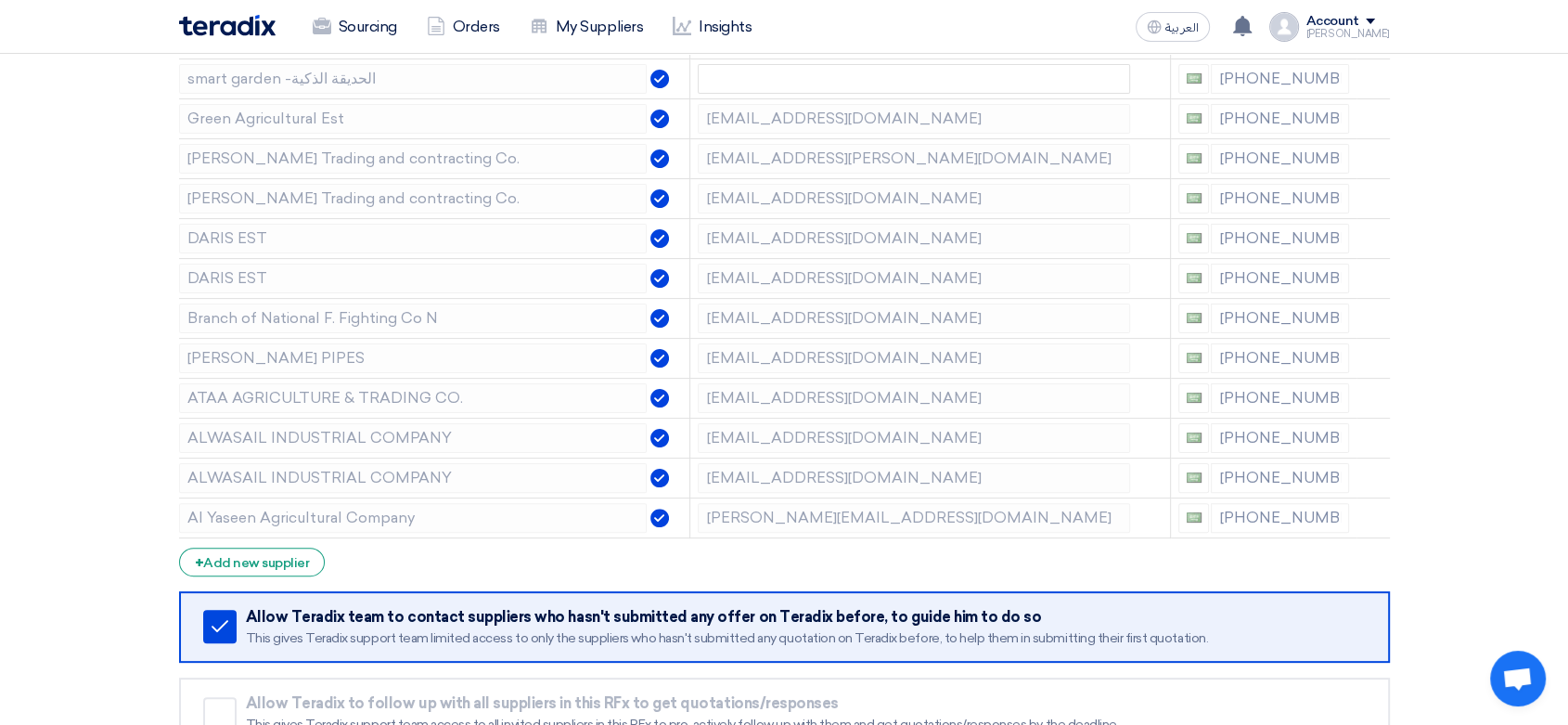
click at [0, 0] on icon at bounding box center [0, 0] width 0 height 0
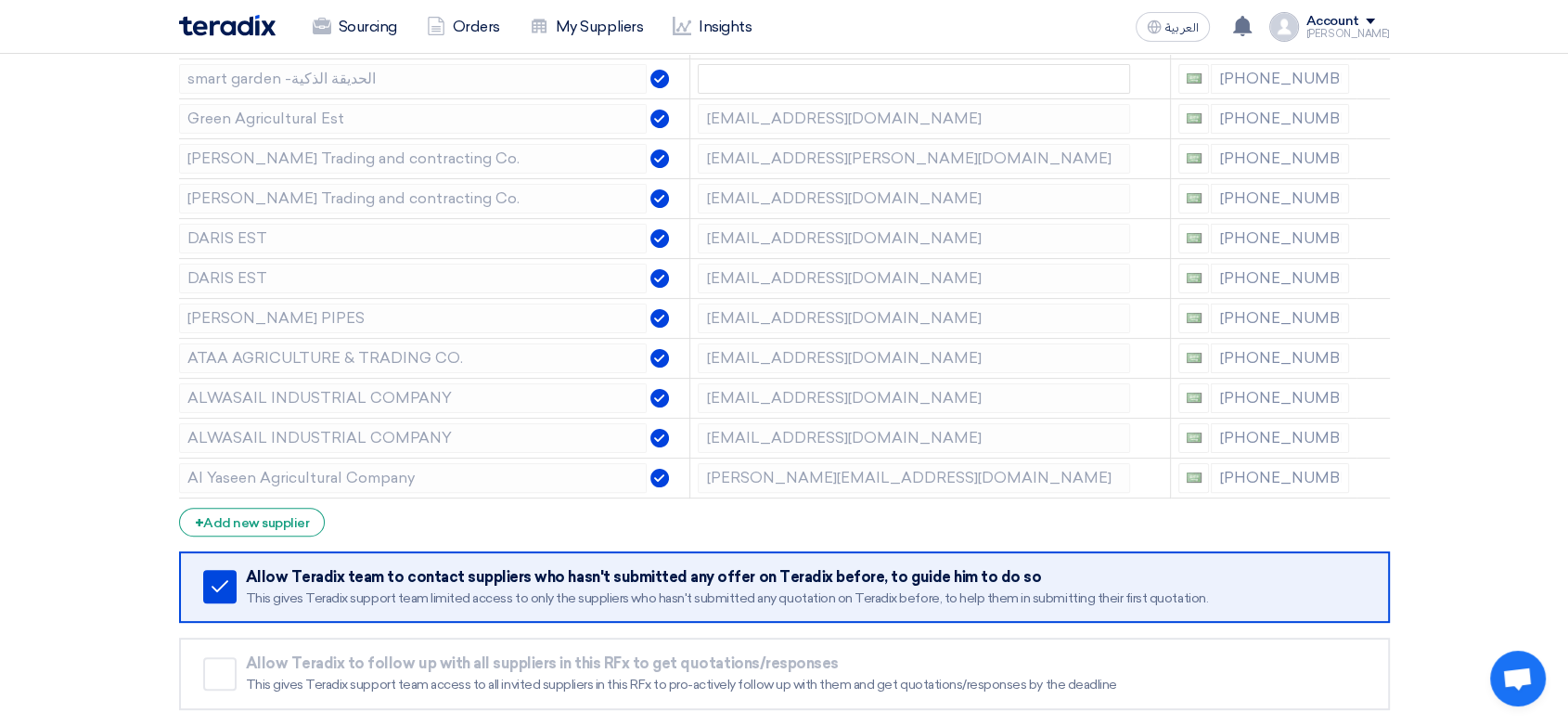
click at [0, 0] on icon at bounding box center [0, 0] width 0 height 0
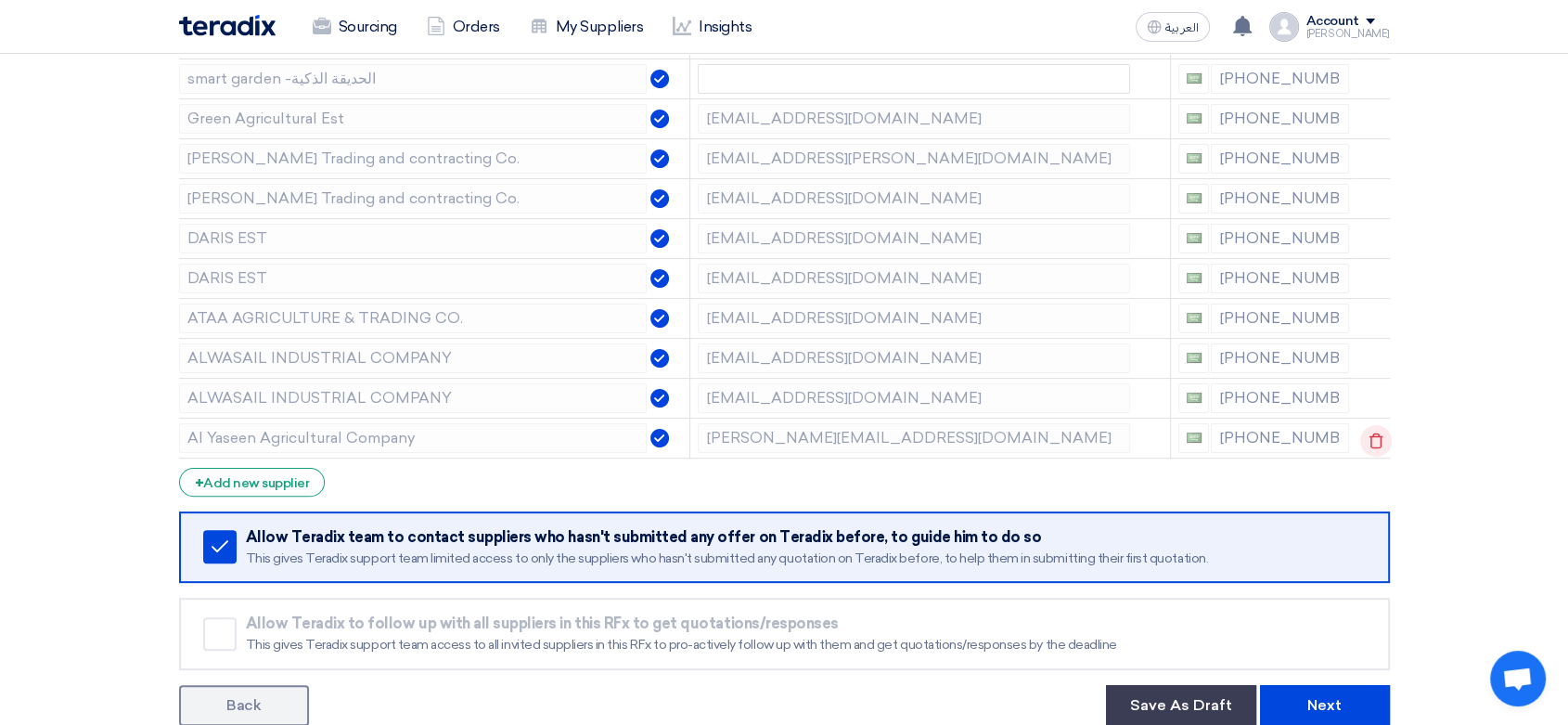
click at [1372, 445] on use at bounding box center [1375, 440] width 14 height 15
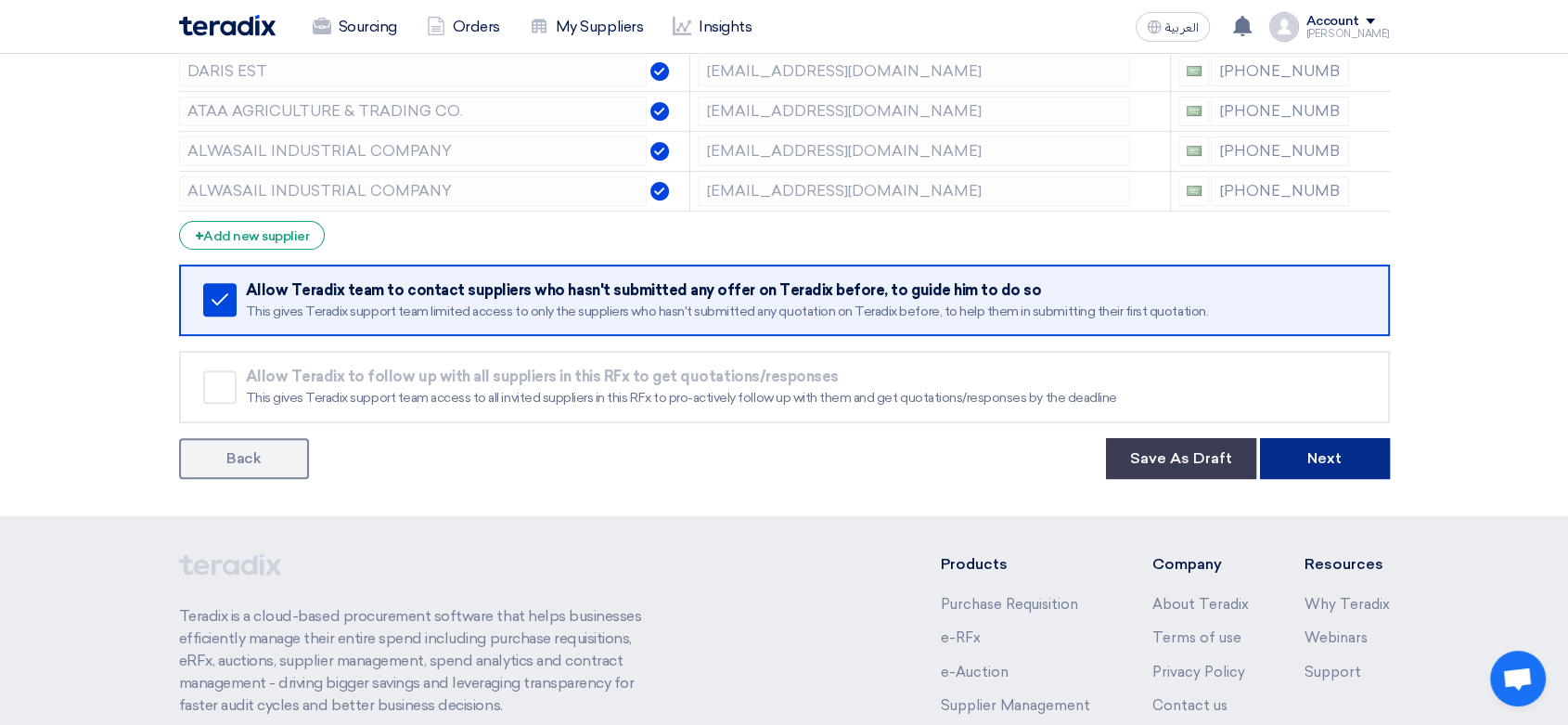
scroll to position [721, 0]
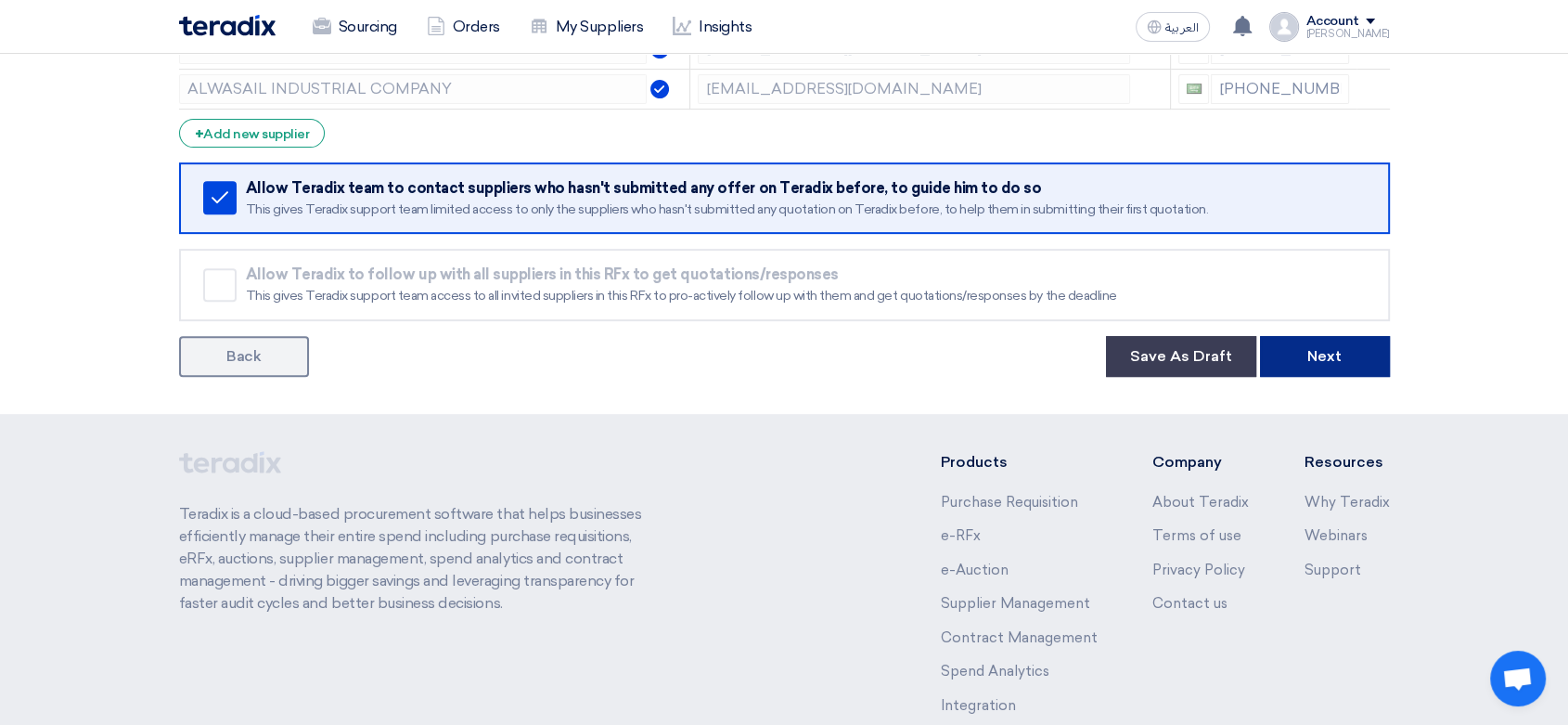
click at [1353, 348] on button "Next" at bounding box center [1326, 356] width 130 height 41
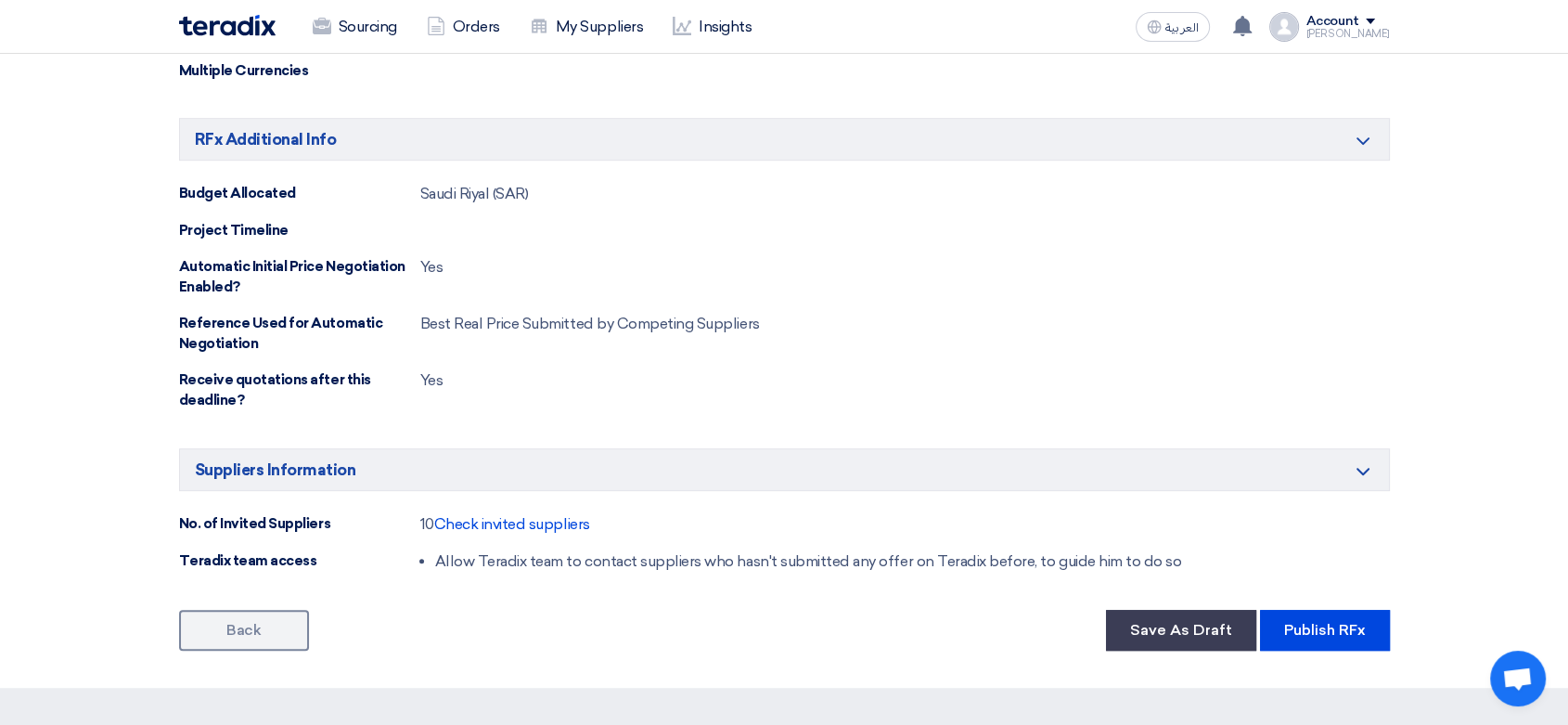
scroll to position [1238, 0]
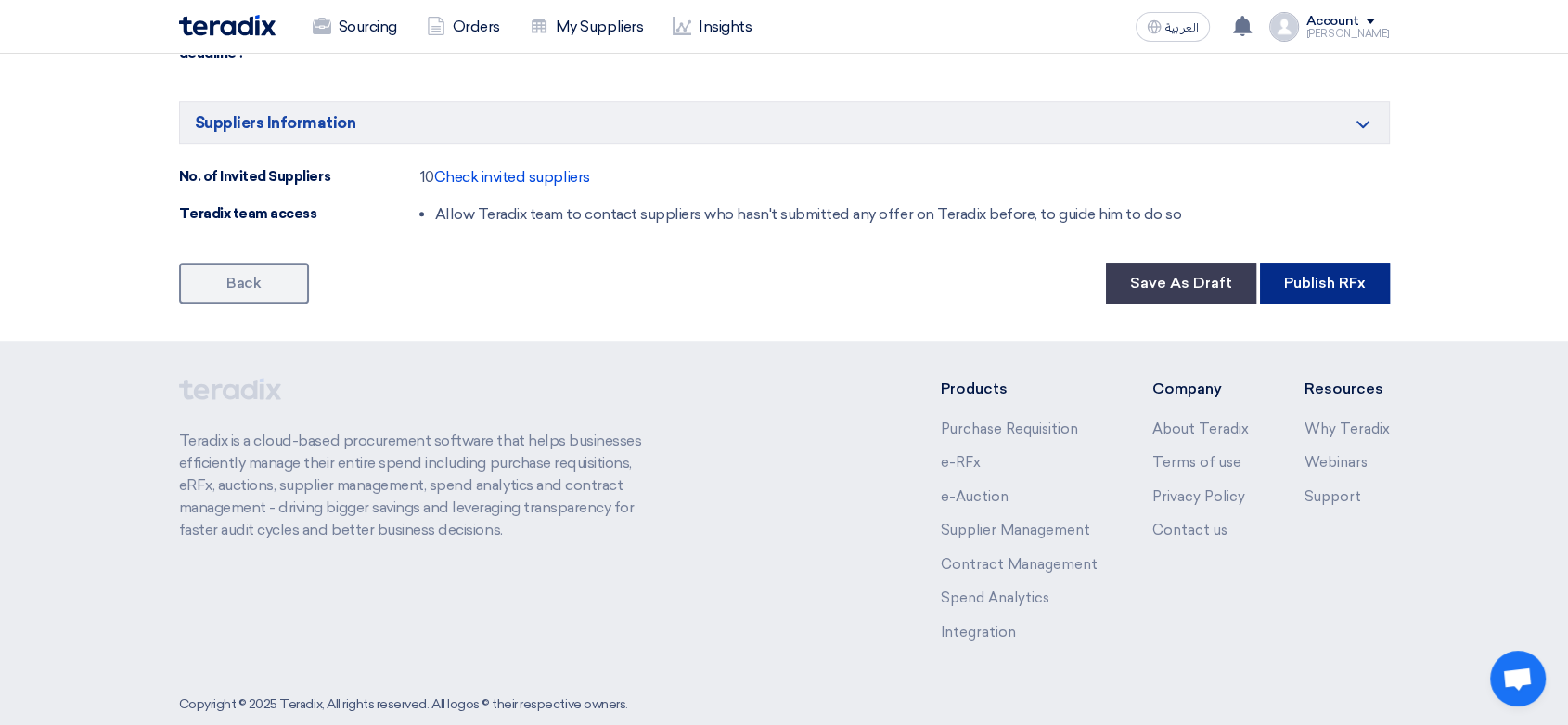
click at [1335, 278] on button "Publish RFx" at bounding box center [1326, 283] width 130 height 41
